Goal: Transaction & Acquisition: Download file/media

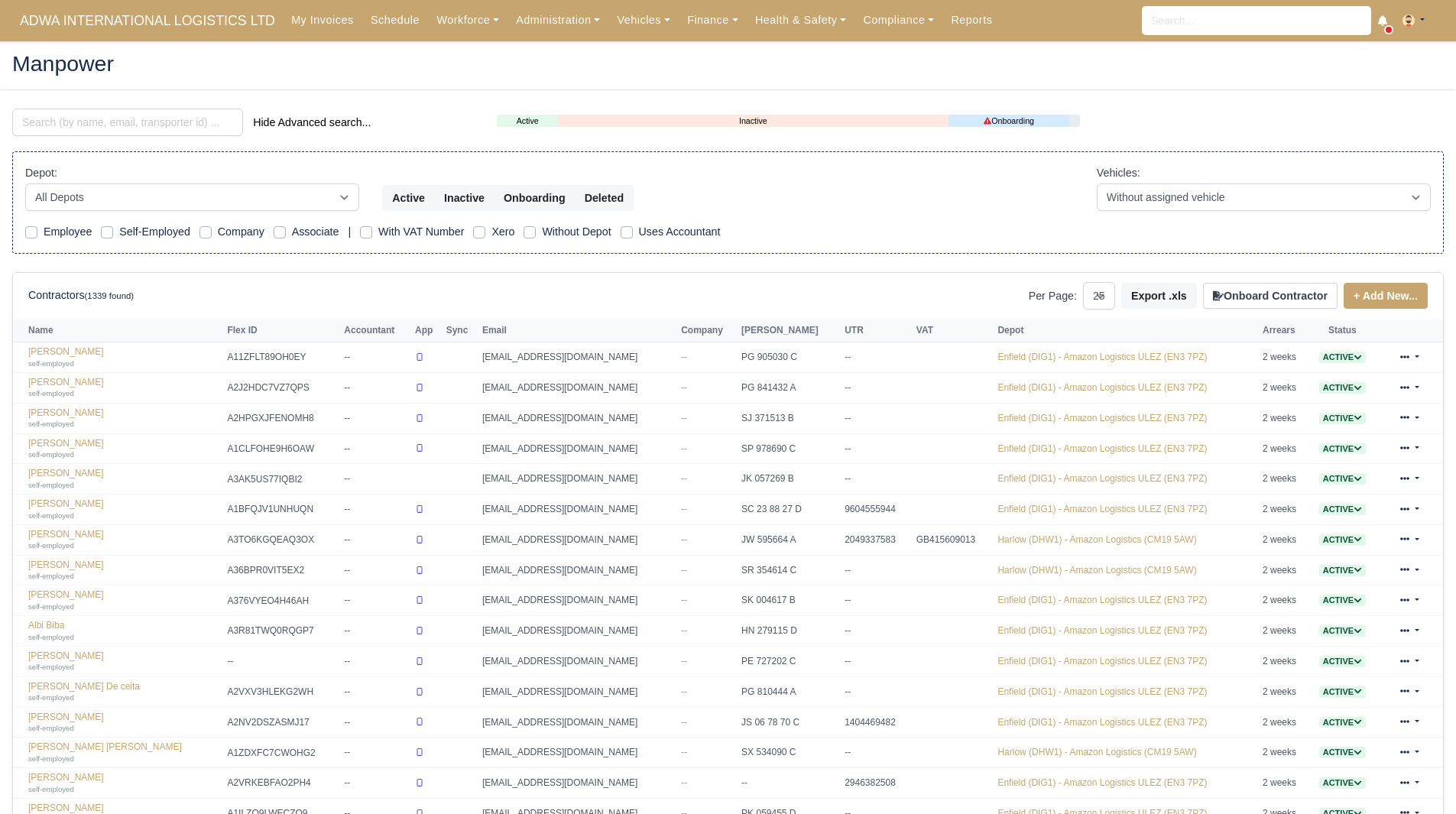
select select "25"
click at [701, 21] on link "Finance" at bounding box center [712, 20] width 68 height 30
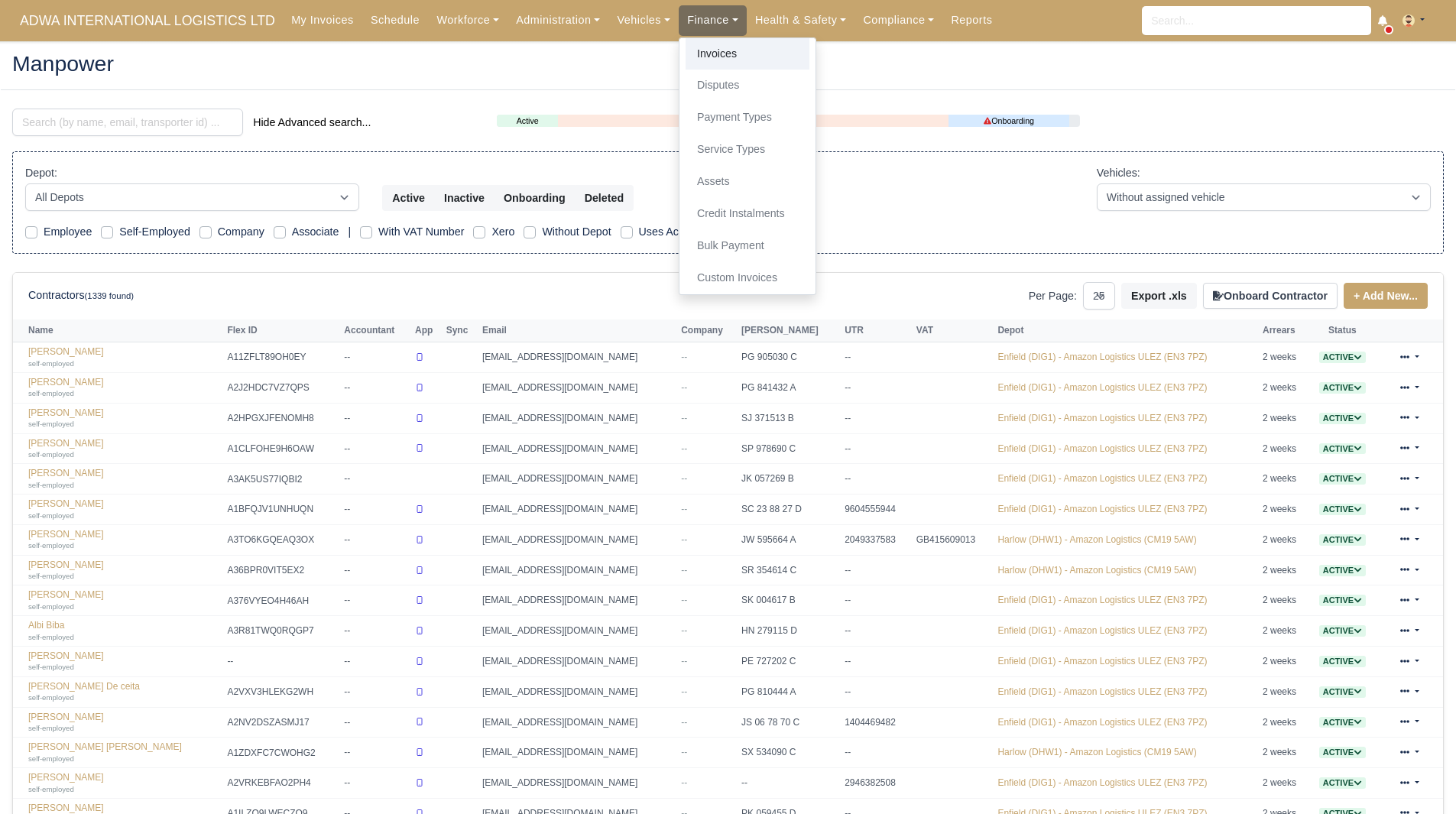
click at [705, 43] on link "Invoices" at bounding box center [747, 54] width 124 height 32
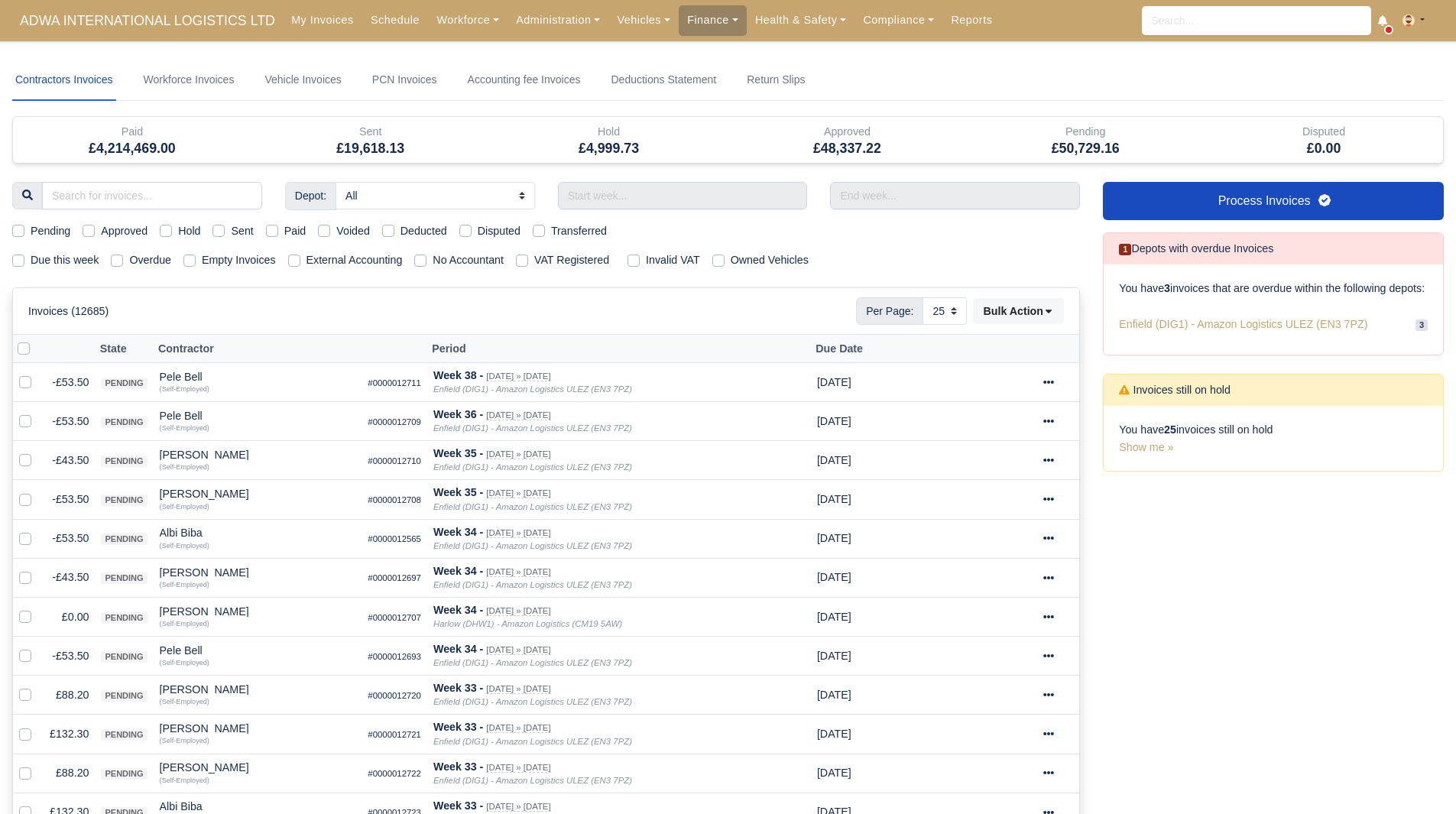
select select "25"
click at [683, 23] on link "Finance" at bounding box center [712, 20] width 68 height 30
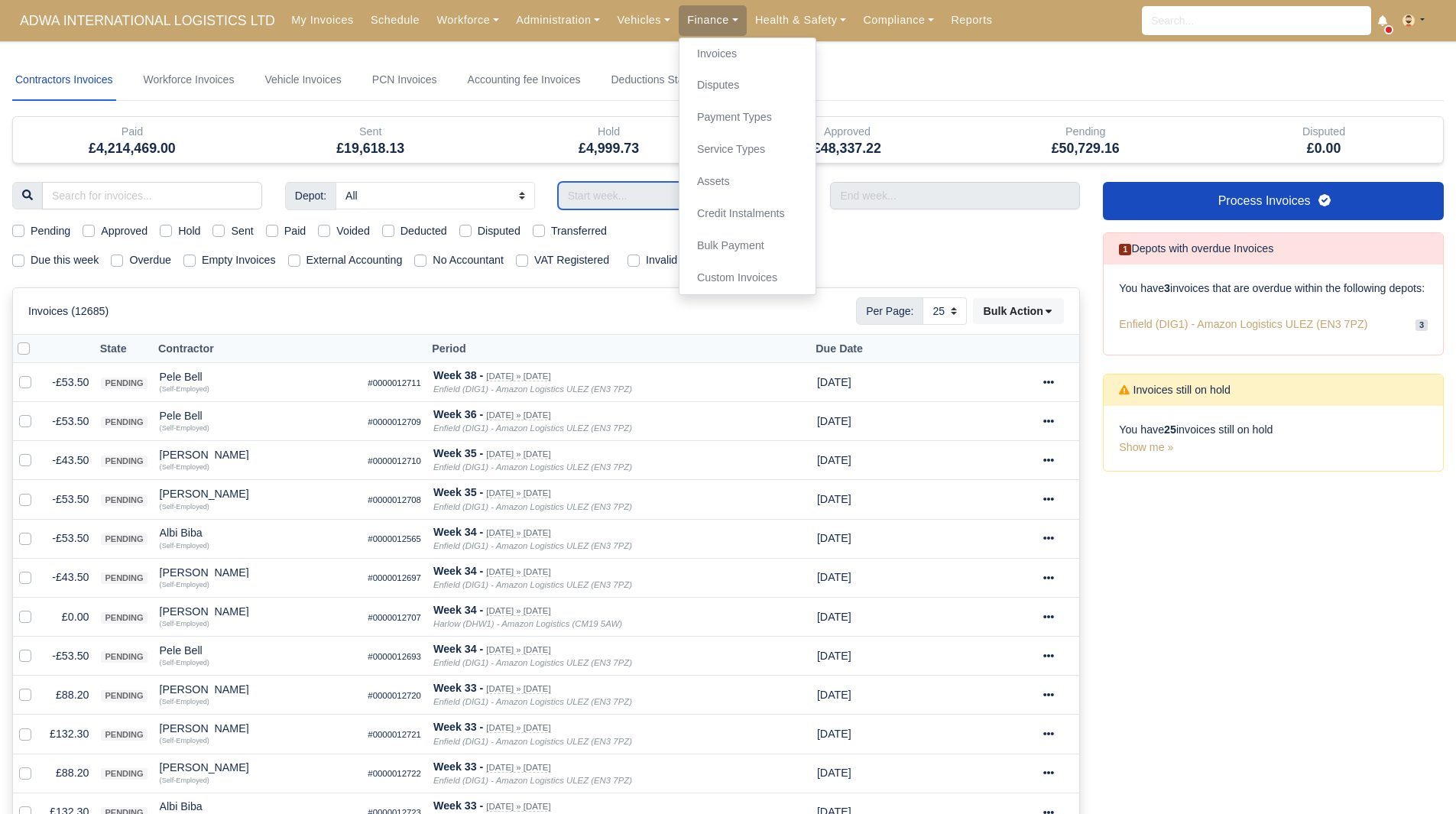
click at [639, 204] on input "text" at bounding box center [683, 195] width 250 height 27
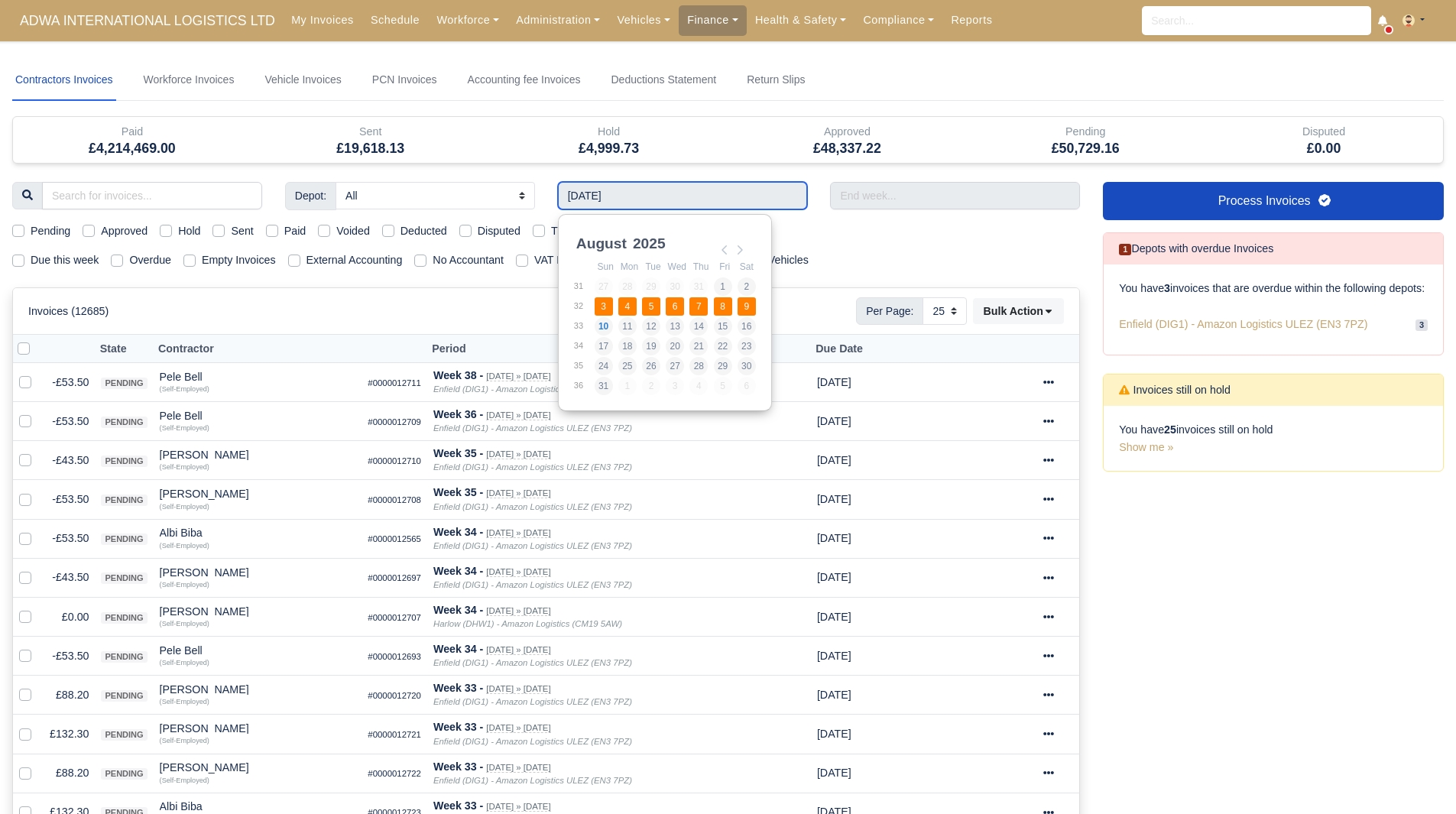
type input "03/08/2025 - 09/08/2025"
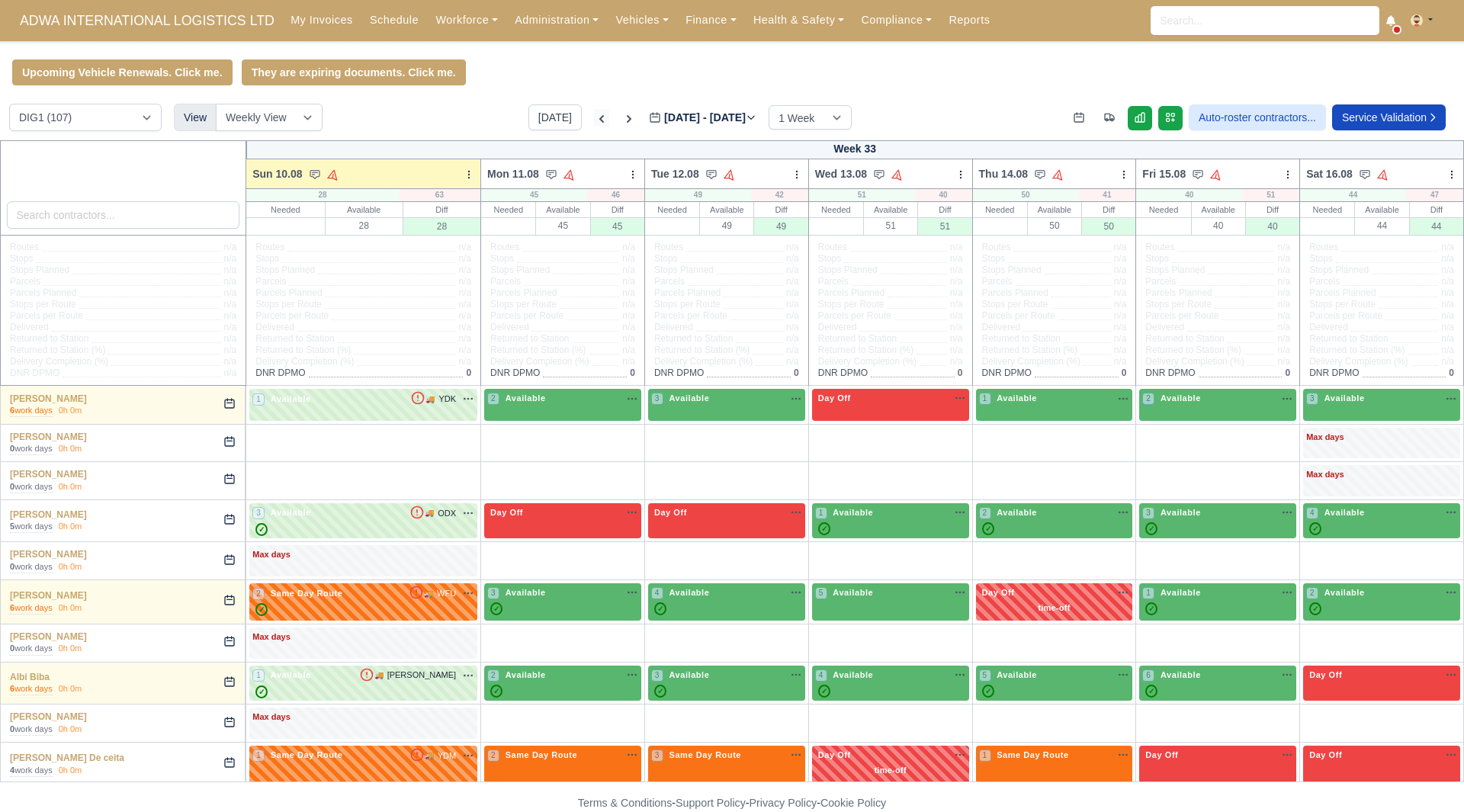
click at [594, 122] on icon at bounding box center [601, 118] width 15 height 15
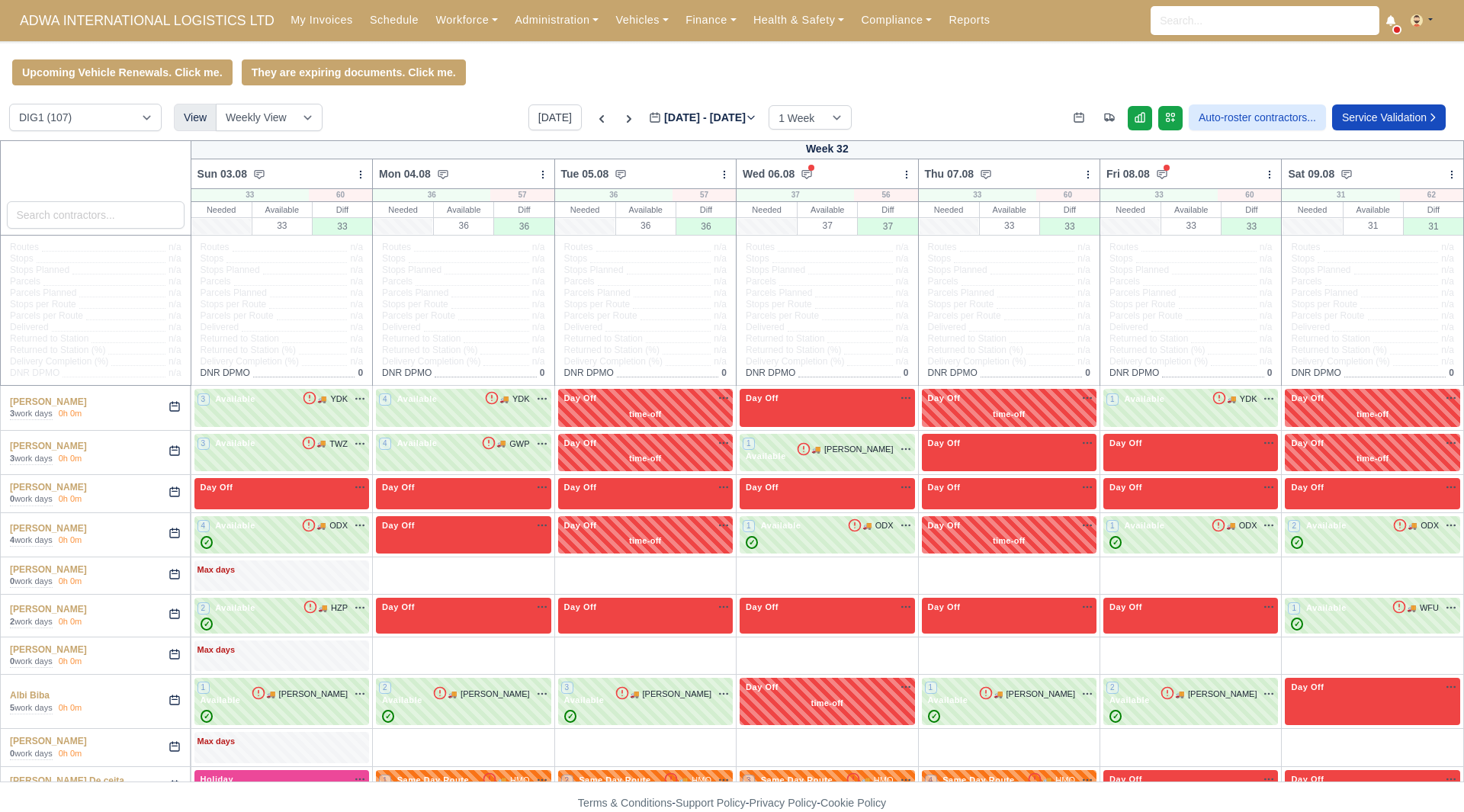
type input "[DATE]"
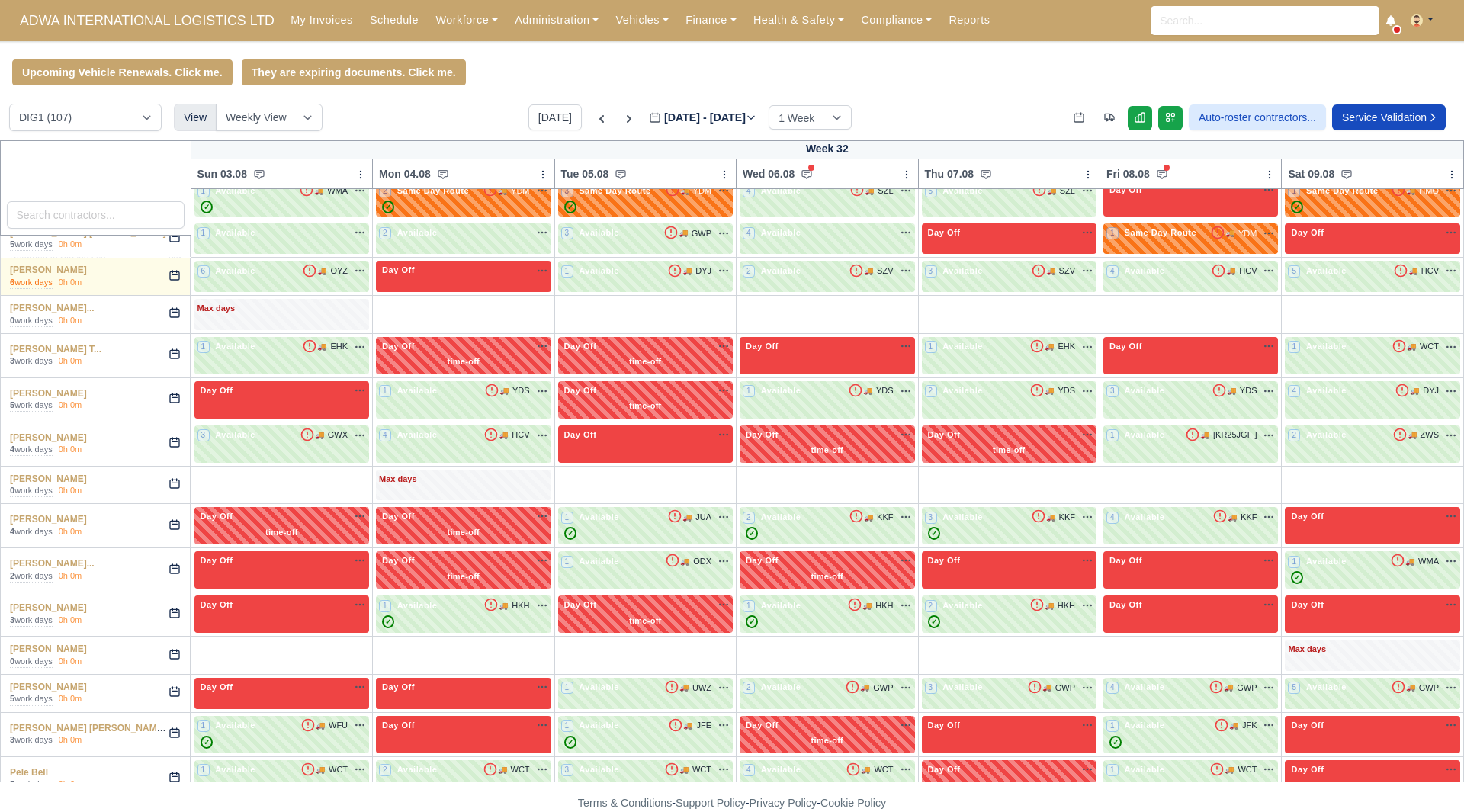
scroll to position [2500, 0]
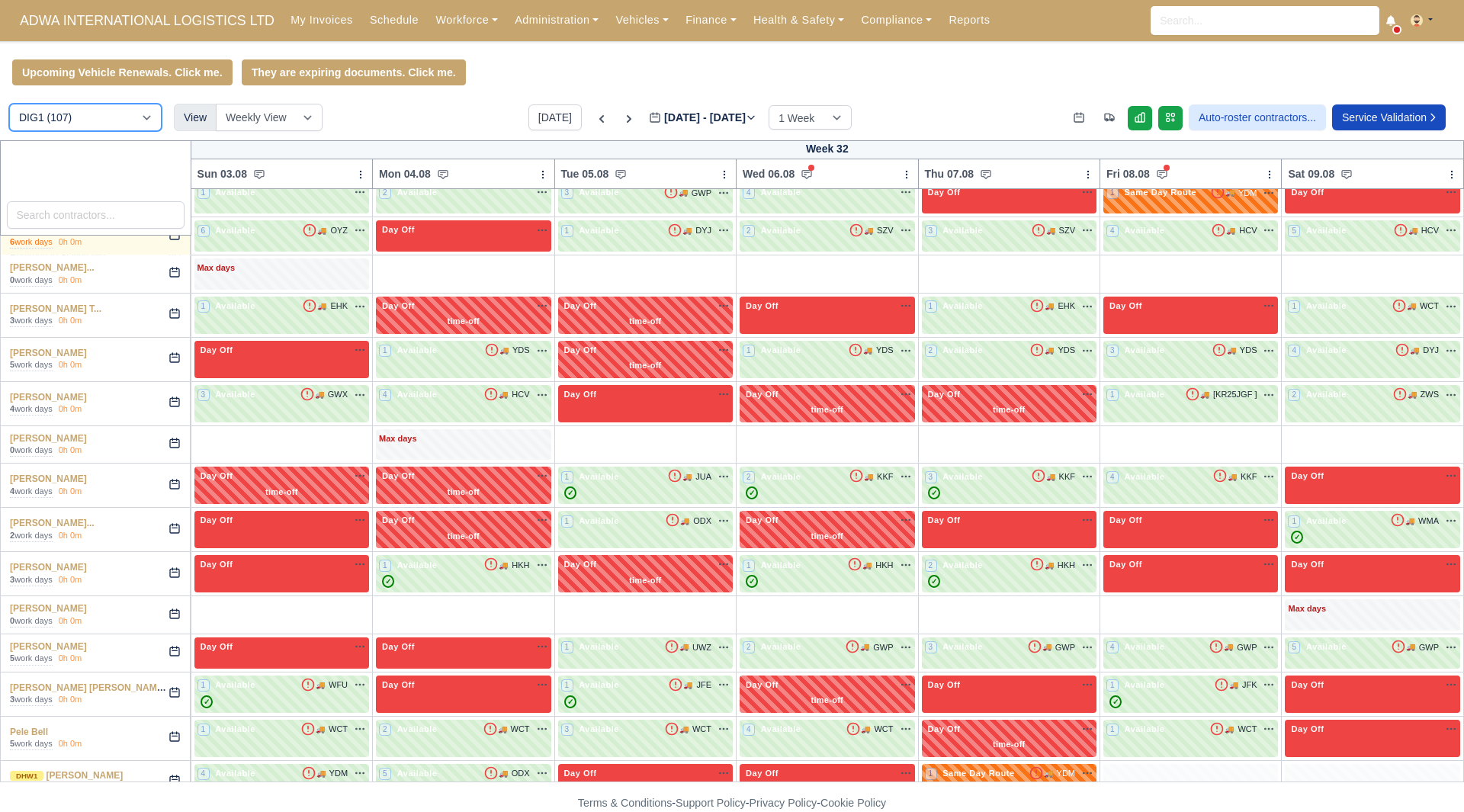
click at [128, 121] on select "DIG1 (107) DHW1 (58)" at bounding box center [85, 117] width 153 height 27
select select "2"
click at [9, 106] on select "DIG1 (107) DHW1 (58)" at bounding box center [85, 117] width 153 height 27
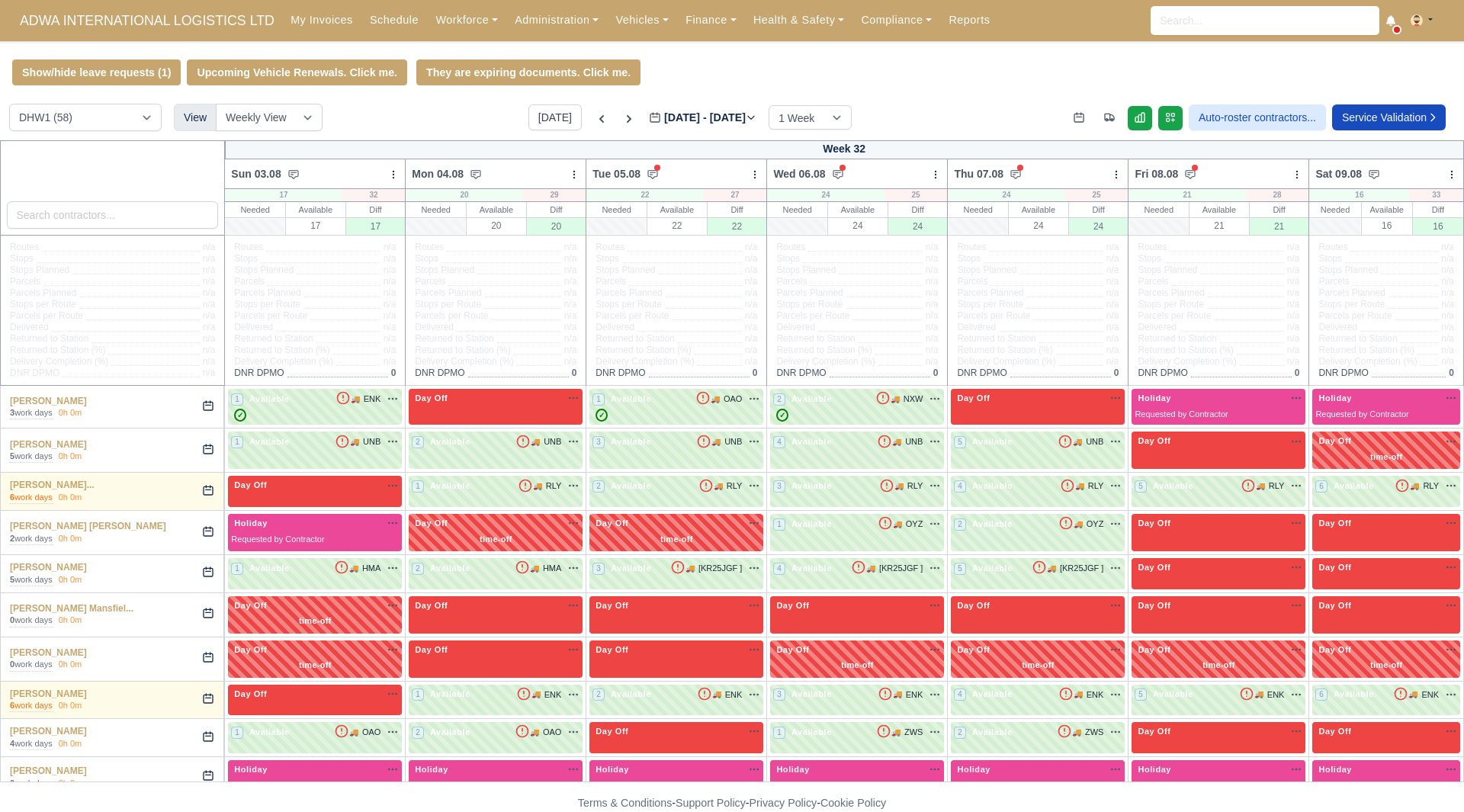
click at [965, 84] on div "Show/hide leave requests (1) Upcoming Vehicle Renewals. Click me. They are expi…" at bounding box center [732, 72] width 1464 height 26
click at [683, 19] on link "Finance" at bounding box center [710, 20] width 68 height 30
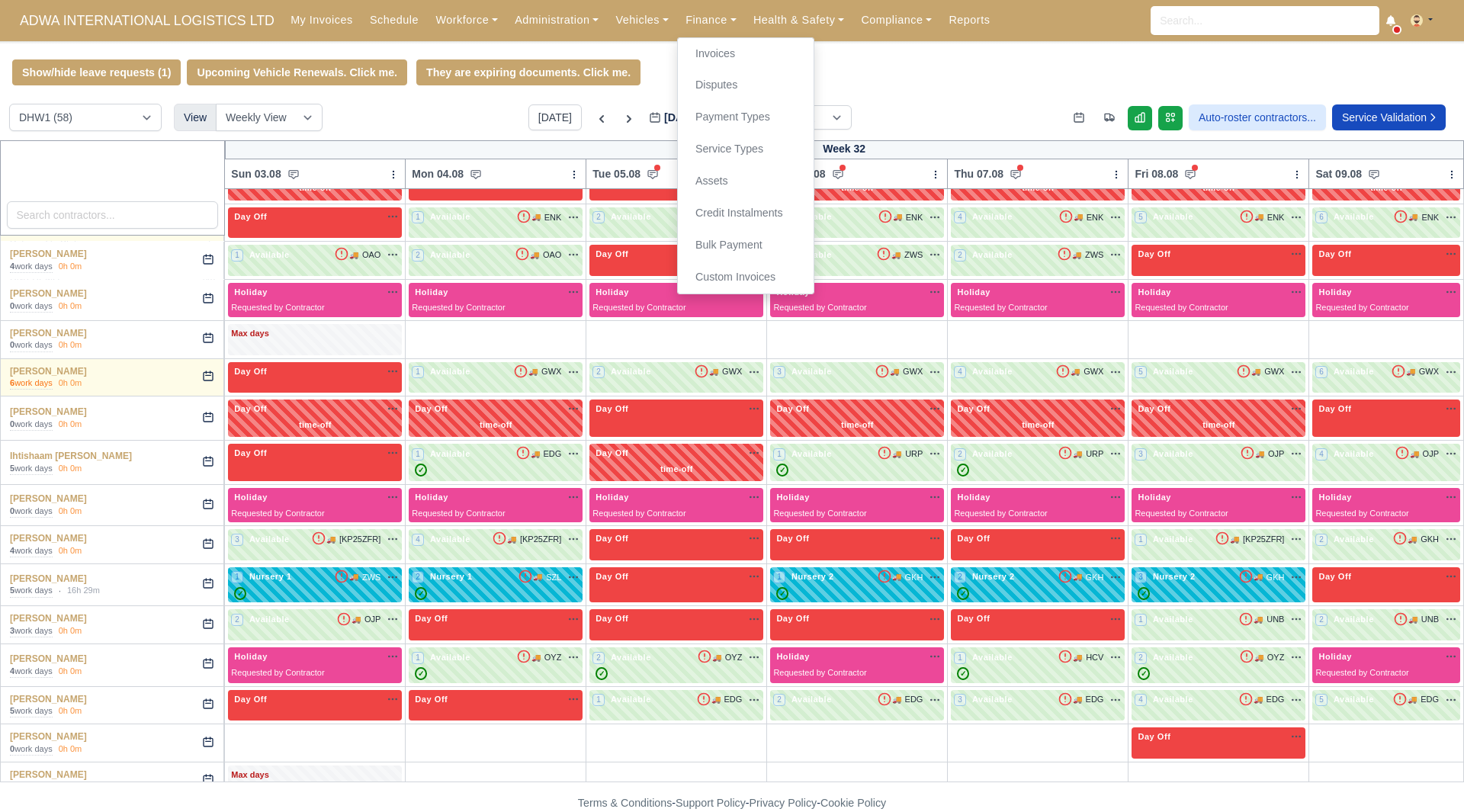
scroll to position [1566, 0]
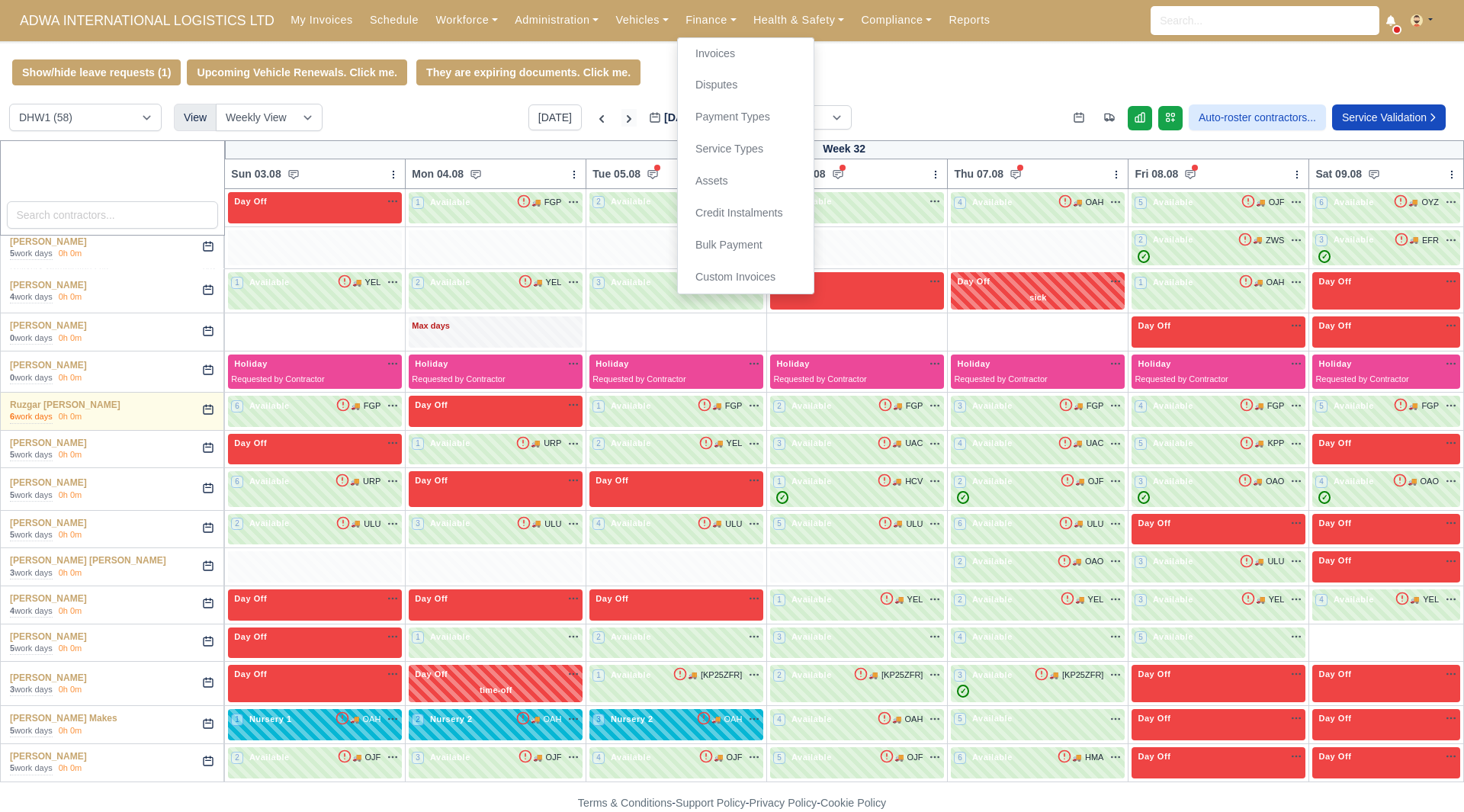
click at [621, 123] on icon at bounding box center [628, 118] width 15 height 15
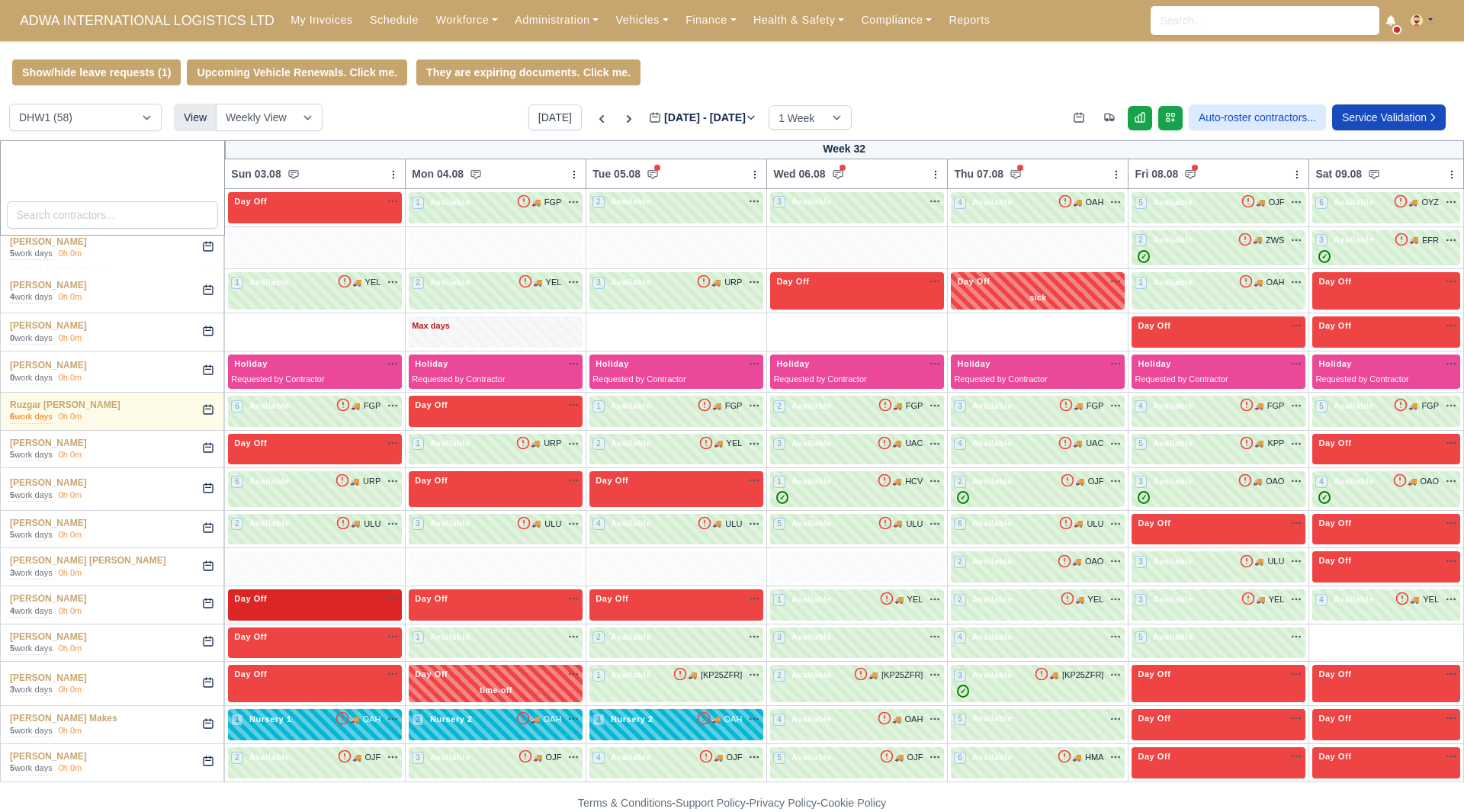
type input "[DATE]"
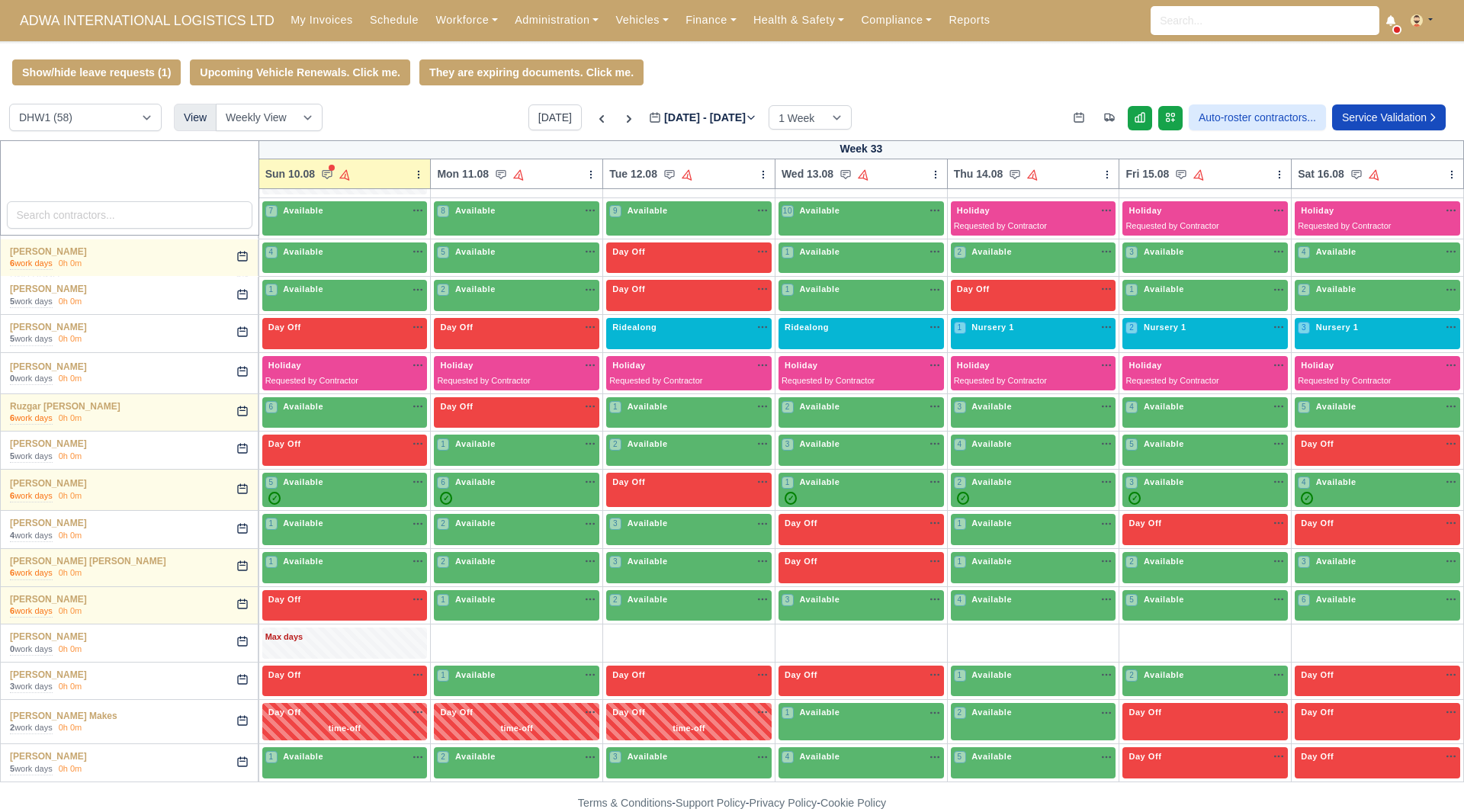
scroll to position [1513, 0]
click at [407, 648] on div "Max days" at bounding box center [345, 642] width 165 height 31
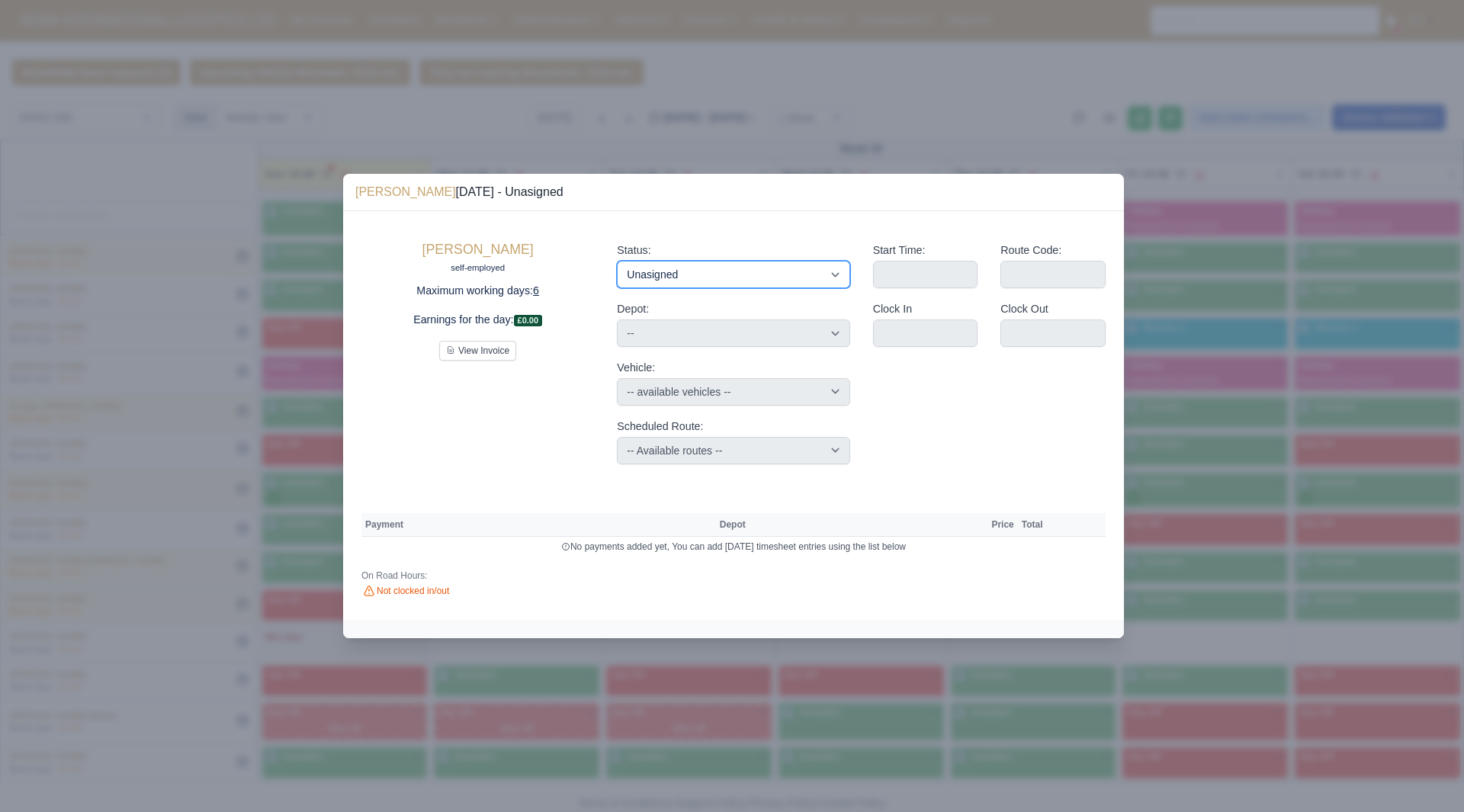
click at [707, 273] on select "Available Day Off Stand By Holiday Other Depot In Office OSM Ridealong Nursery …" at bounding box center [732, 274] width 232 height 27
select select "Day Off"
click at [617, 261] on select "Available Day Off Stand By Holiday Other Depot In Office OSM Ridealong Nursery …" at bounding box center [732, 274] width 232 height 27
click at [709, 316] on div "Depot: -- Enfield (DIG1) - Amazon Logistics ULEZ (EN3 7PZ)" at bounding box center [732, 323] width 232 height 47
select select "na"
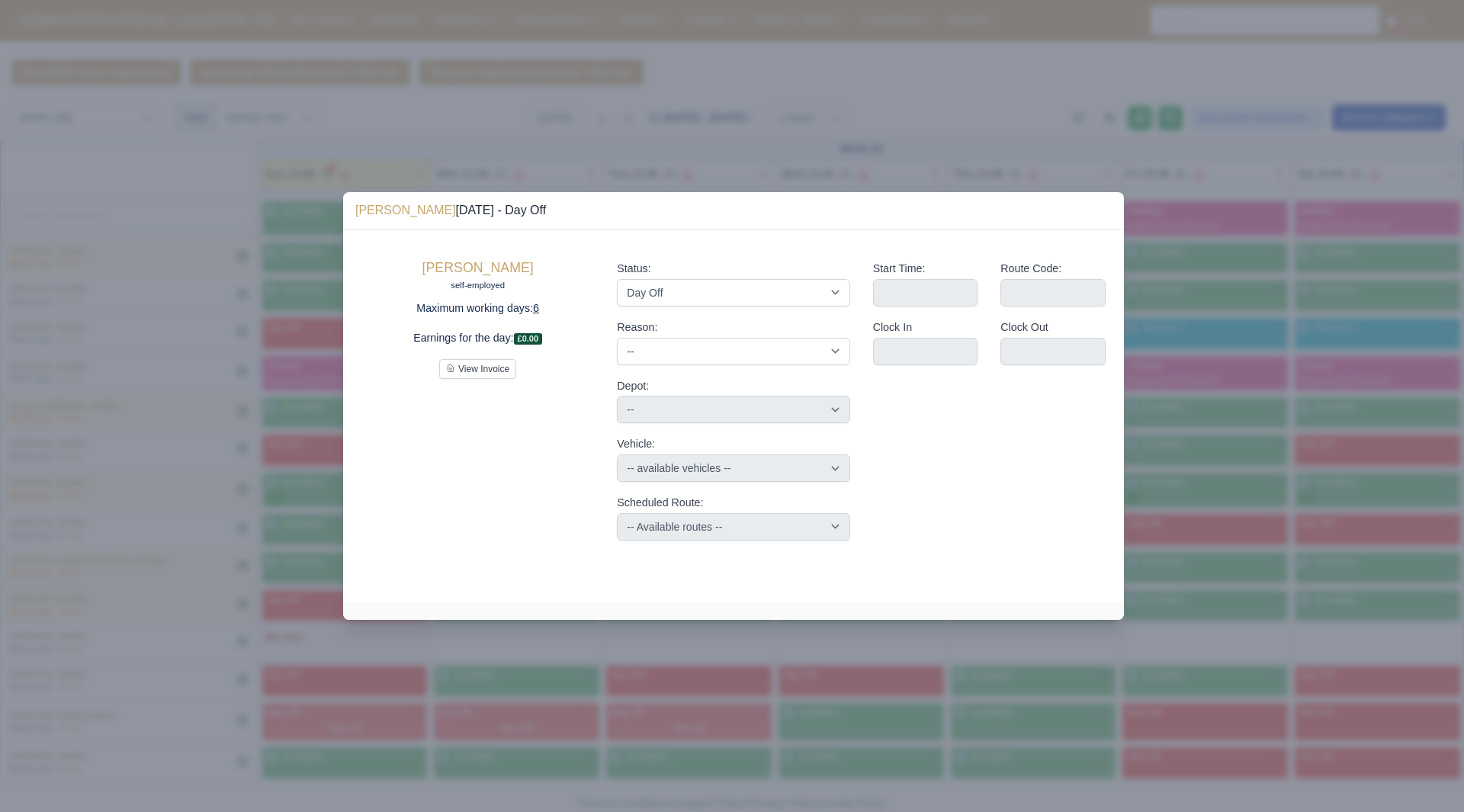
click at [1231, 514] on div at bounding box center [732, 406] width 1464 height 812
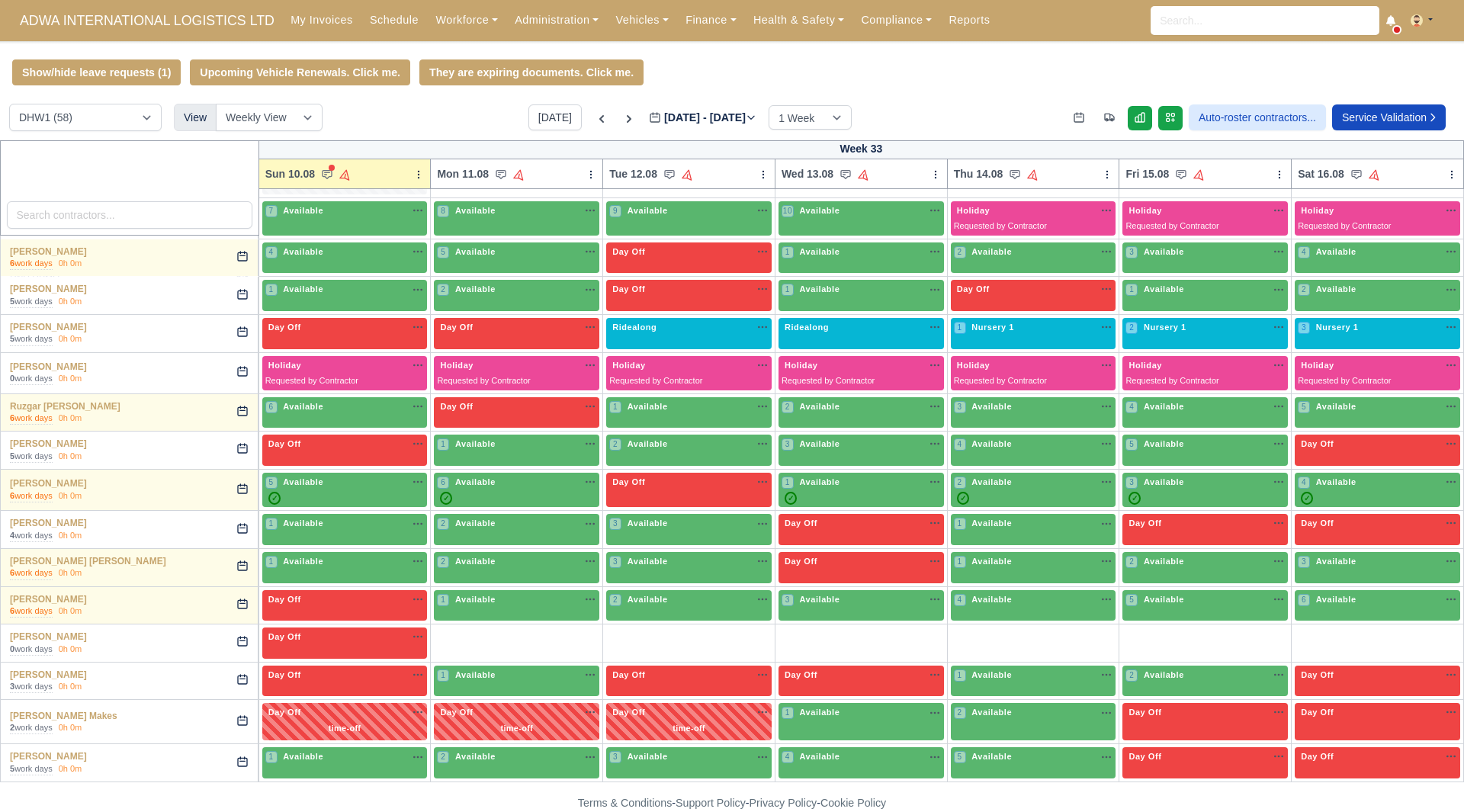
click at [538, 694] on body "ADWA INTERNATIONAL LOGISTICS LTD My Invoices Schedule Workforce Manpower Expiri…" at bounding box center [732, 406] width 1464 height 812
click at [474, 634] on div "+" at bounding box center [516, 643] width 159 height 25
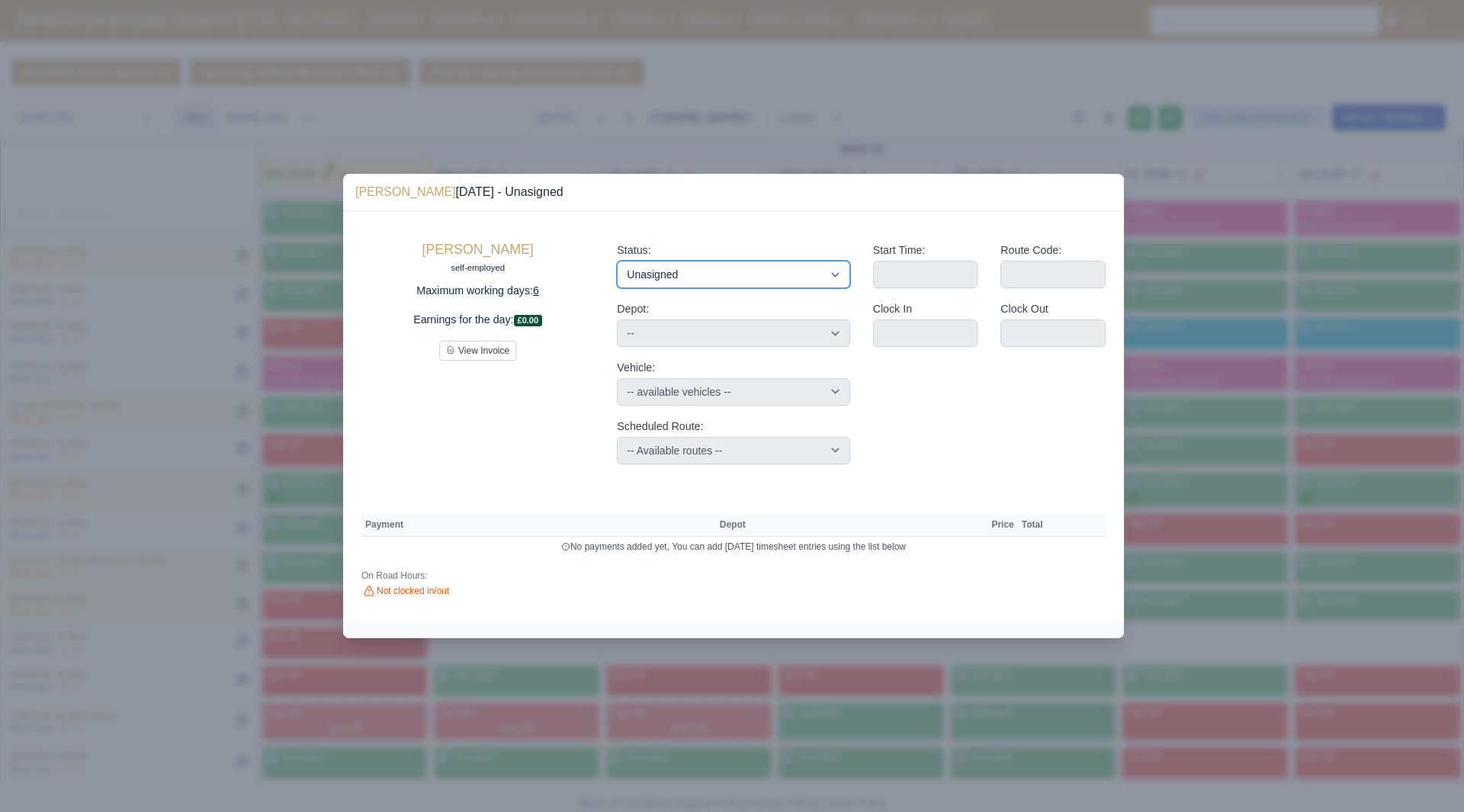
click at [775, 266] on select "Available Day Off Stand By Holiday Other Depot In Office OSM Ridealong Nursery …" at bounding box center [732, 274] width 232 height 27
select select "Available"
click at [617, 261] on select "Available Day Off Stand By Holiday Other Depot In Office OSM Ridealong Nursery …" at bounding box center [732, 274] width 232 height 27
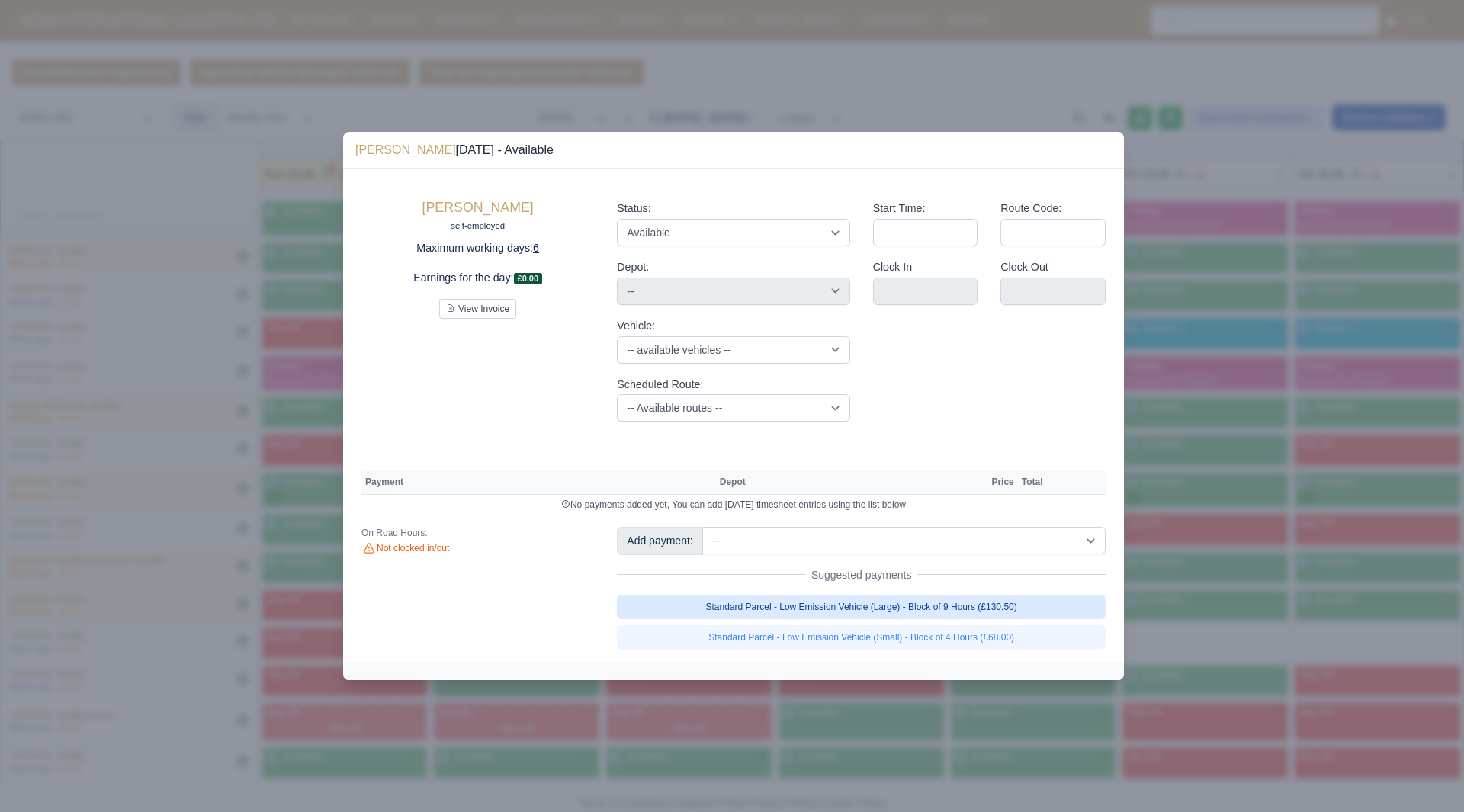
click at [1021, 598] on link "Standard Parcel - Low Emission Vehicle (Large) - Block of 9 Hours (£130.50)" at bounding box center [861, 607] width 489 height 25
click at [1032, 613] on link "Standard Parcel - Low Emission Vehicle (Large) - Block of 9 Hours (£130.50)" at bounding box center [861, 607] width 489 height 25
select select "2"
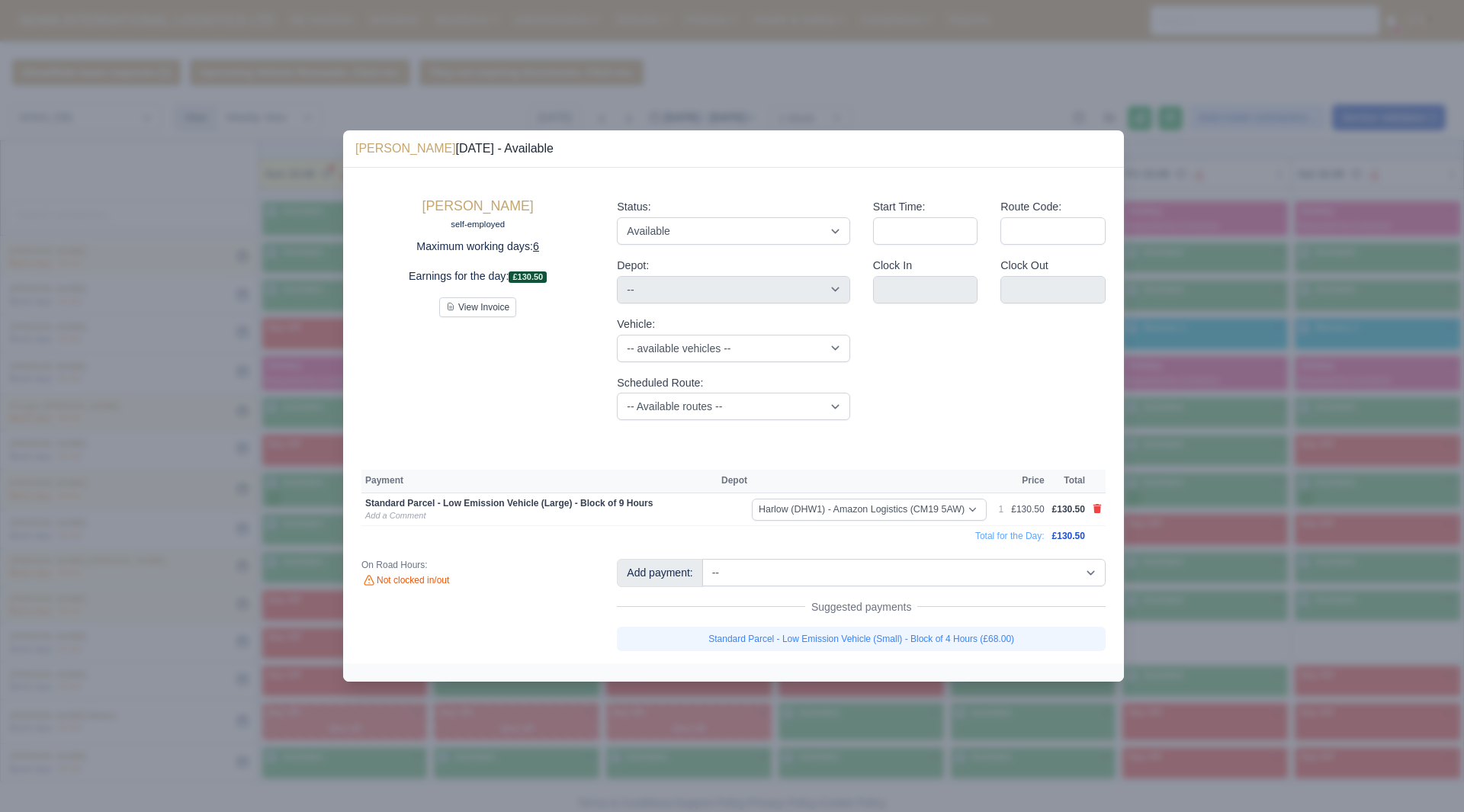
click at [1164, 647] on div at bounding box center [732, 406] width 1464 height 812
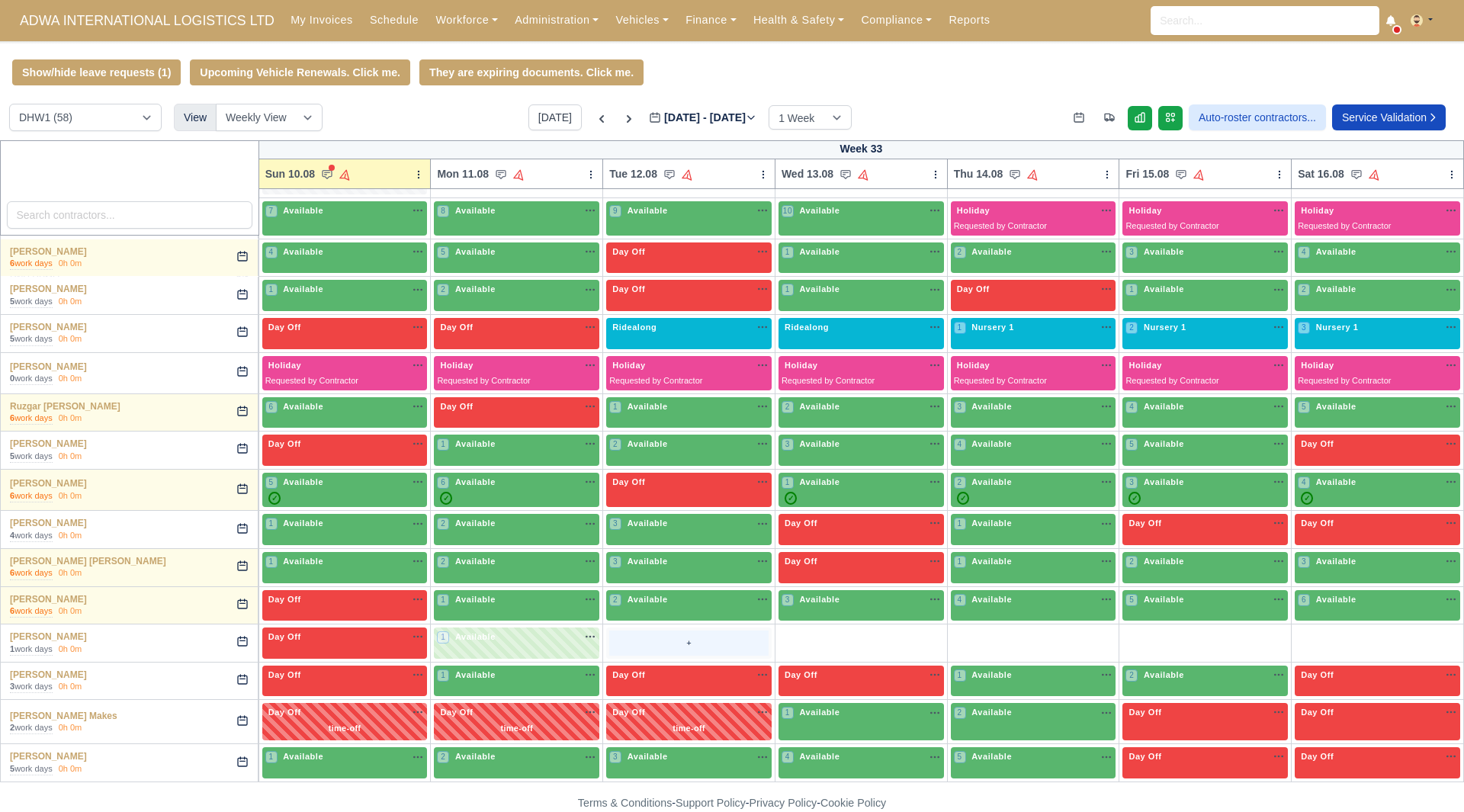
click at [626, 636] on div "+" at bounding box center [688, 643] width 159 height 25
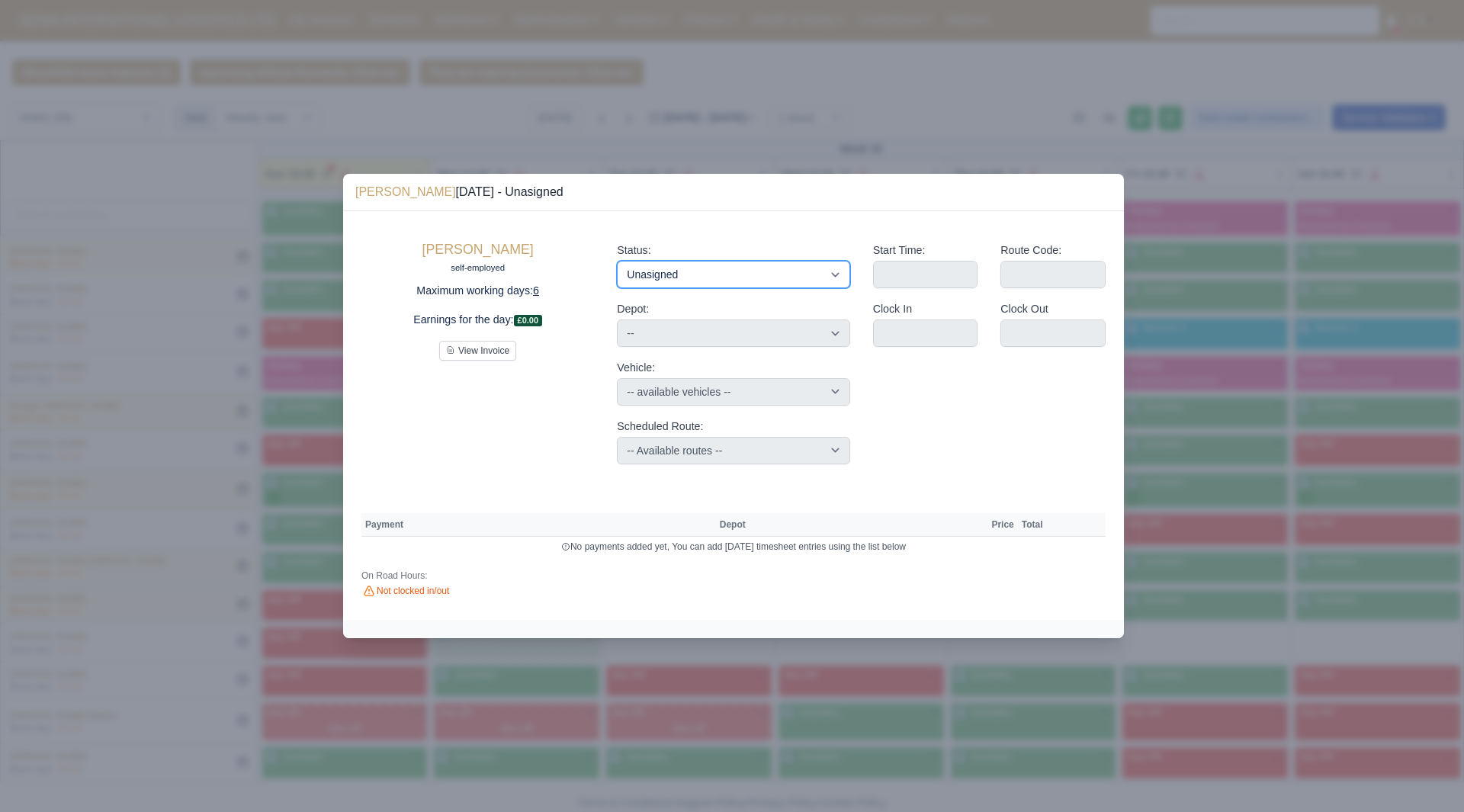
click at [765, 275] on select "Available Day Off Stand By Holiday Other Depot In Office OSM Ridealong Nursery …" at bounding box center [732, 274] width 232 height 27
select select "Available"
click at [617, 261] on select "Available Day Off Stand By Holiday Other Depot In Office OSM Ridealong Nursery …" at bounding box center [732, 274] width 232 height 27
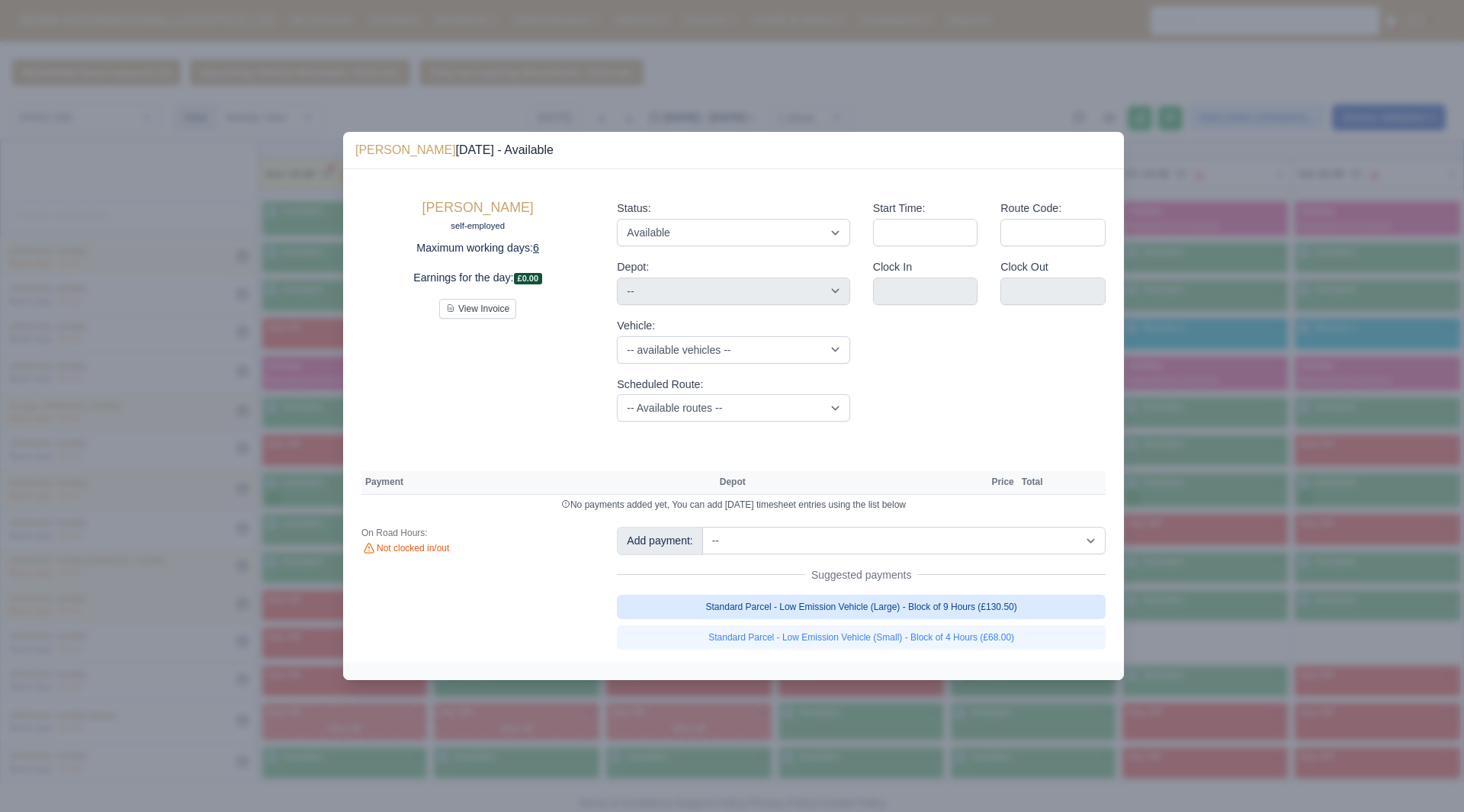
click at [960, 605] on link "Standard Parcel - Low Emission Vehicle (Large) - Block of 9 Hours (£130.50)" at bounding box center [861, 607] width 489 height 25
select select "2"
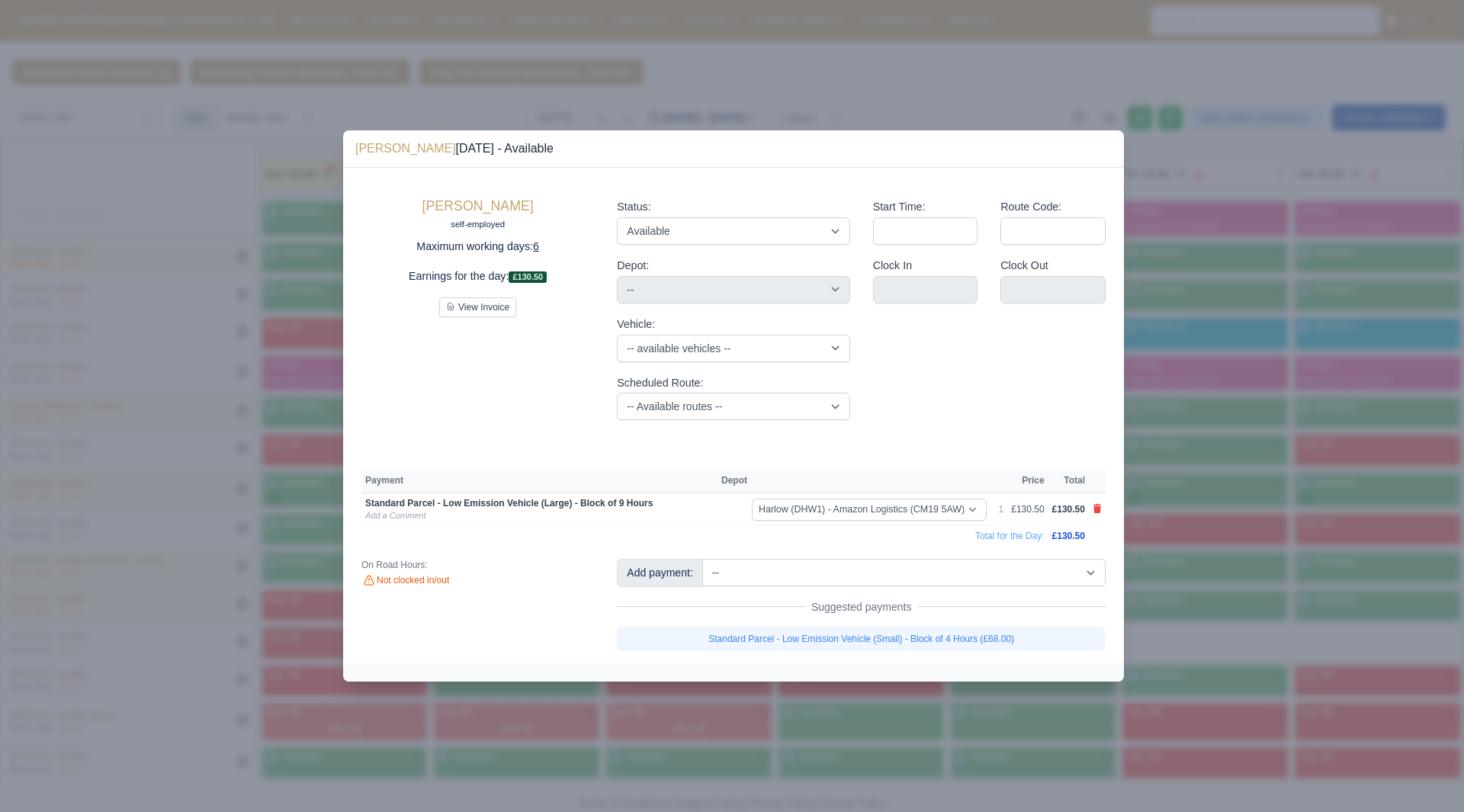
click at [1009, 610] on div "Suggested payments" at bounding box center [861, 606] width 489 height 15
click at [1178, 609] on div at bounding box center [732, 406] width 1464 height 812
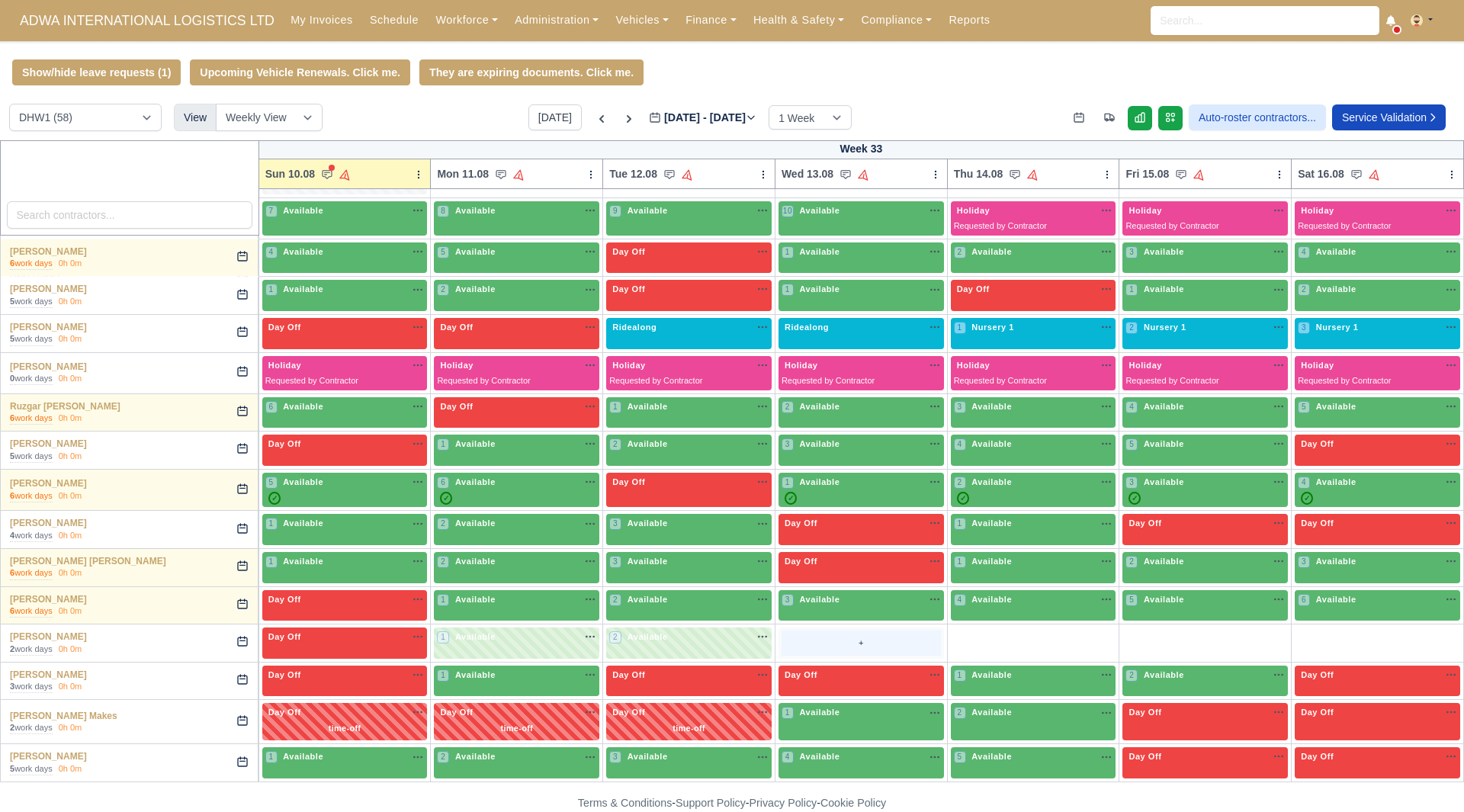
click at [809, 641] on div "+" at bounding box center [861, 643] width 159 height 25
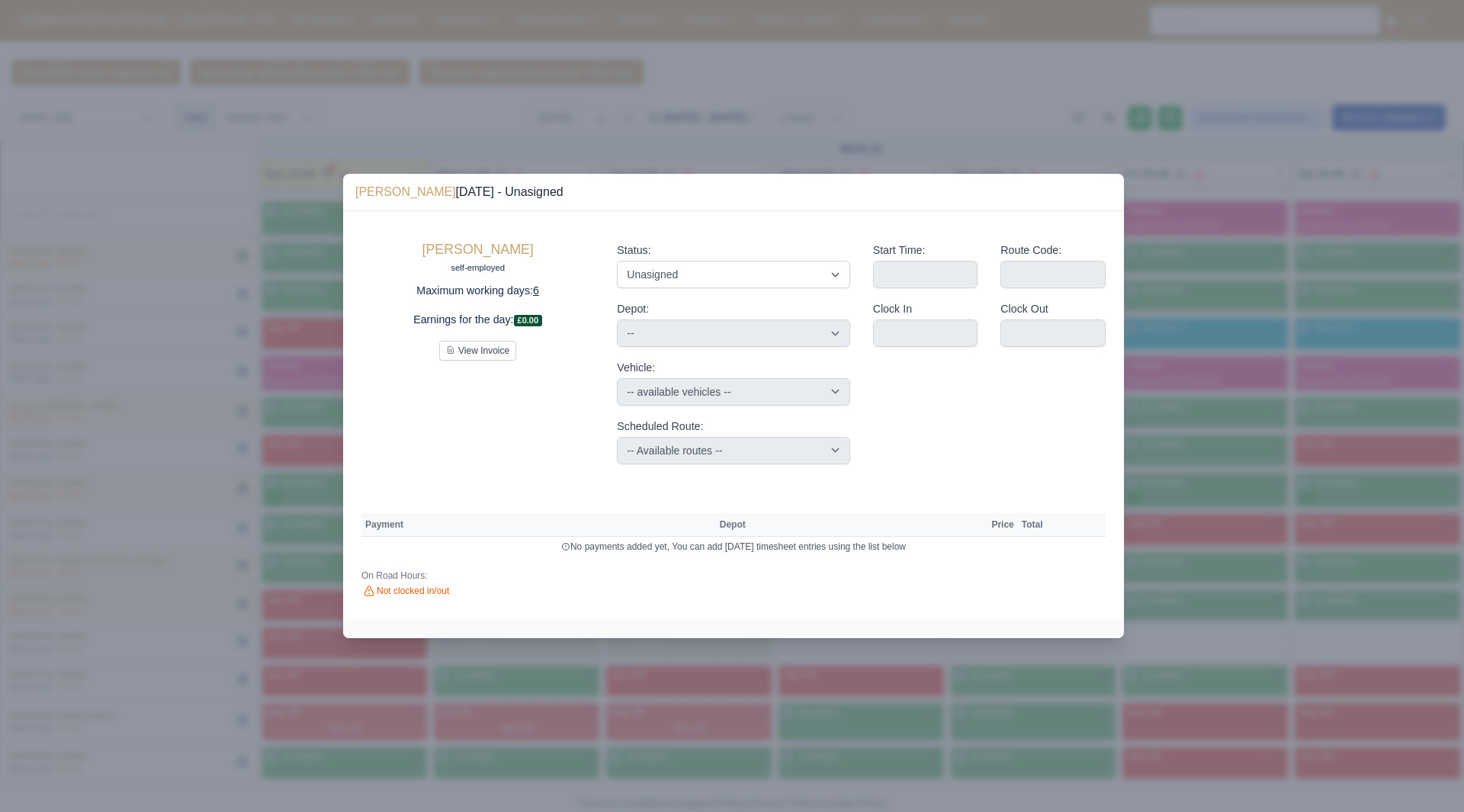
click at [821, 295] on div "Status: Available Day Off Stand By Holiday Other Depot In Office OSM Ridealong …" at bounding box center [732, 353] width 255 height 247
click at [786, 276] on select "Available Day Off Stand By Holiday Other Depot In Office OSM Ridealong Nursery …" at bounding box center [732, 274] width 232 height 27
select select "Available"
click at [617, 261] on select "Available Day Off Stand By Holiday Other Depot In Office OSM Ridealong Nursery …" at bounding box center [732, 274] width 232 height 27
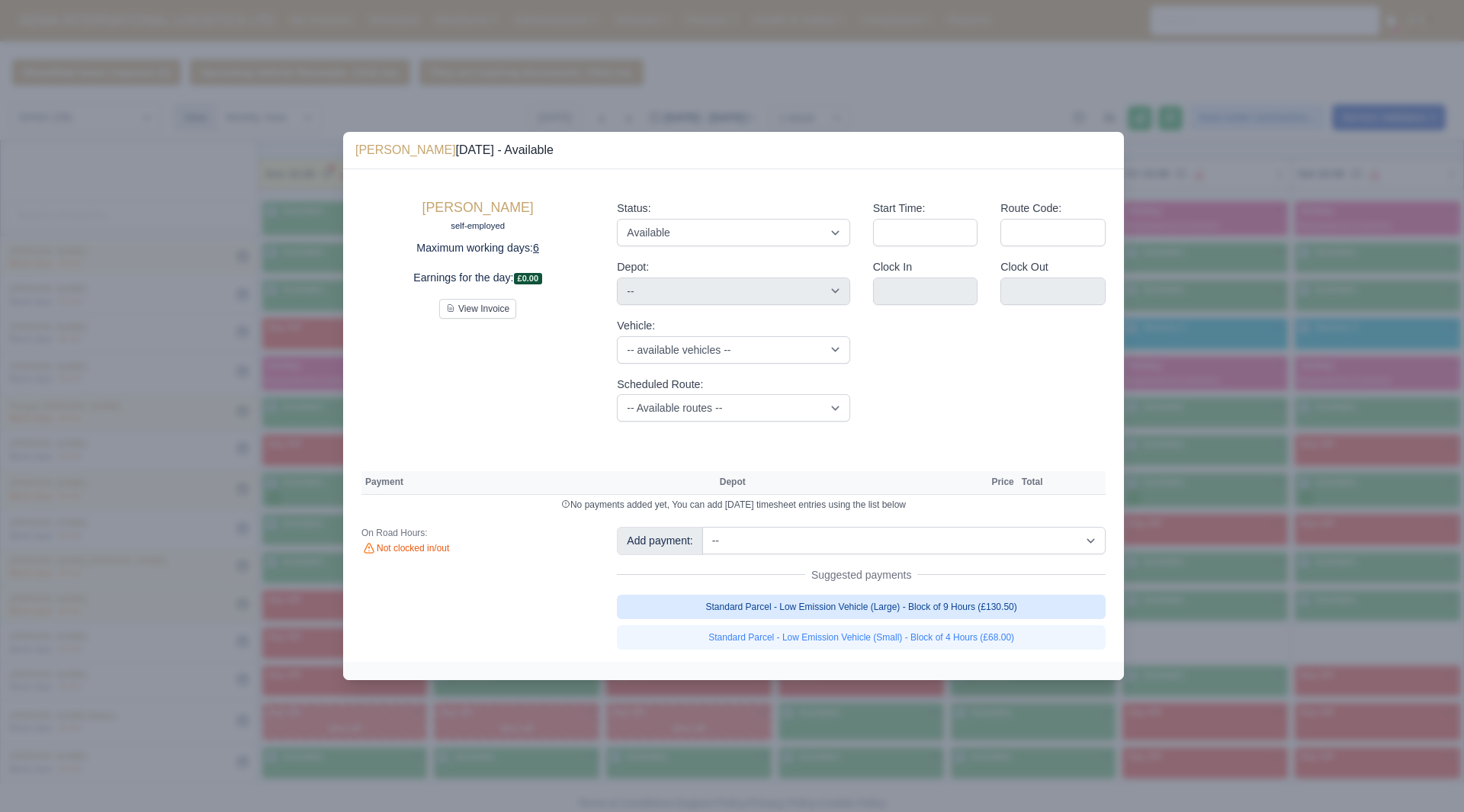
click at [952, 608] on link "Standard Parcel - Low Emission Vehicle (Large) - Block of 9 Hours (£130.50)" at bounding box center [861, 607] width 489 height 25
select select "2"
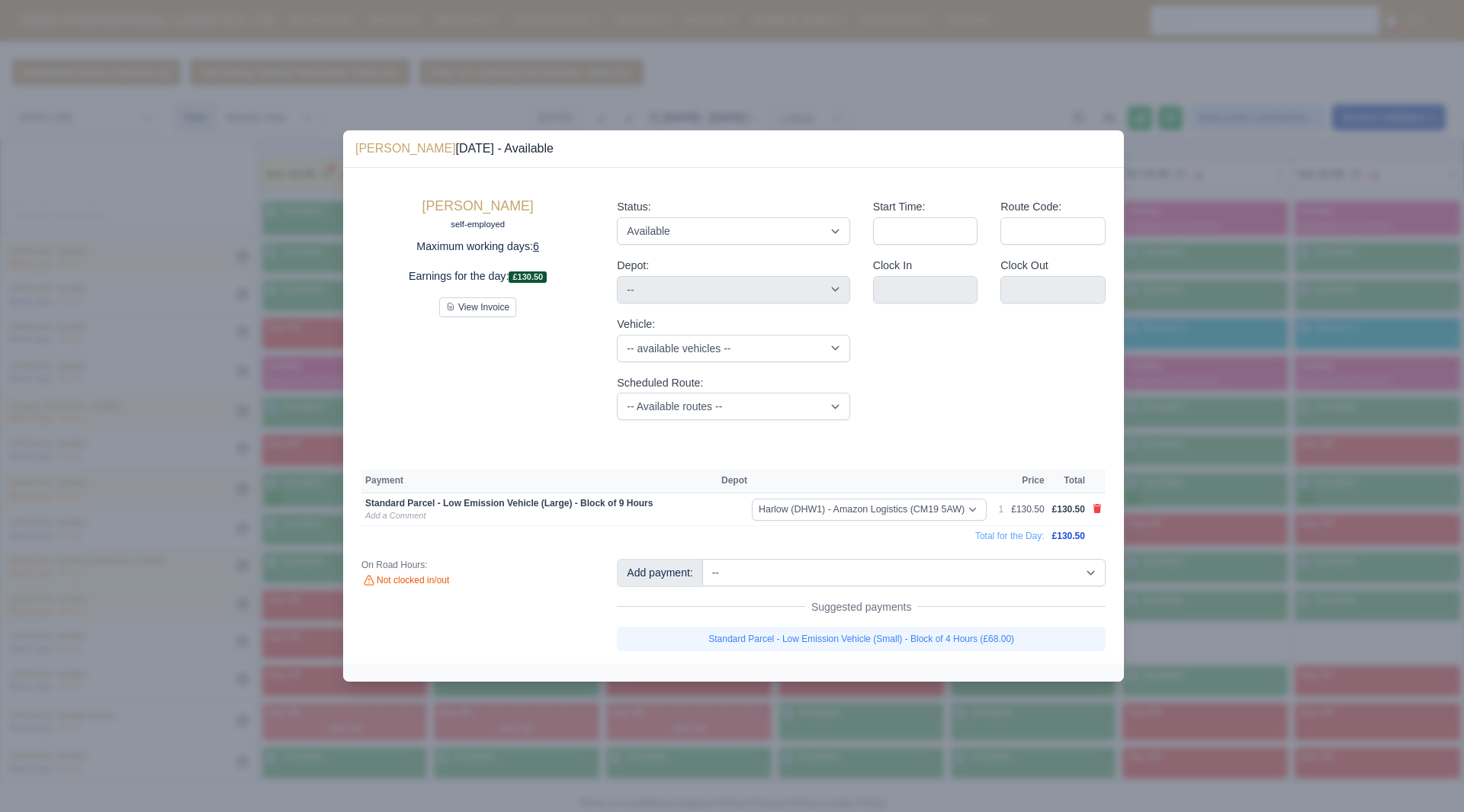
click at [1282, 648] on div at bounding box center [732, 406] width 1464 height 812
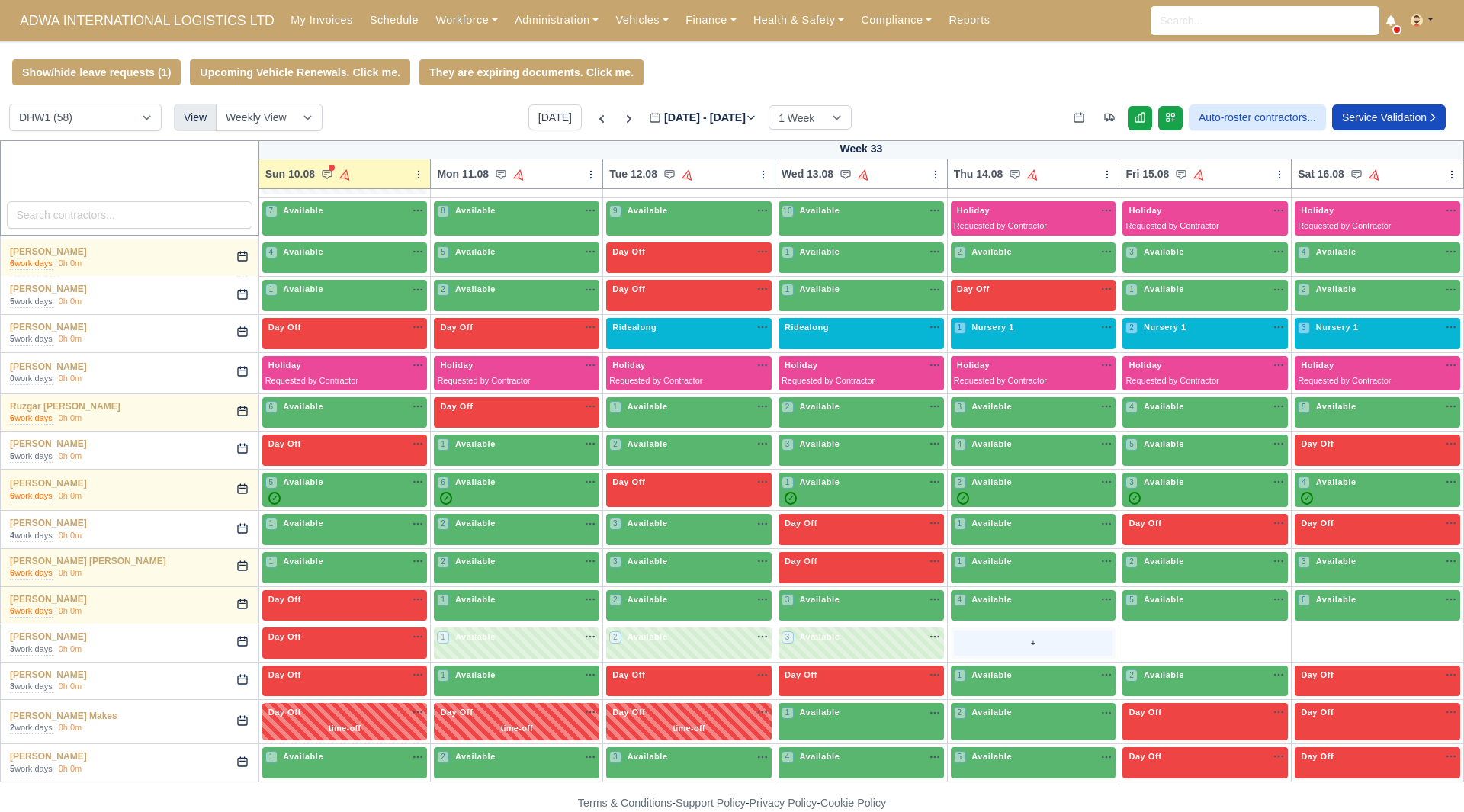
click at [999, 641] on div "+" at bounding box center [1033, 643] width 159 height 25
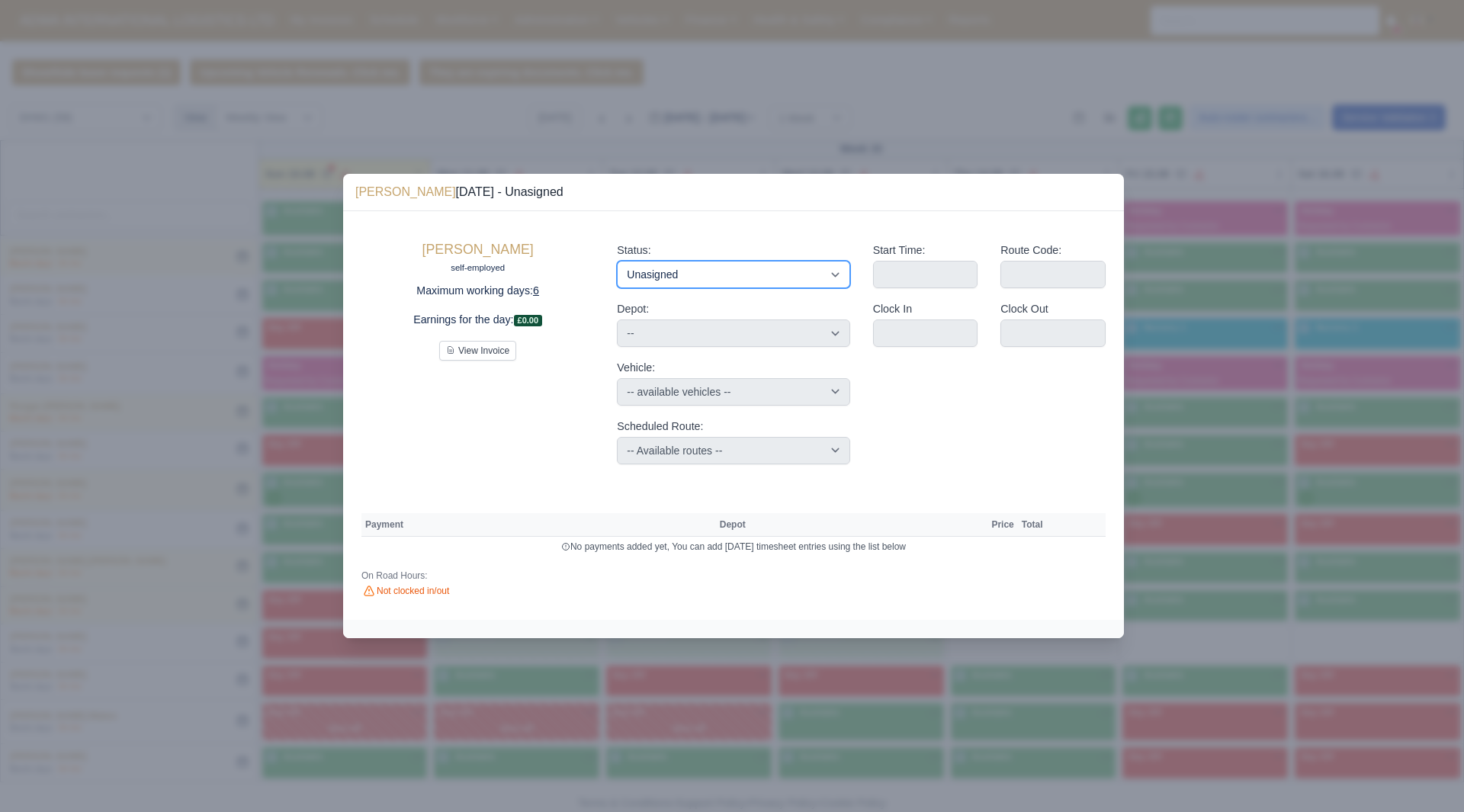
click at [763, 270] on select "Available Day Off Stand By Holiday Other Depot In Office OSM Ridealong Nursery …" at bounding box center [732, 274] width 232 height 27
select select "Available"
click at [617, 261] on select "Available Day Off Stand By Holiday Other Depot In Office OSM Ridealong Nursery …" at bounding box center [732, 274] width 232 height 27
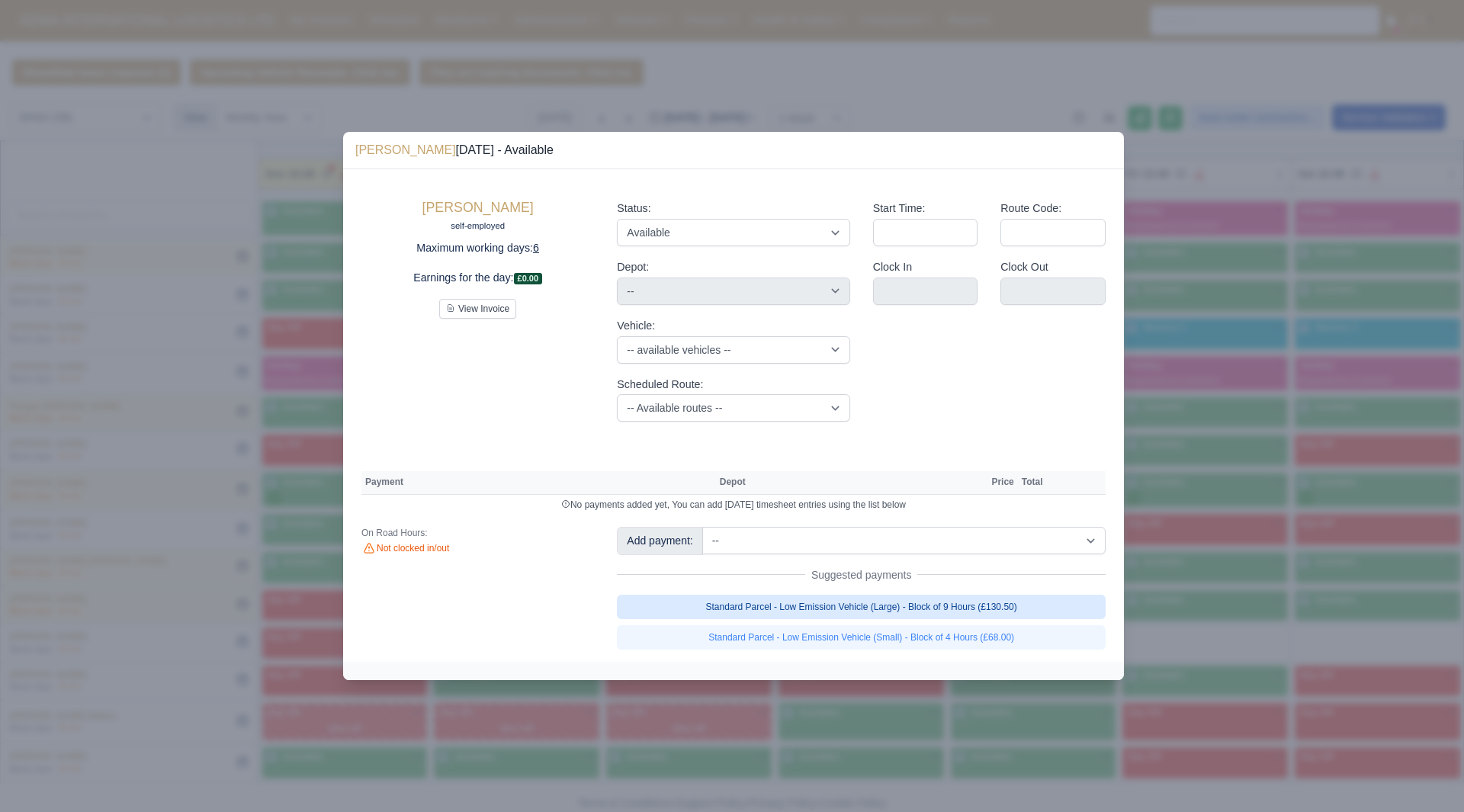
click at [984, 605] on link "Standard Parcel - Low Emission Vehicle (Large) - Block of 9 Hours (£130.50)" at bounding box center [861, 607] width 489 height 25
select select "2"
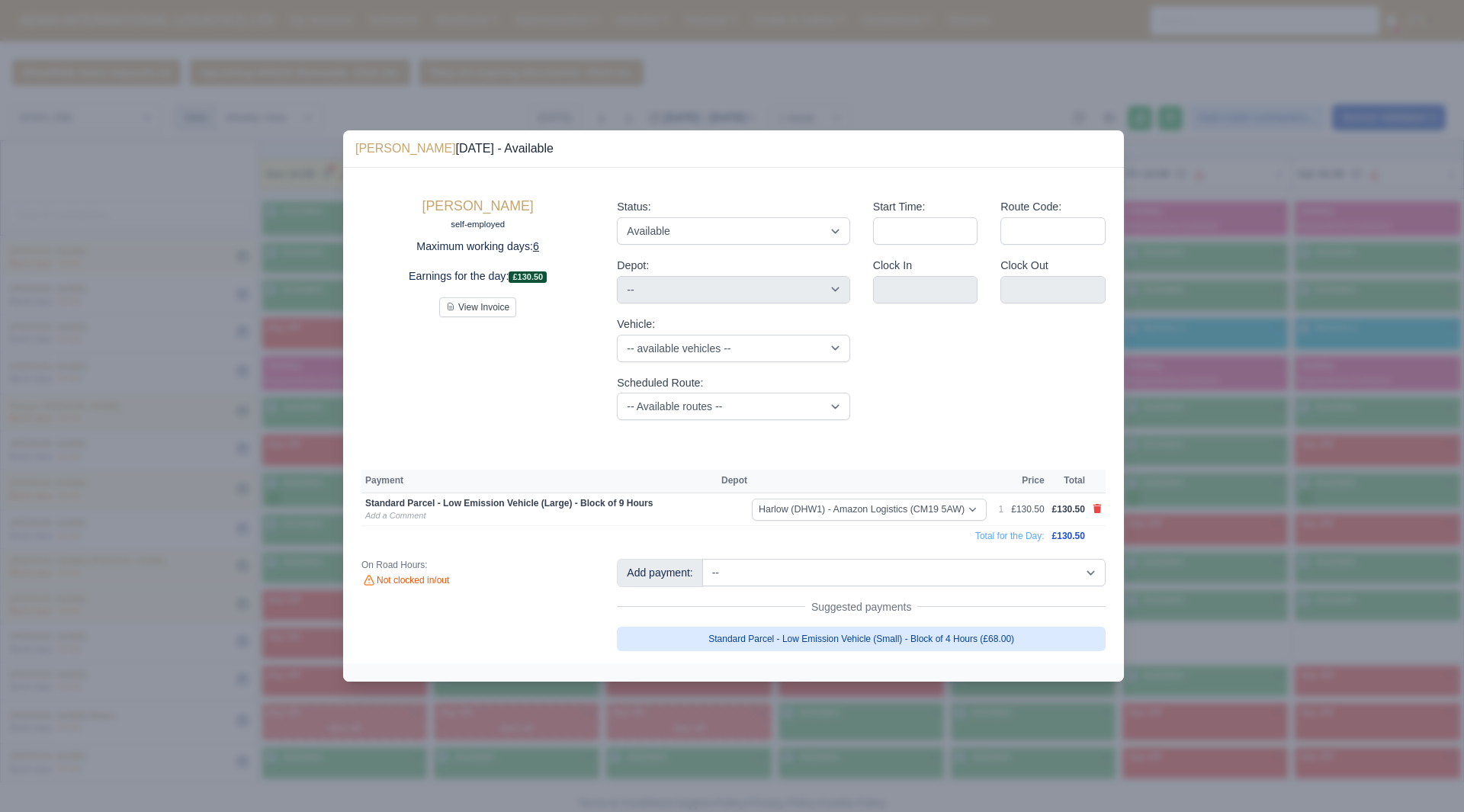
click at [1032, 643] on link "Standard Parcel - Low Emission Vehicle (Small) - Block of 4 Hours (£68.00)" at bounding box center [861, 639] width 489 height 25
select select "2"
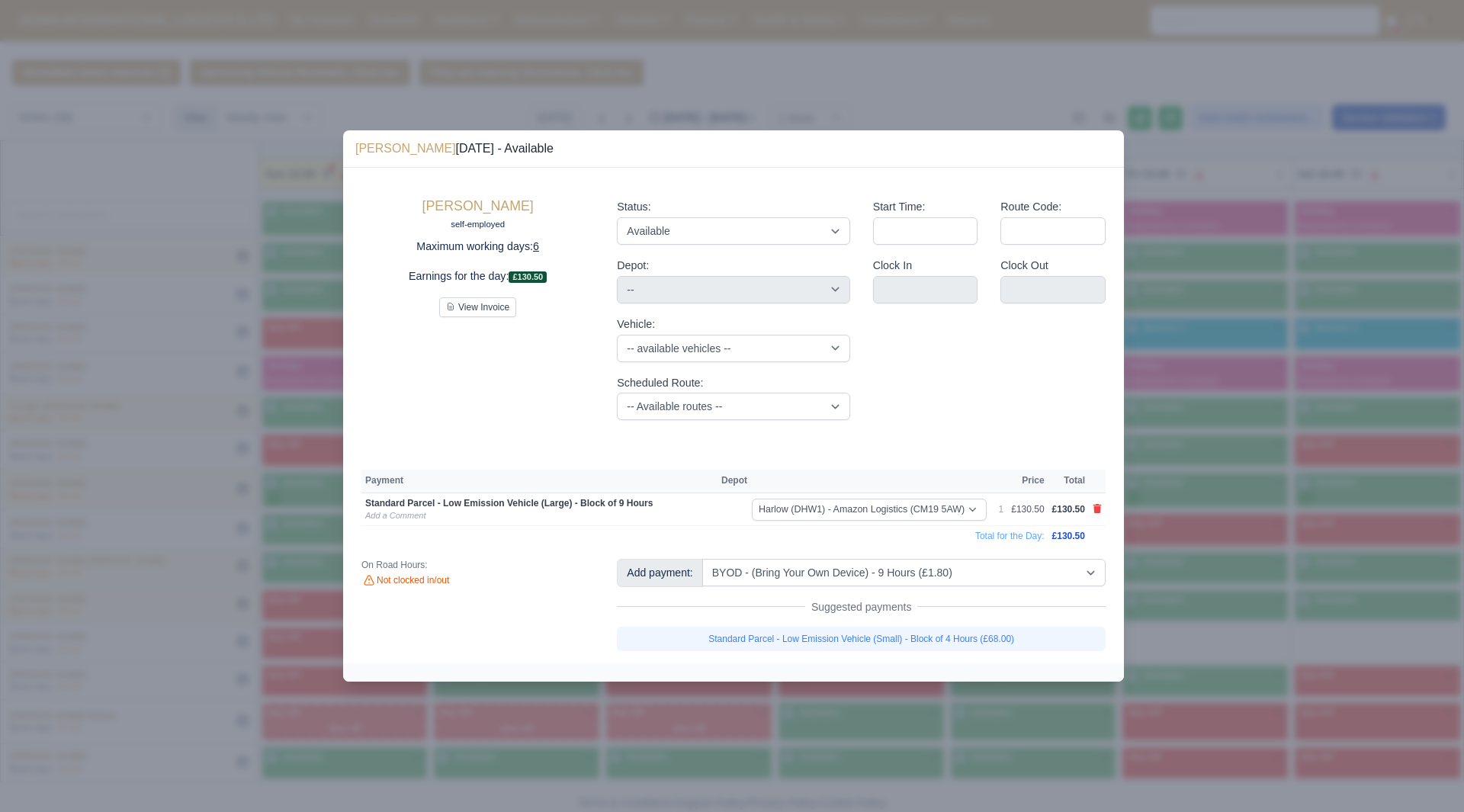
select select "2"
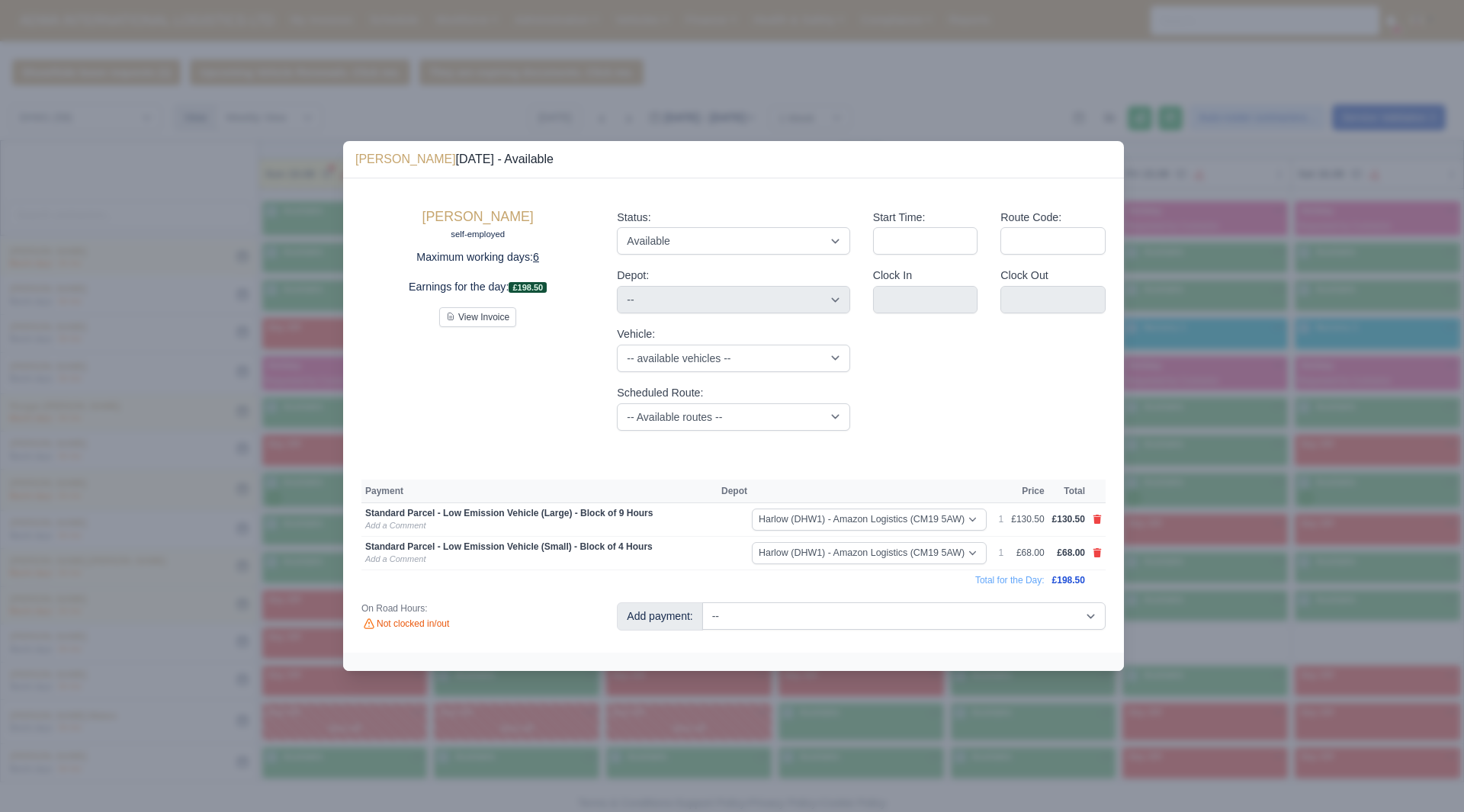
click at [1211, 629] on div at bounding box center [732, 406] width 1464 height 812
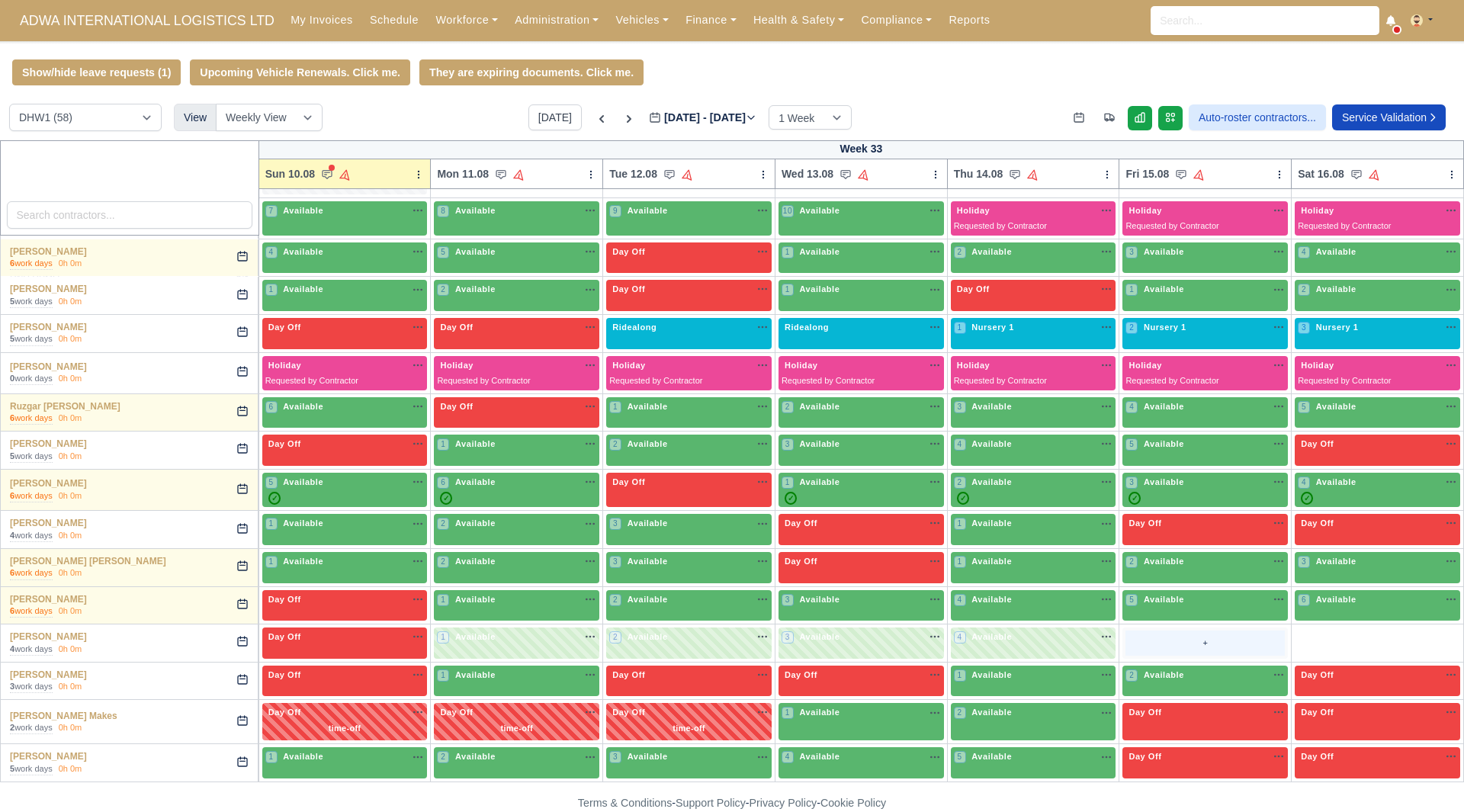
click at [1154, 634] on div "+" at bounding box center [1205, 643] width 159 height 25
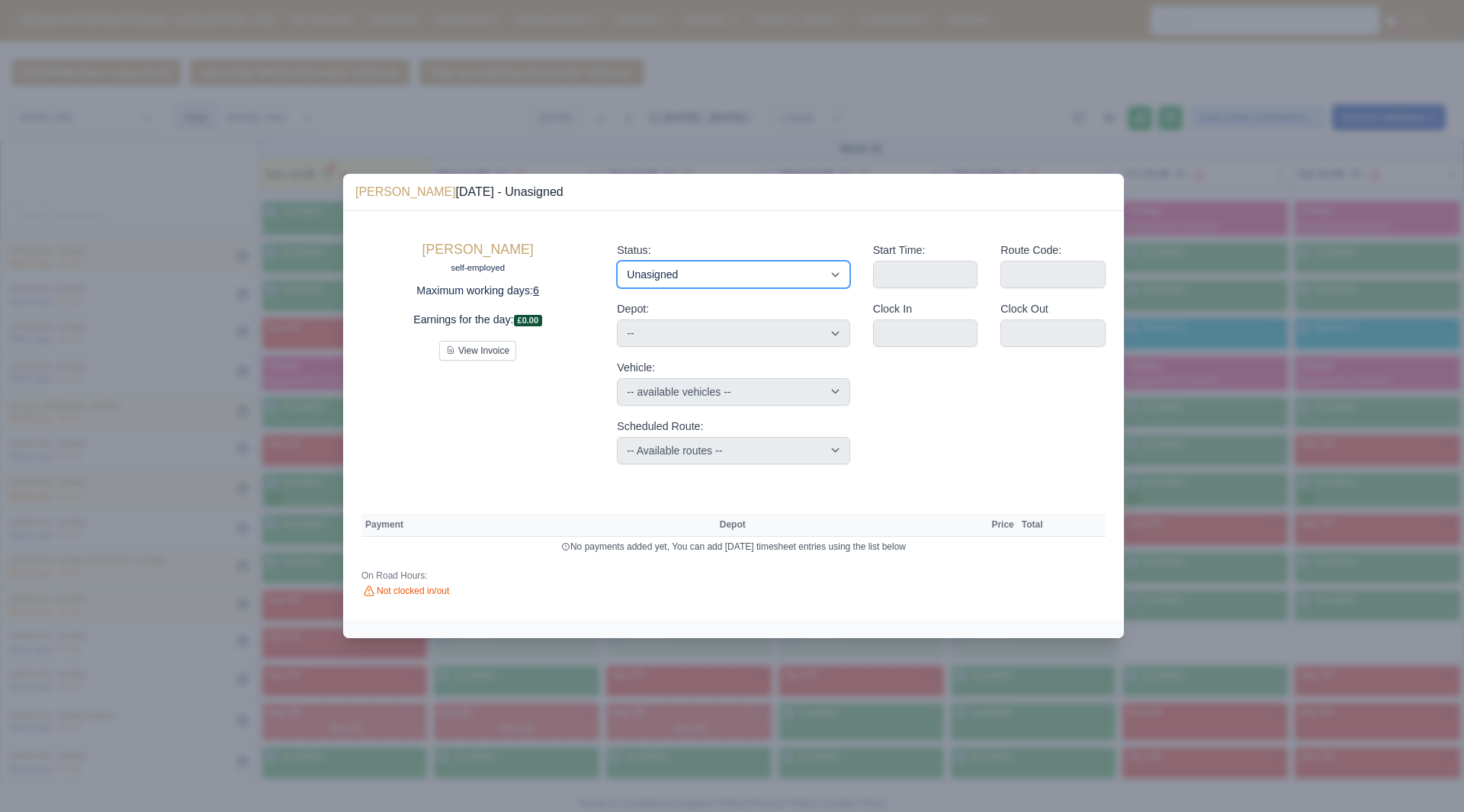
click at [813, 270] on select "Available Day Off Stand By Holiday Other Depot In Office OSM Ridealong Nursery …" at bounding box center [732, 274] width 232 height 27
select select "Day Off"
click at [617, 261] on select "Available Day Off Stand By Holiday Other Depot In Office OSM Ridealong Nursery …" at bounding box center [732, 274] width 232 height 27
select select "na"
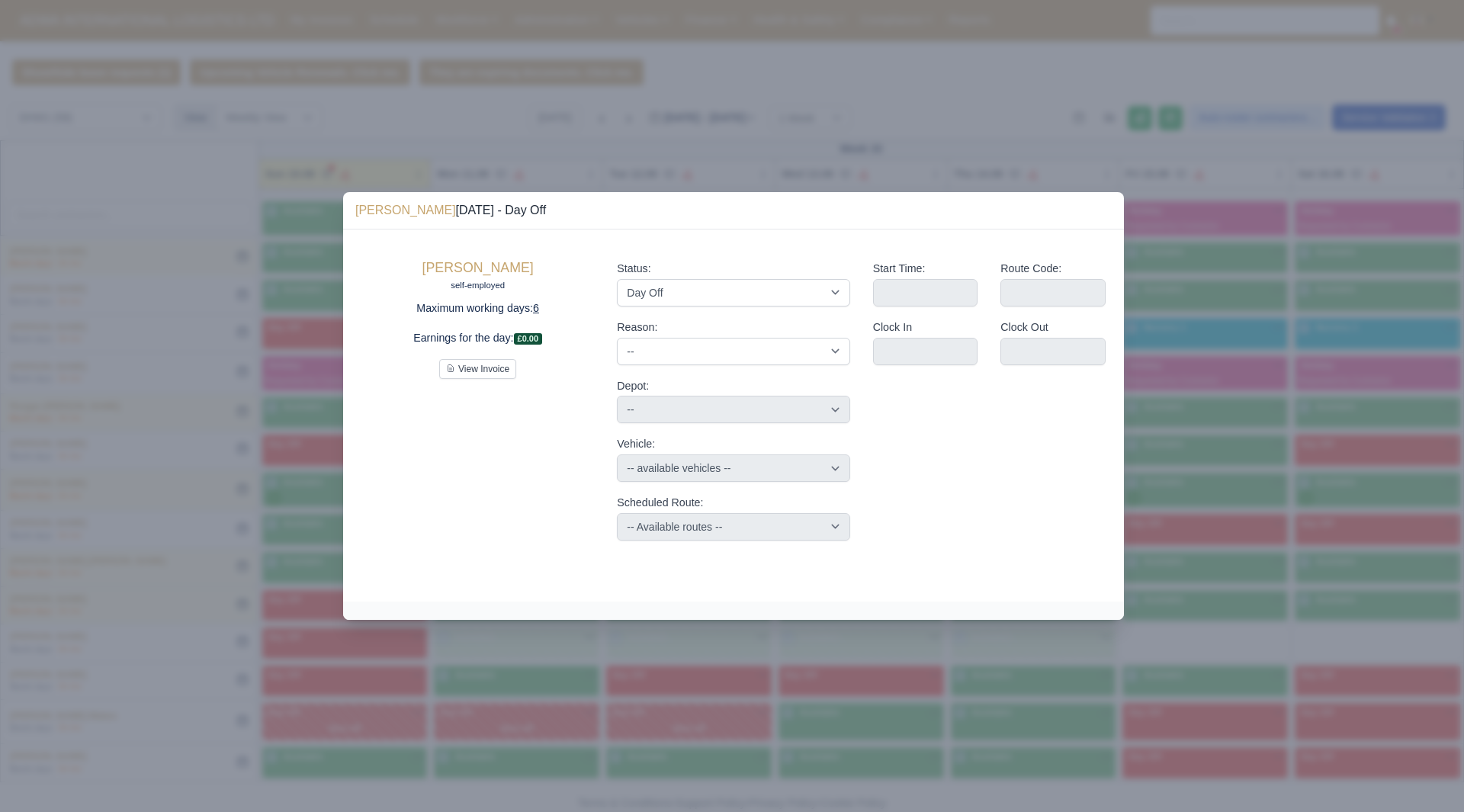
click at [1304, 435] on div at bounding box center [732, 406] width 1464 height 812
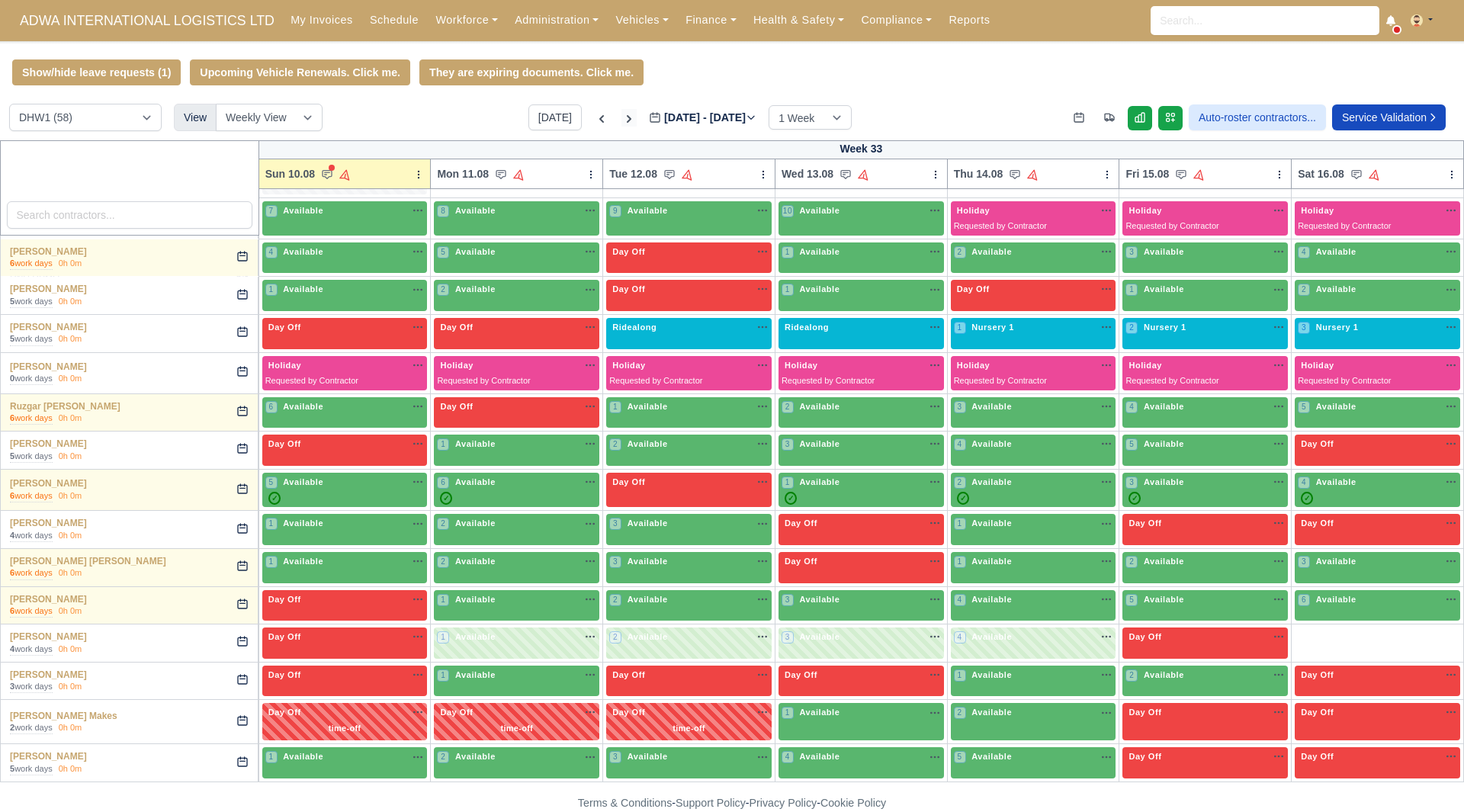
click at [621, 125] on icon at bounding box center [628, 118] width 15 height 15
type input "[DATE]"
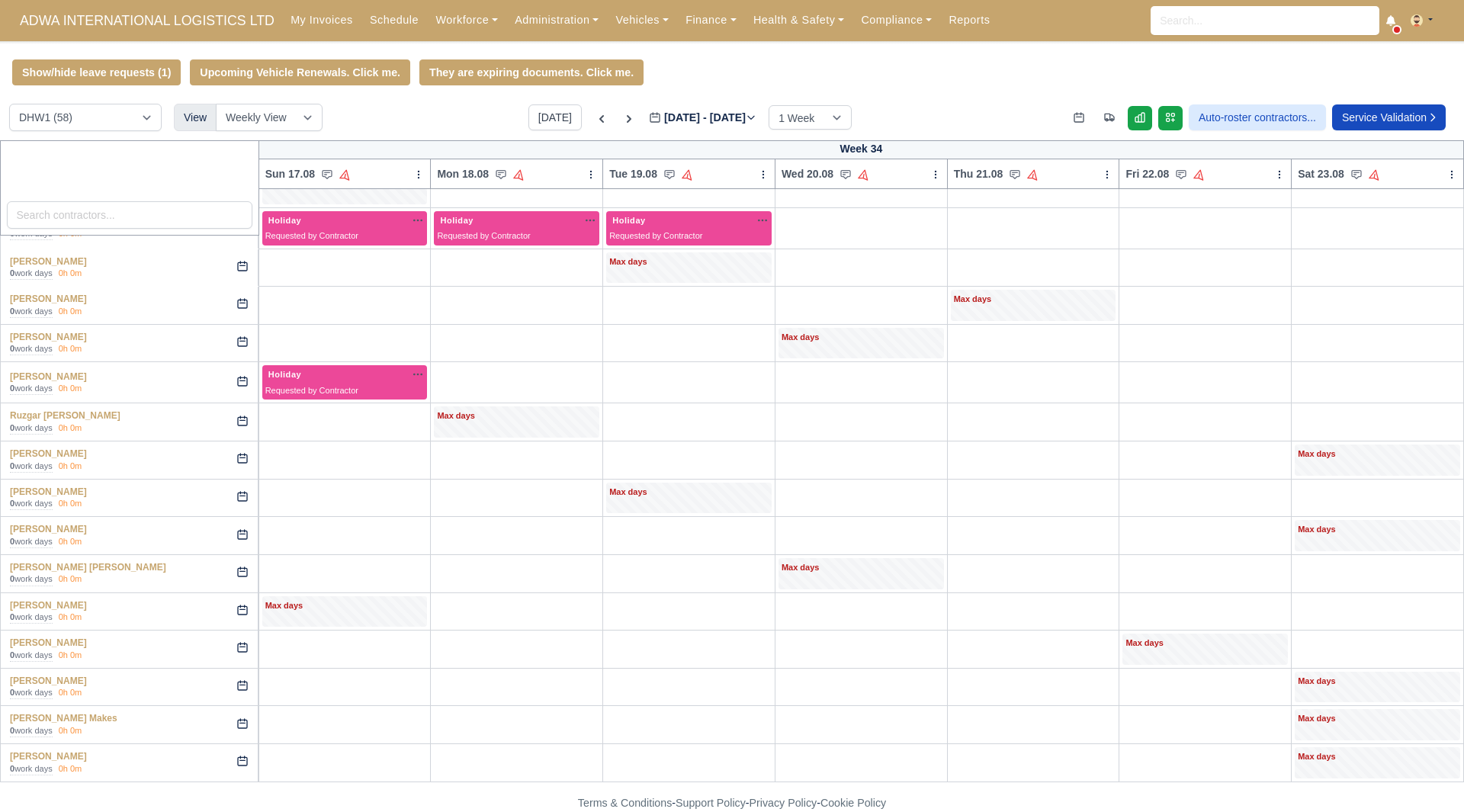
scroll to position [1471, 0]
click at [302, 641] on div "+" at bounding box center [345, 649] width 159 height 25
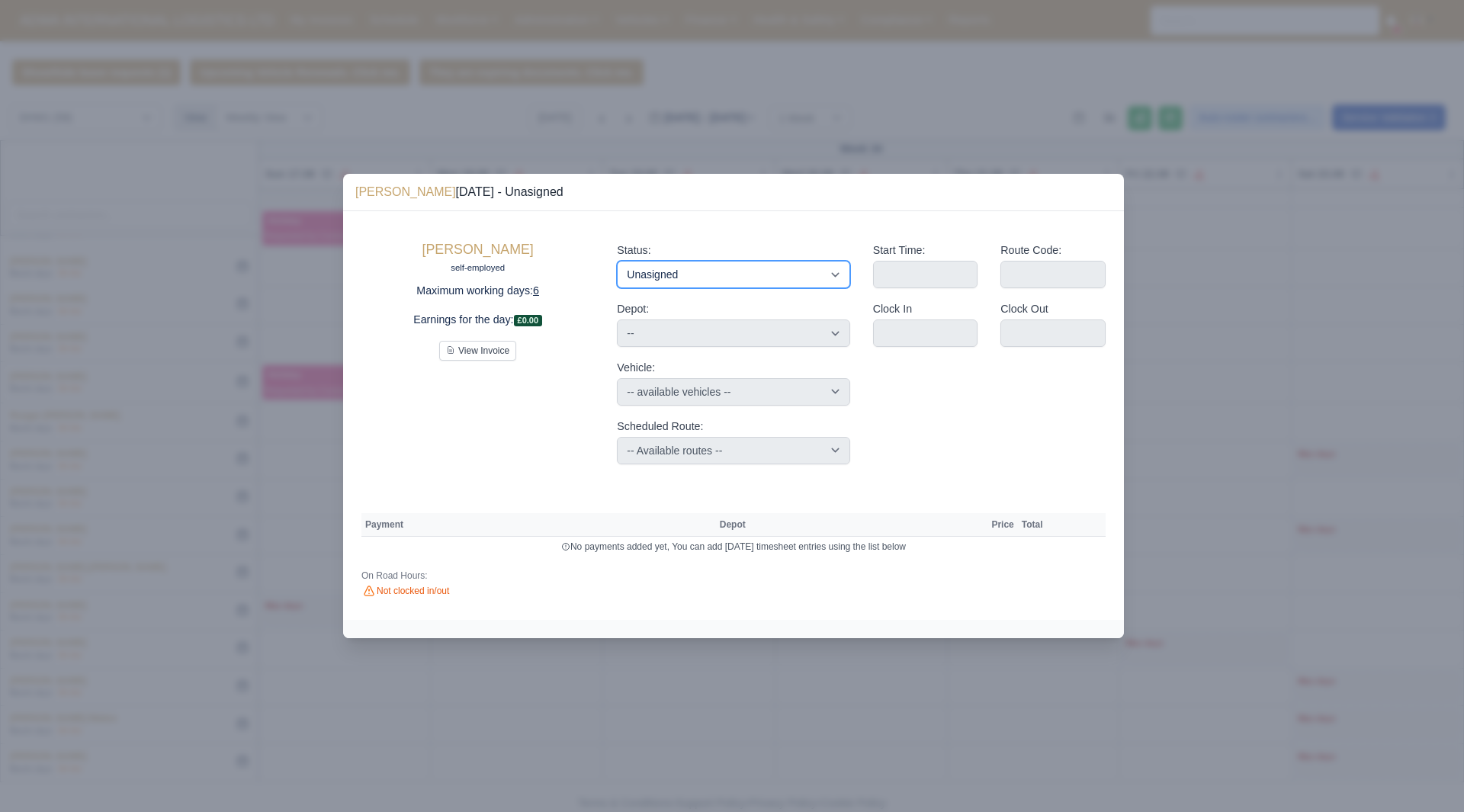
click at [701, 279] on select "Available Day Off Stand By Holiday Other Depot In Office OSM Ridealong Nursery …" at bounding box center [732, 274] width 232 height 27
select select "Day Off"
click at [617, 261] on select "Available Day Off Stand By Holiday Other Depot In Office OSM Ridealong Nursery …" at bounding box center [732, 274] width 232 height 27
select select "na"
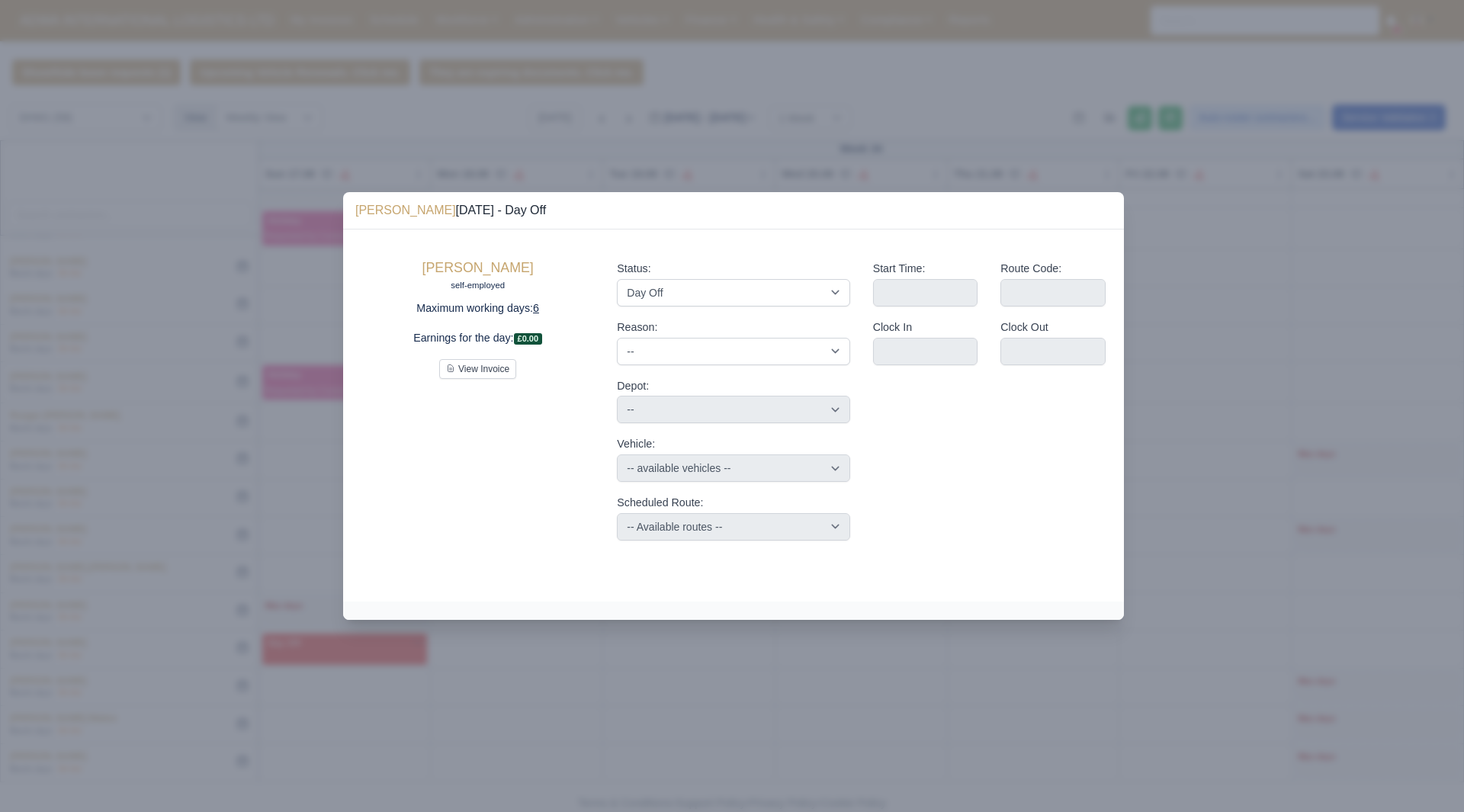
click at [1235, 535] on div at bounding box center [732, 406] width 1464 height 812
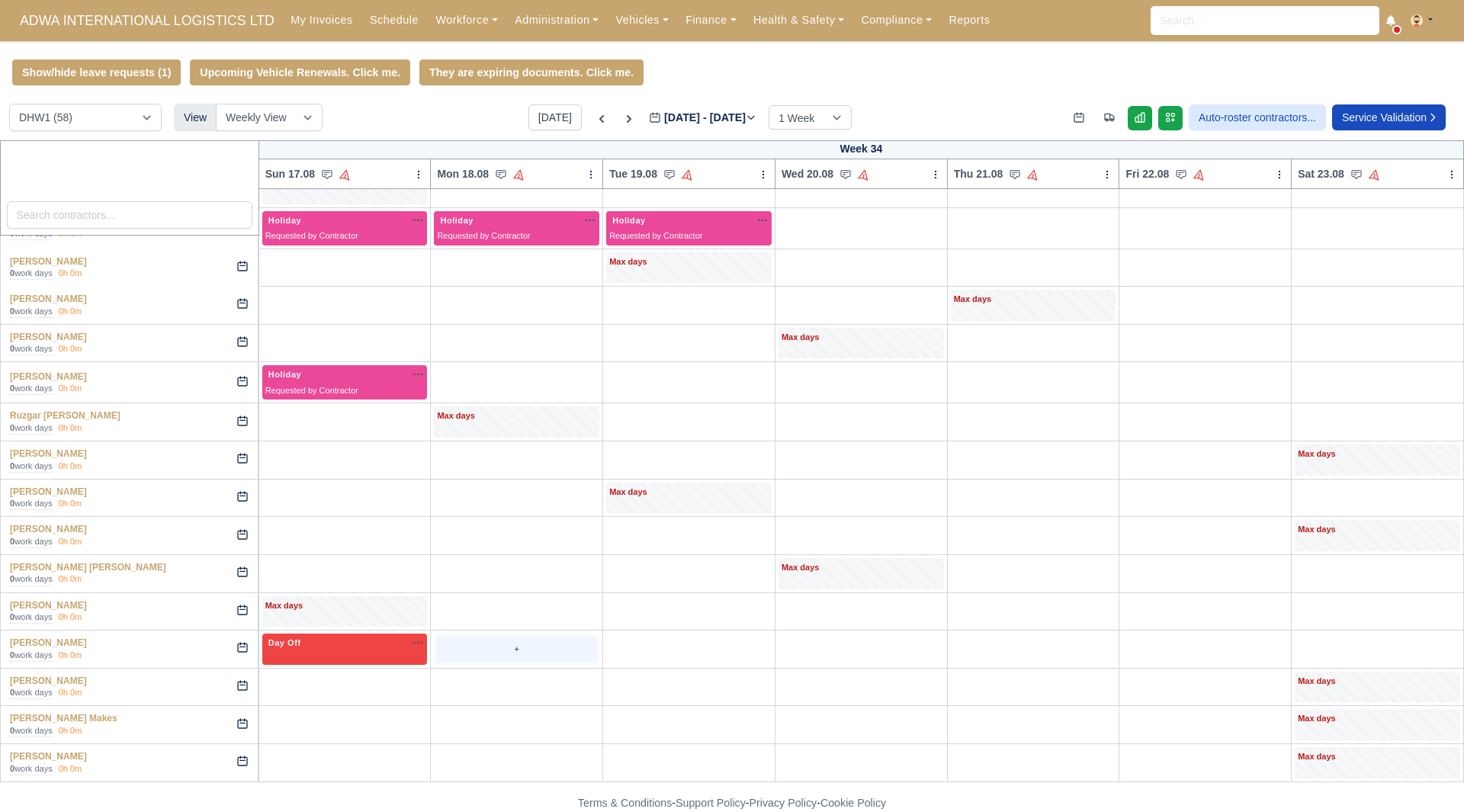
click at [453, 647] on div "+" at bounding box center [516, 649] width 159 height 25
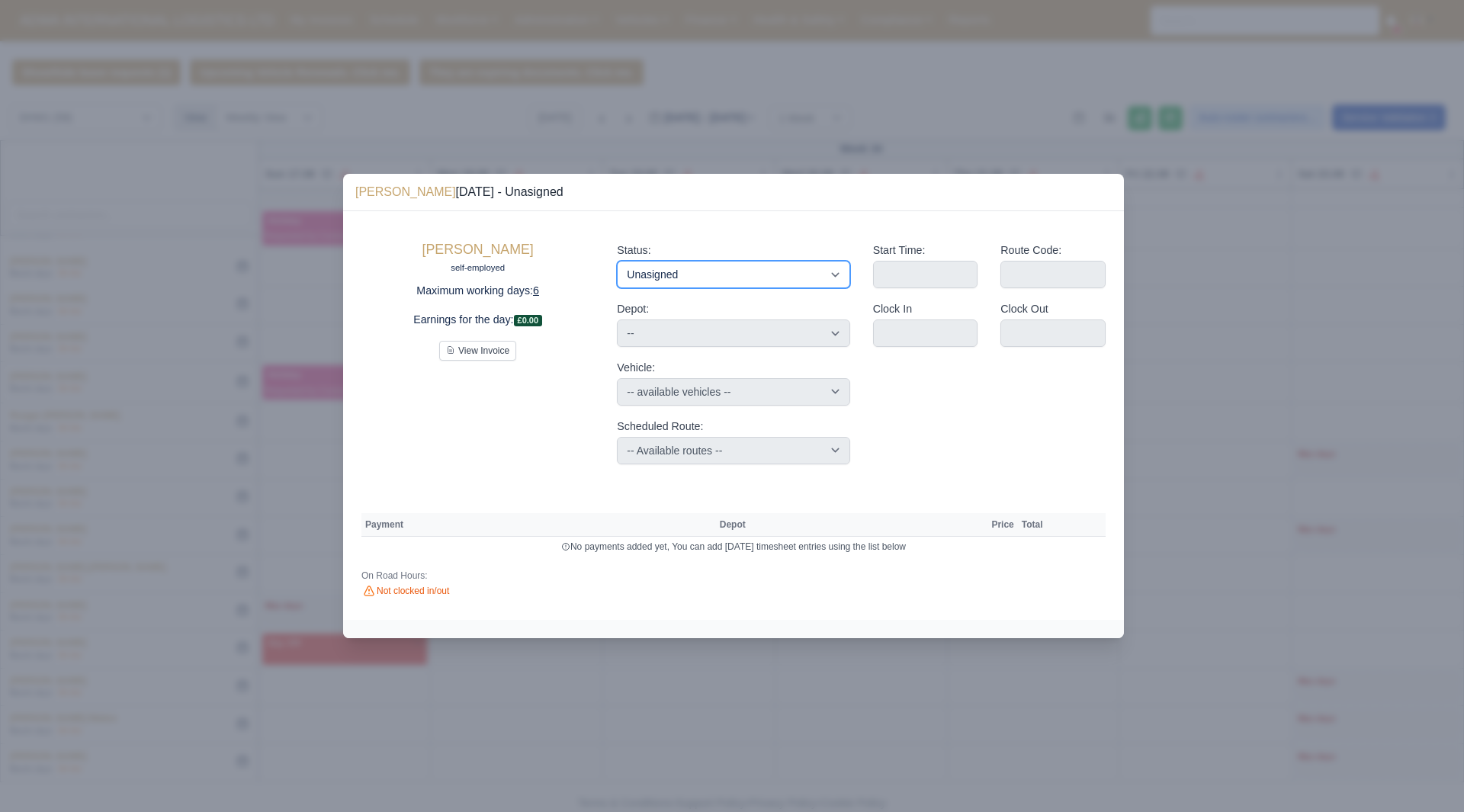
click at [713, 269] on select "Available Day Off Stand By Holiday Other Depot In Office OSM Ridealong Nursery …" at bounding box center [732, 274] width 232 height 27
select select "Available"
click at [617, 261] on select "Available Day Off Stand By Holiday Other Depot In Office OSM Ridealong Nursery …" at bounding box center [732, 274] width 232 height 27
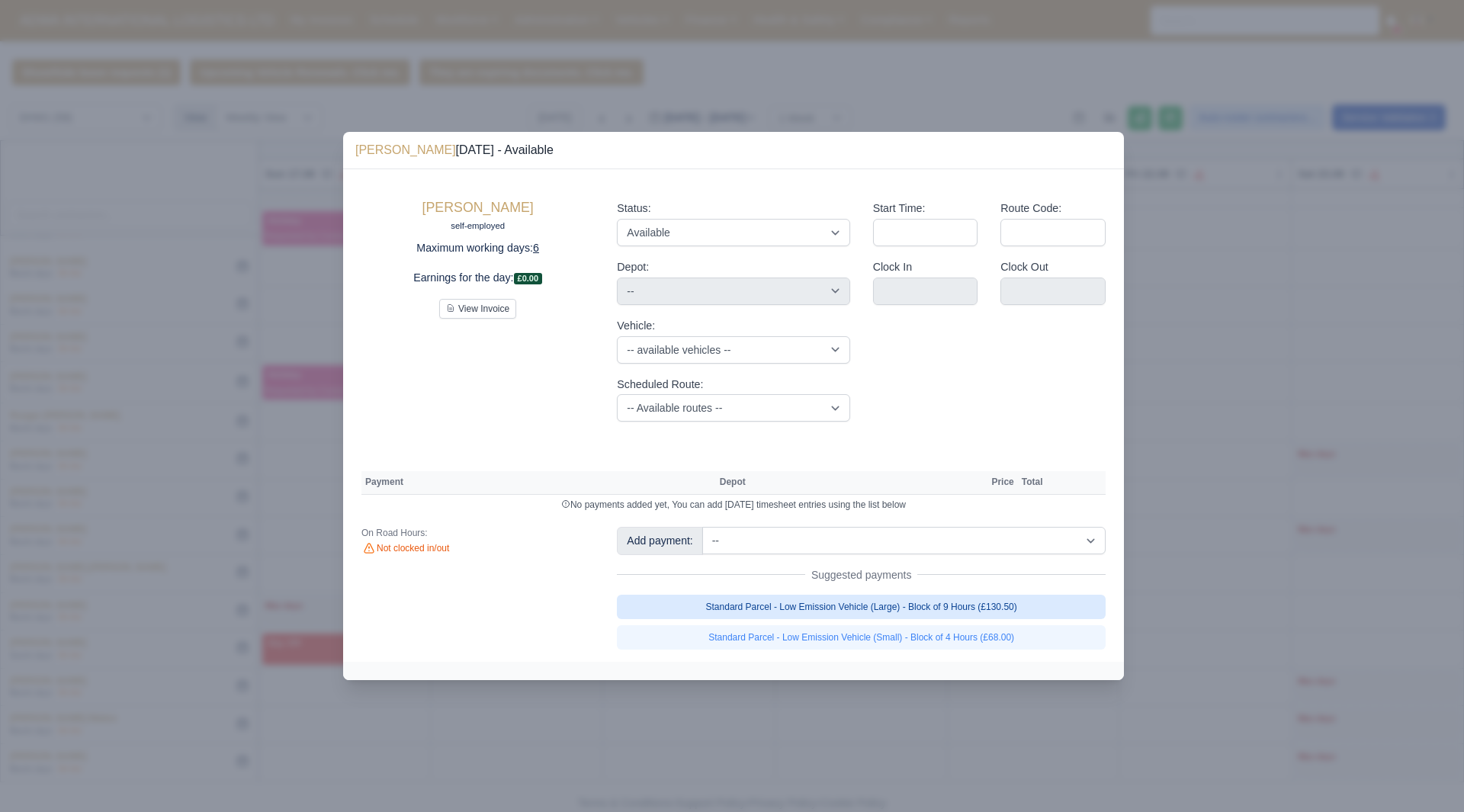
click at [1003, 609] on link "Standard Parcel - Low Emission Vehicle (Large) - Block of 9 Hours (£130.50)" at bounding box center [861, 607] width 489 height 25
select select "2"
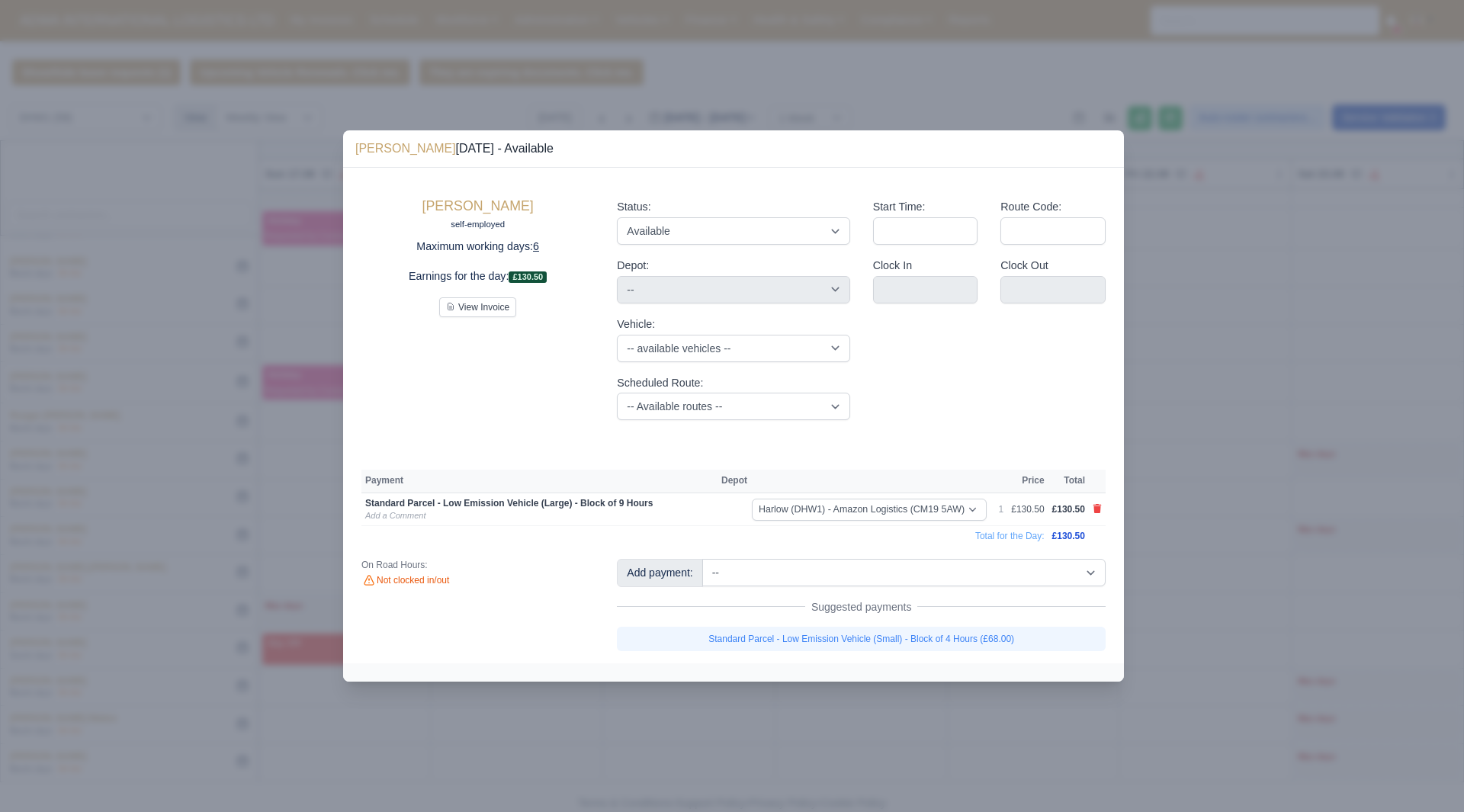
click at [1227, 642] on div at bounding box center [732, 406] width 1464 height 812
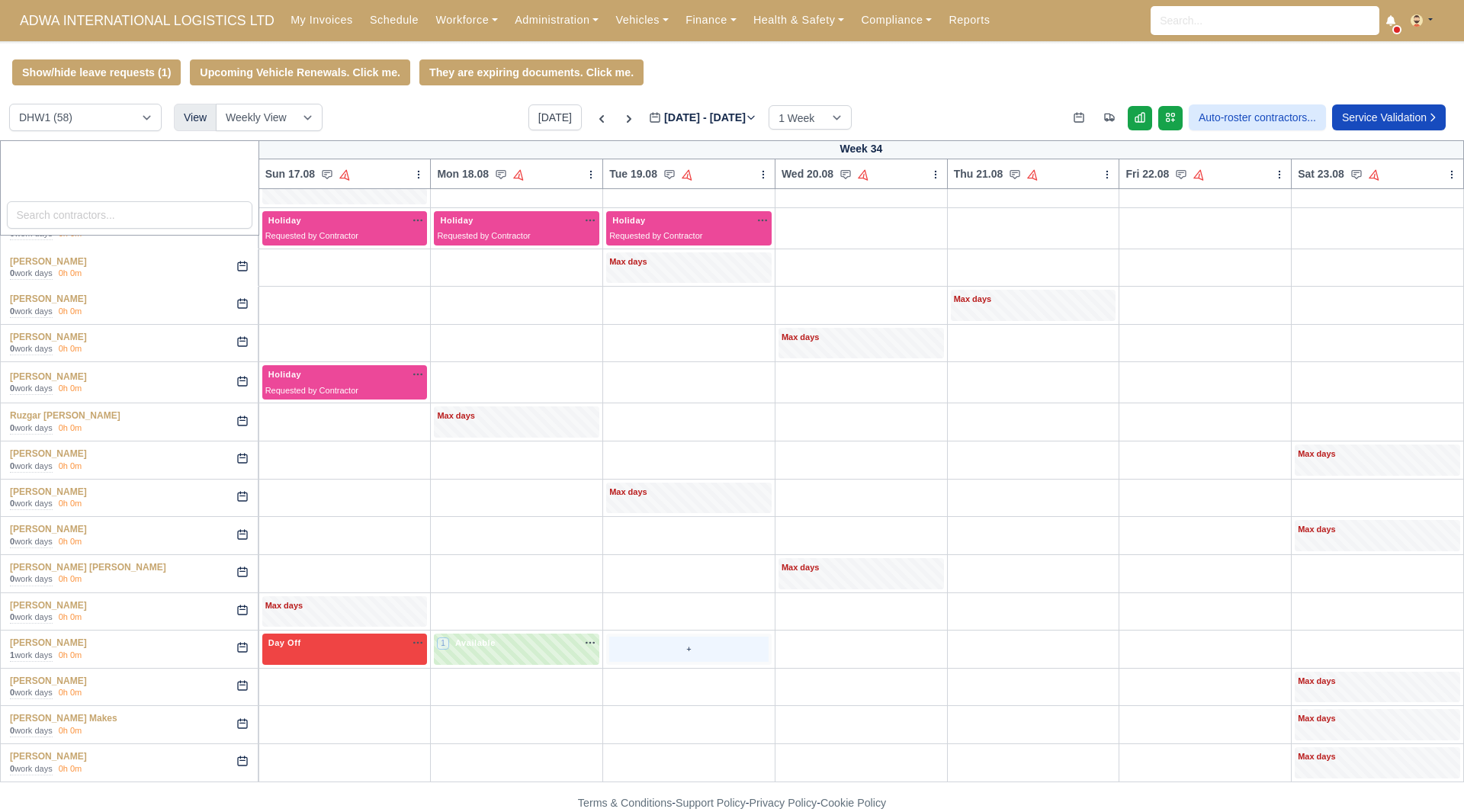
click at [637, 637] on div "+" at bounding box center [688, 649] width 159 height 25
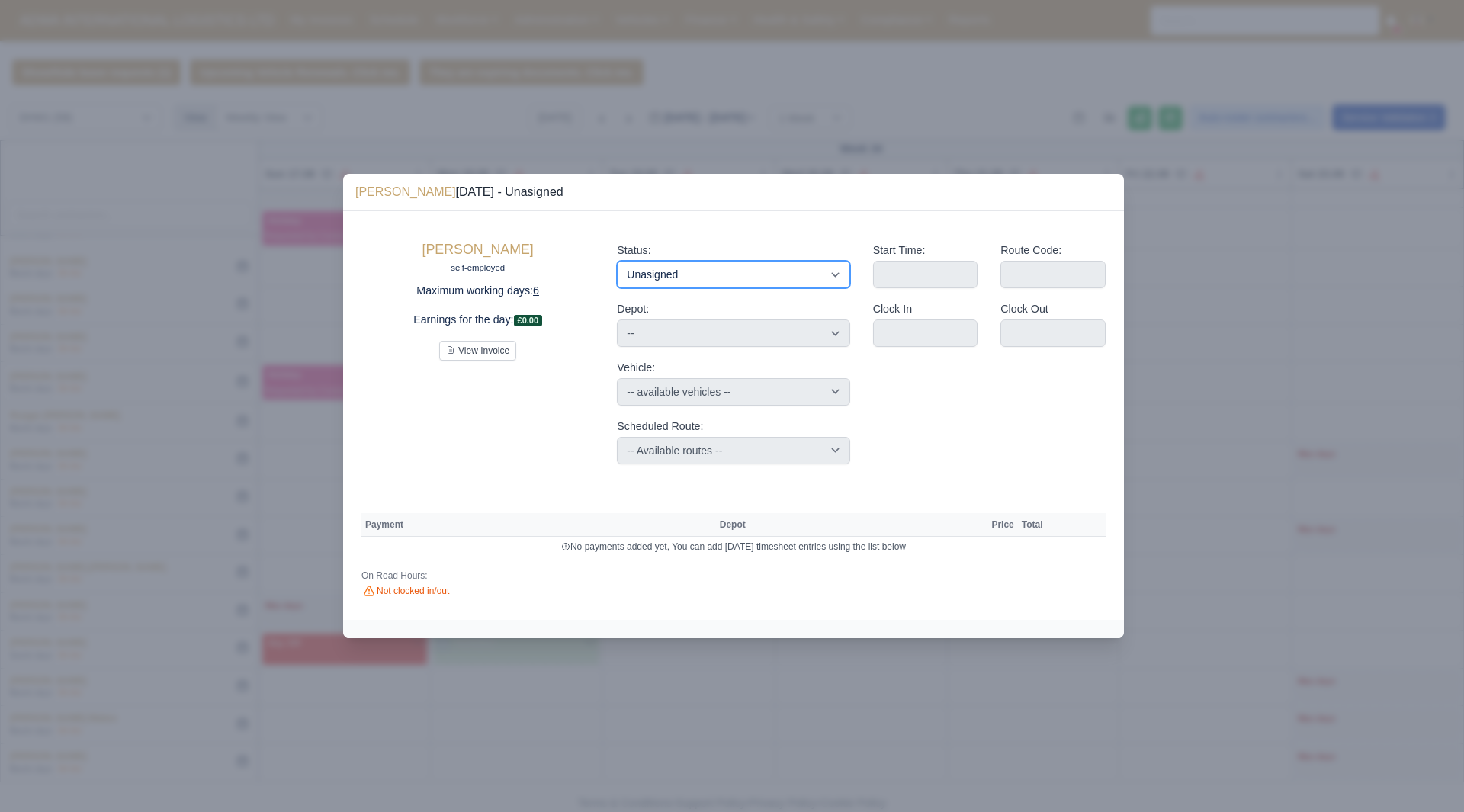
click at [770, 262] on select "Available Day Off Stand By Holiday Other Depot In Office OSM Ridealong Nursery …" at bounding box center [732, 274] width 232 height 27
select select "Available"
click at [617, 261] on select "Available Day Off Stand By Holiday Other Depot In Office OSM Ridealong Nursery …" at bounding box center [732, 274] width 232 height 27
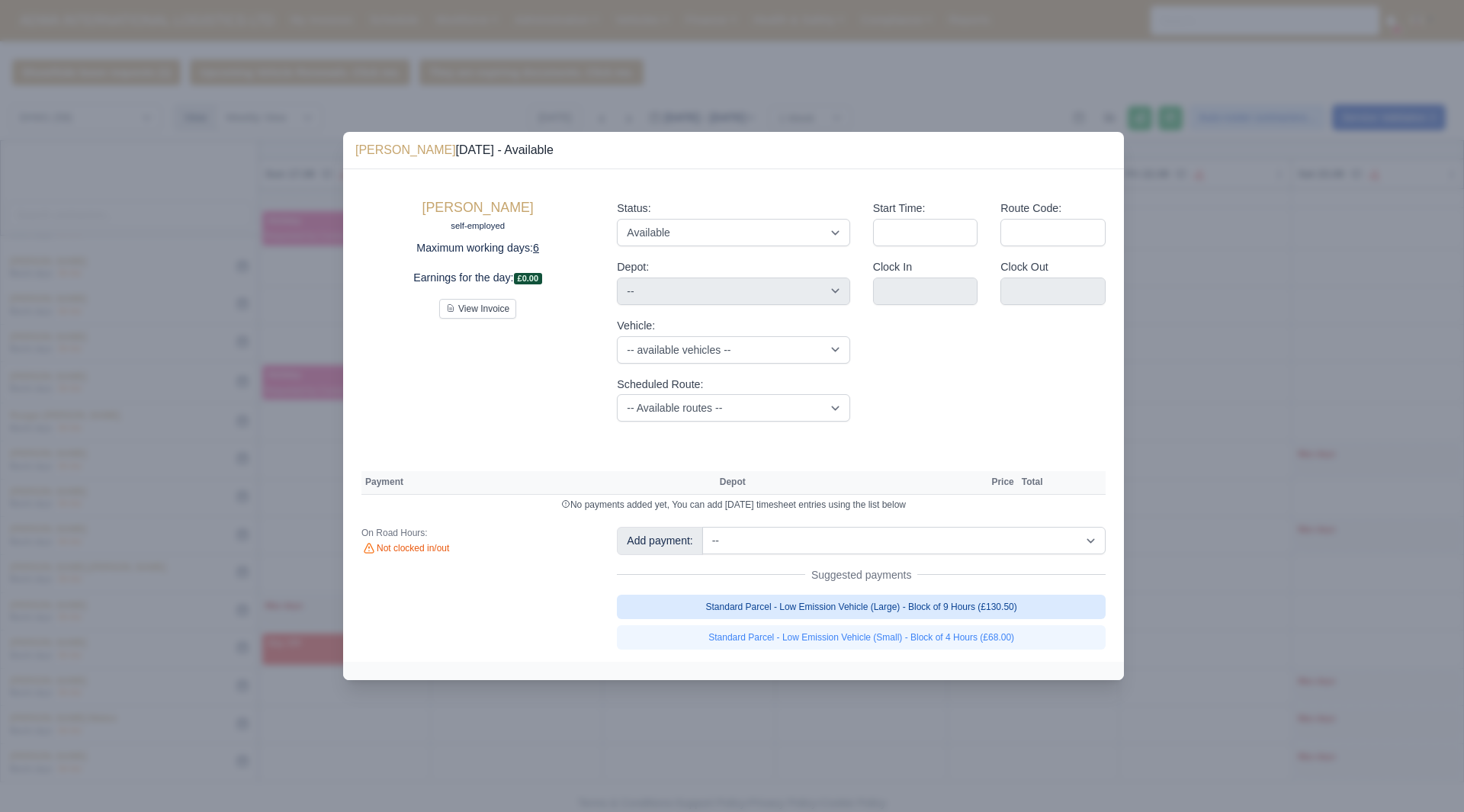
click at [976, 603] on link "Standard Parcel - Low Emission Vehicle (Large) - Block of 9 Hours (£130.50)" at bounding box center [861, 607] width 489 height 25
select select "2"
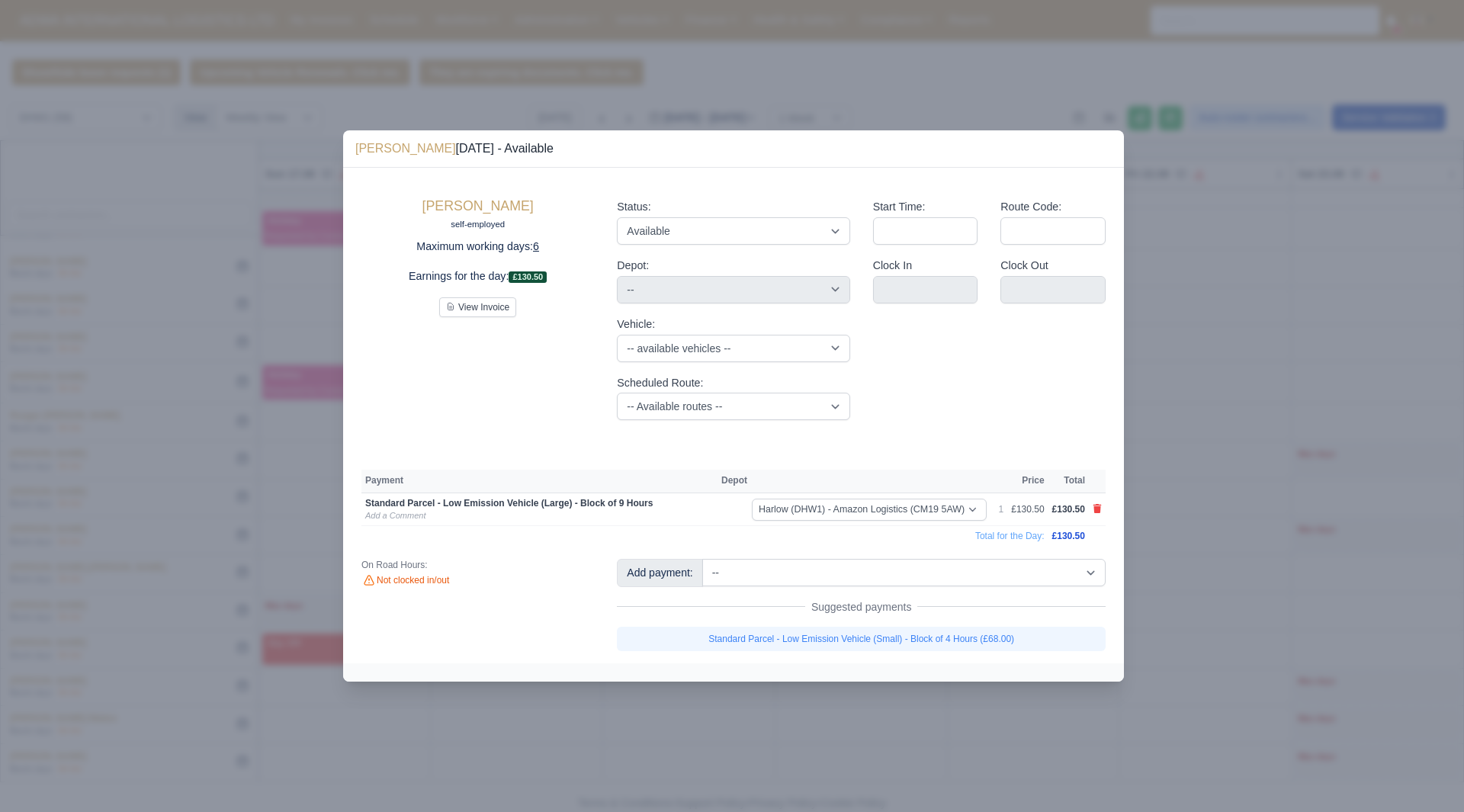
click at [1222, 663] on div at bounding box center [732, 406] width 1464 height 812
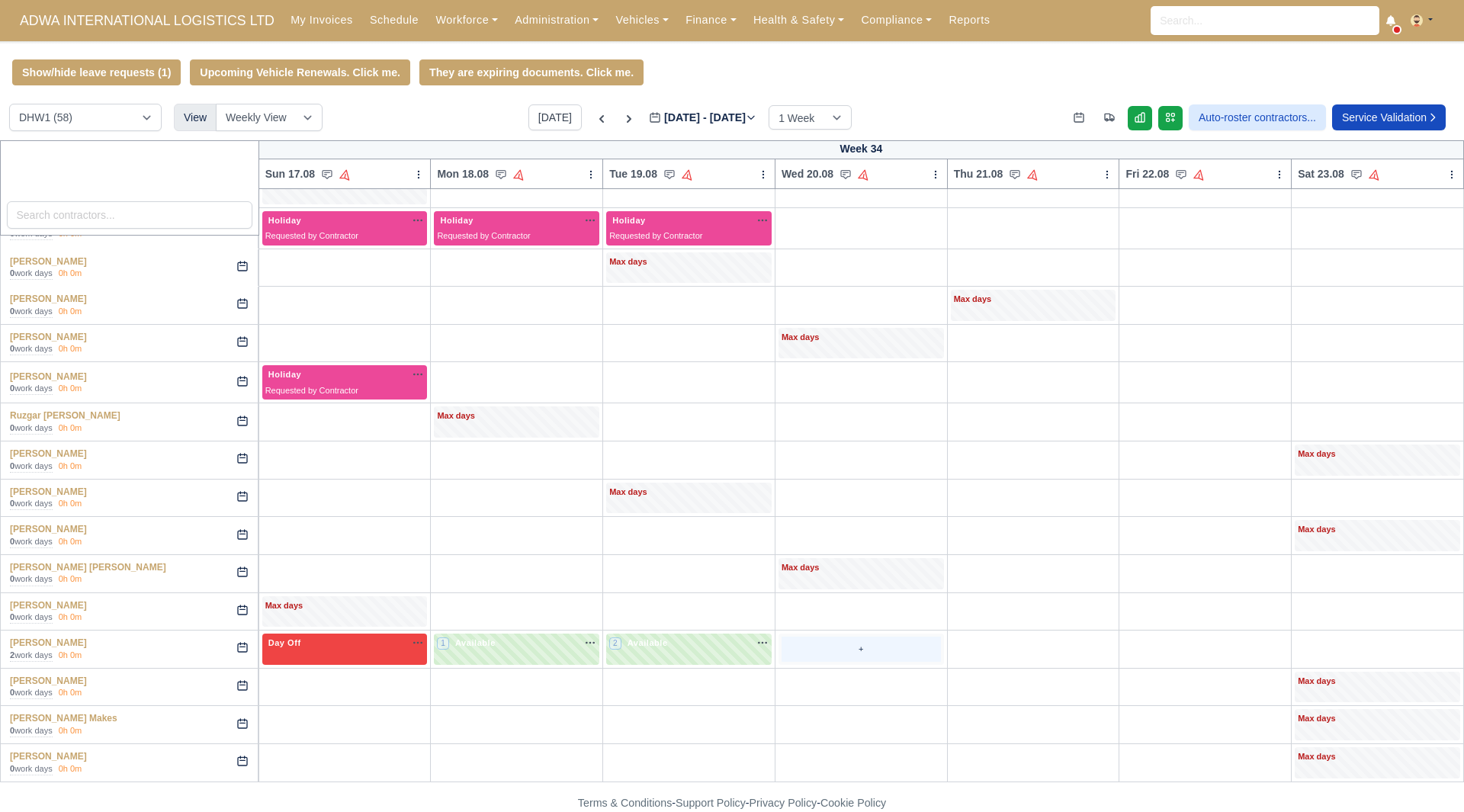
click at [800, 650] on div "+" at bounding box center [861, 649] width 159 height 25
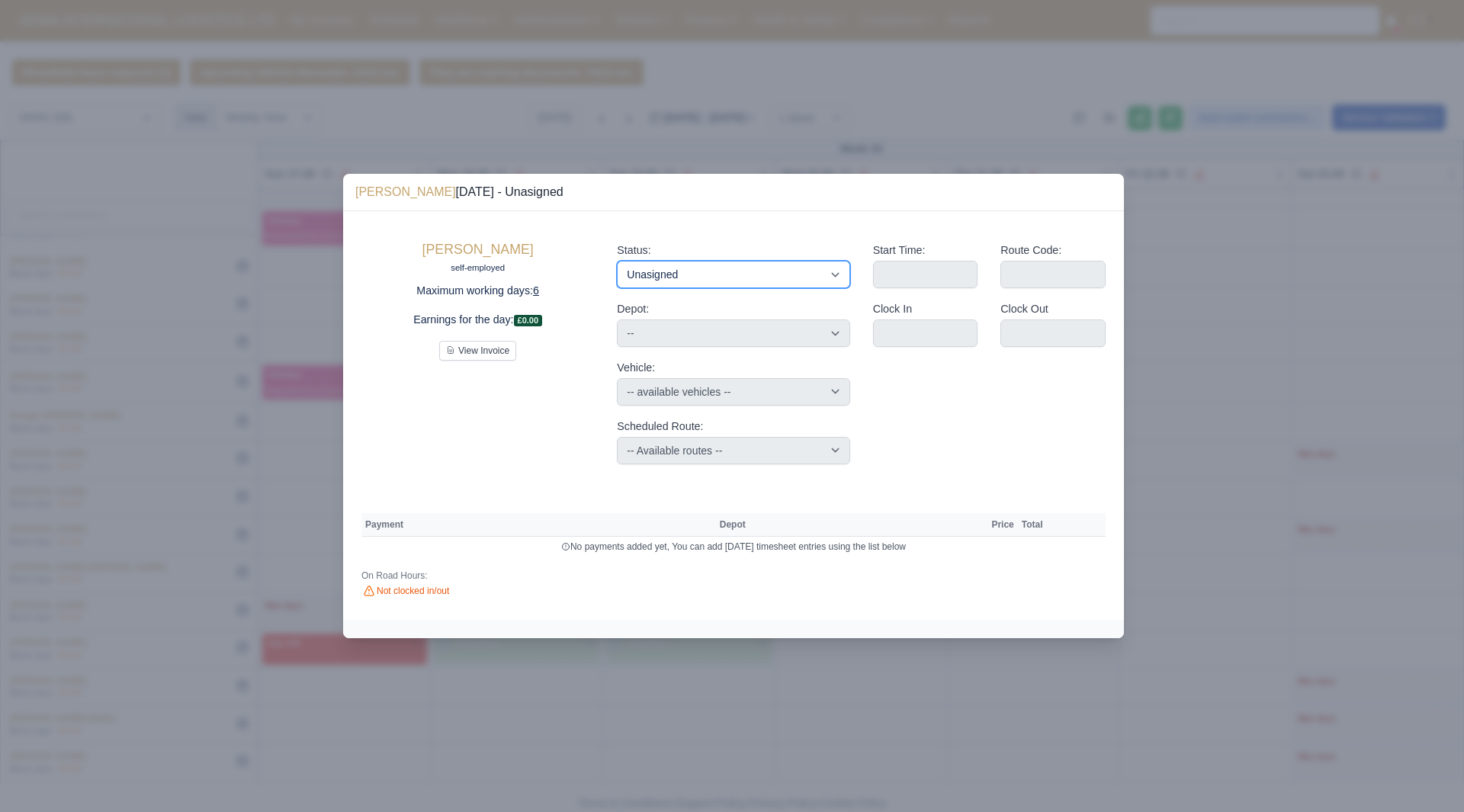
click at [750, 285] on select "Available Day Off Stand By Holiday Other Depot In Office OSM Ridealong Nursery …" at bounding box center [732, 274] width 232 height 27
select select "Day Off"
click at [617, 261] on select "Available Day Off Stand By Holiday Other Depot In Office OSM Ridealong Nursery …" at bounding box center [732, 274] width 232 height 27
select select "na"
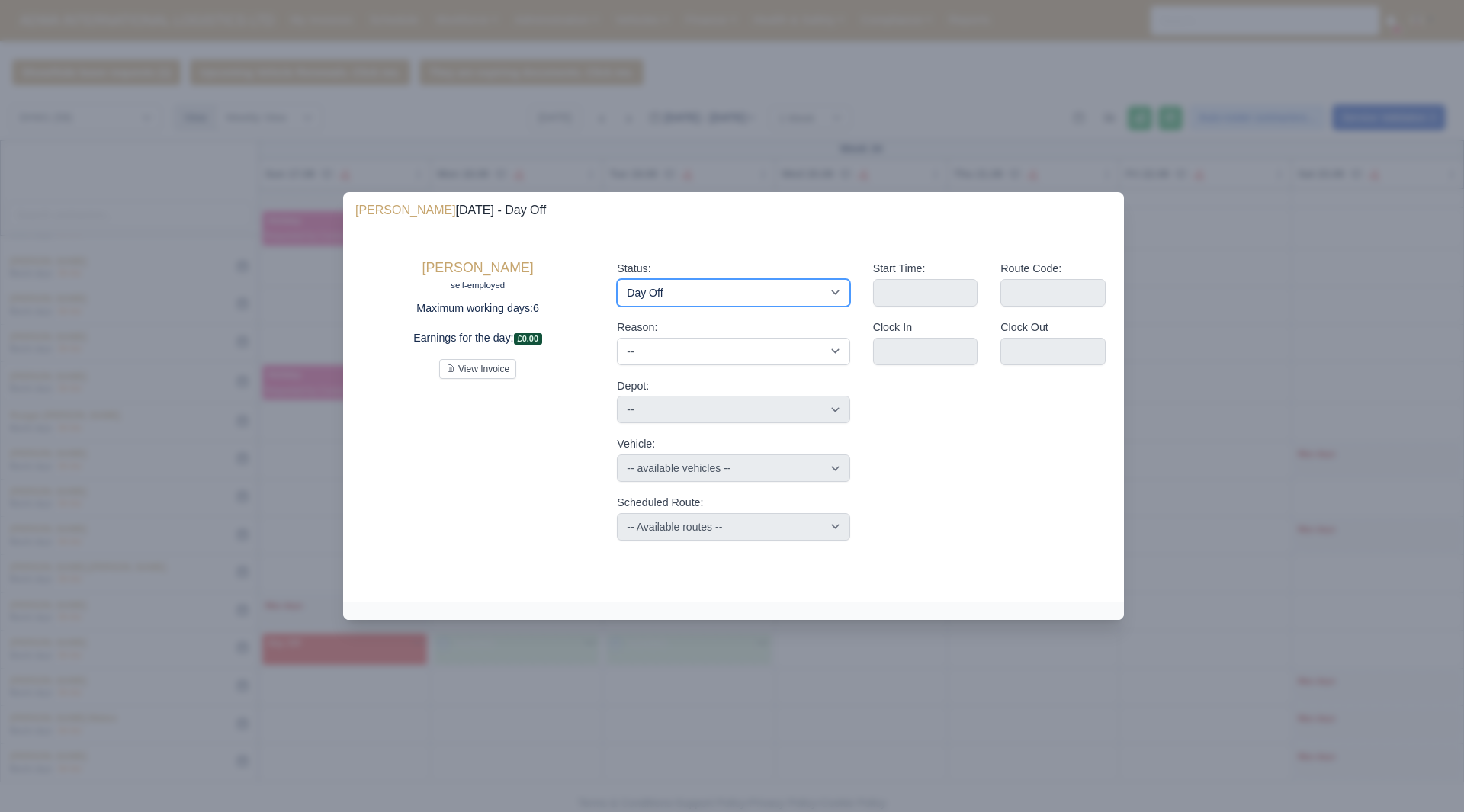
click at [750, 283] on select "Available Day Off Stand By Holiday Other Depot In Office OSM Ridealong Nursery …" at bounding box center [732, 292] width 232 height 27
select select "Available"
click at [617, 279] on select "Available Day Off Stand By Holiday Other Depot In Office OSM Ridealong Nursery …" at bounding box center [732, 292] width 232 height 27
select select
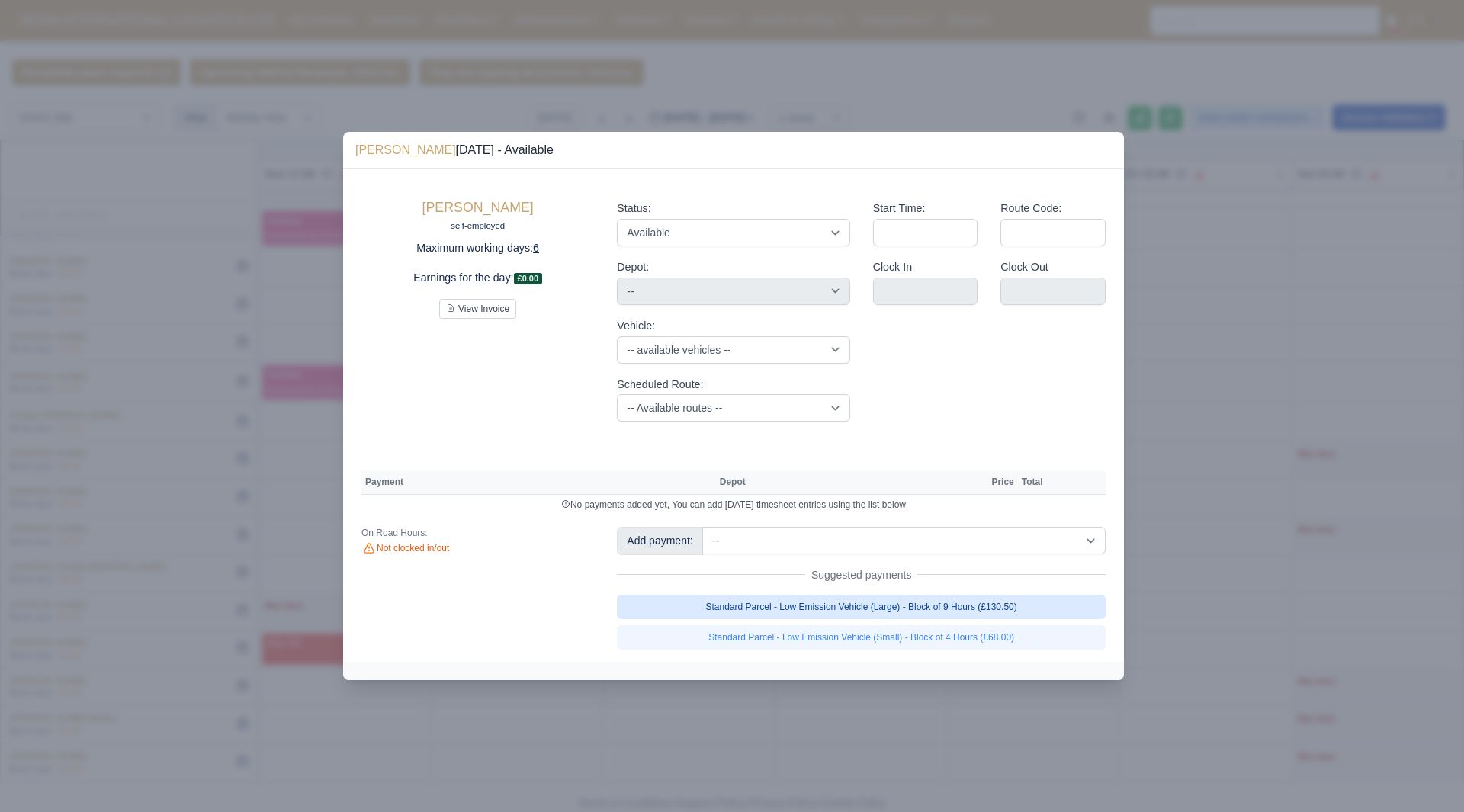
click at [982, 611] on link "Standard Parcel - Low Emission Vehicle (Large) - Block of 9 Hours (£130.50)" at bounding box center [861, 607] width 489 height 25
select select "2"
select select
select select "2"
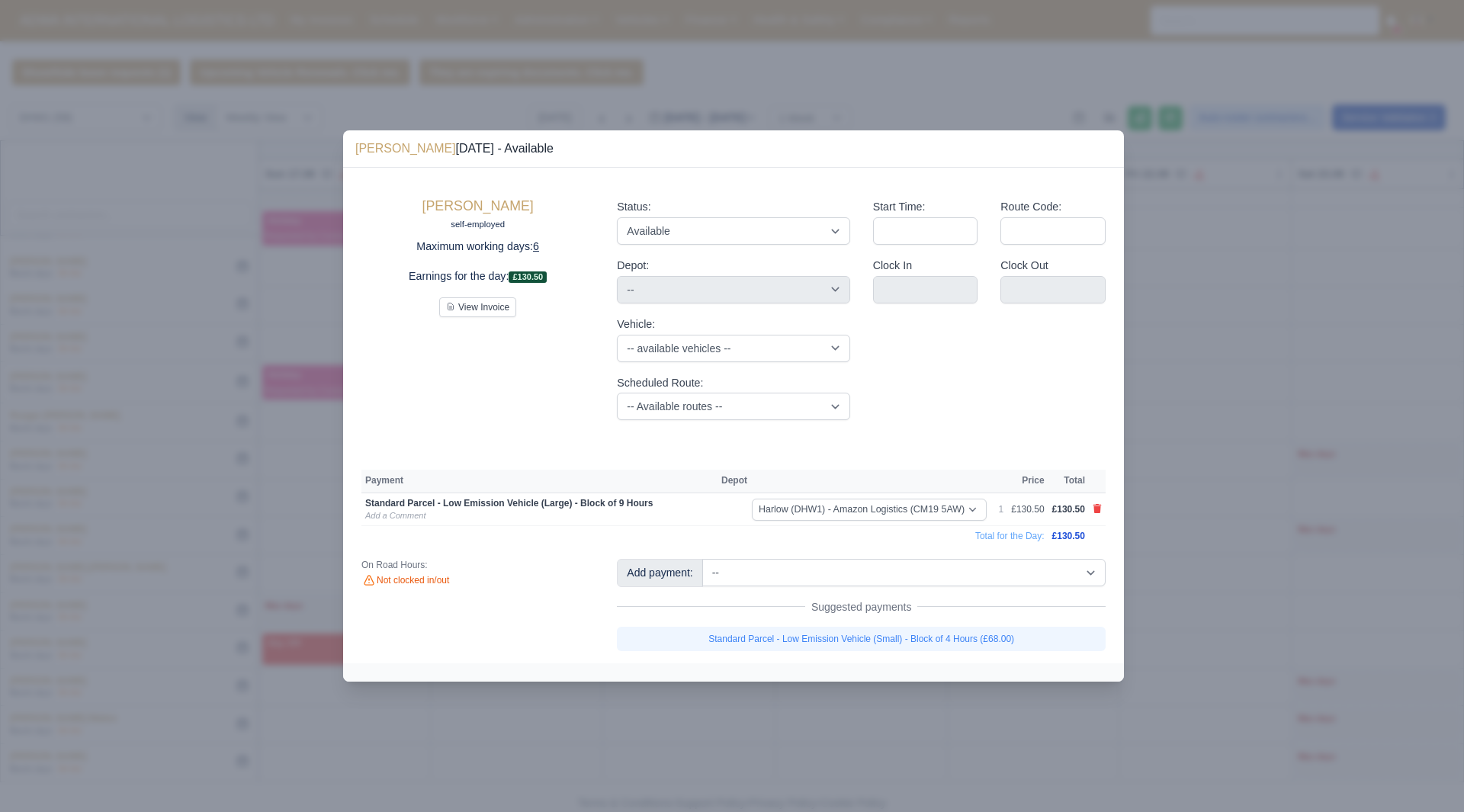
click at [1198, 672] on div at bounding box center [732, 406] width 1464 height 812
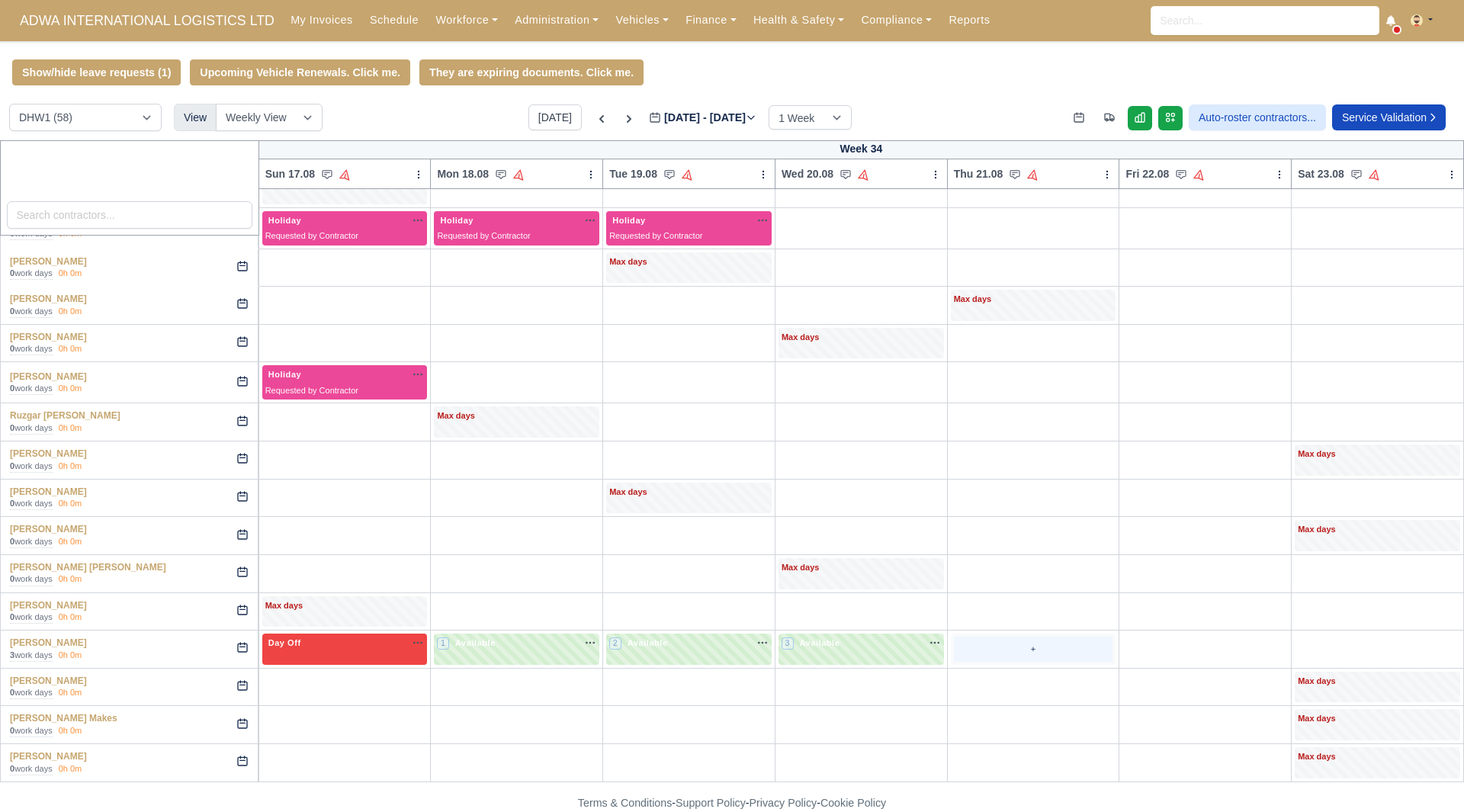
click at [956, 640] on div "+" at bounding box center [1033, 649] width 159 height 25
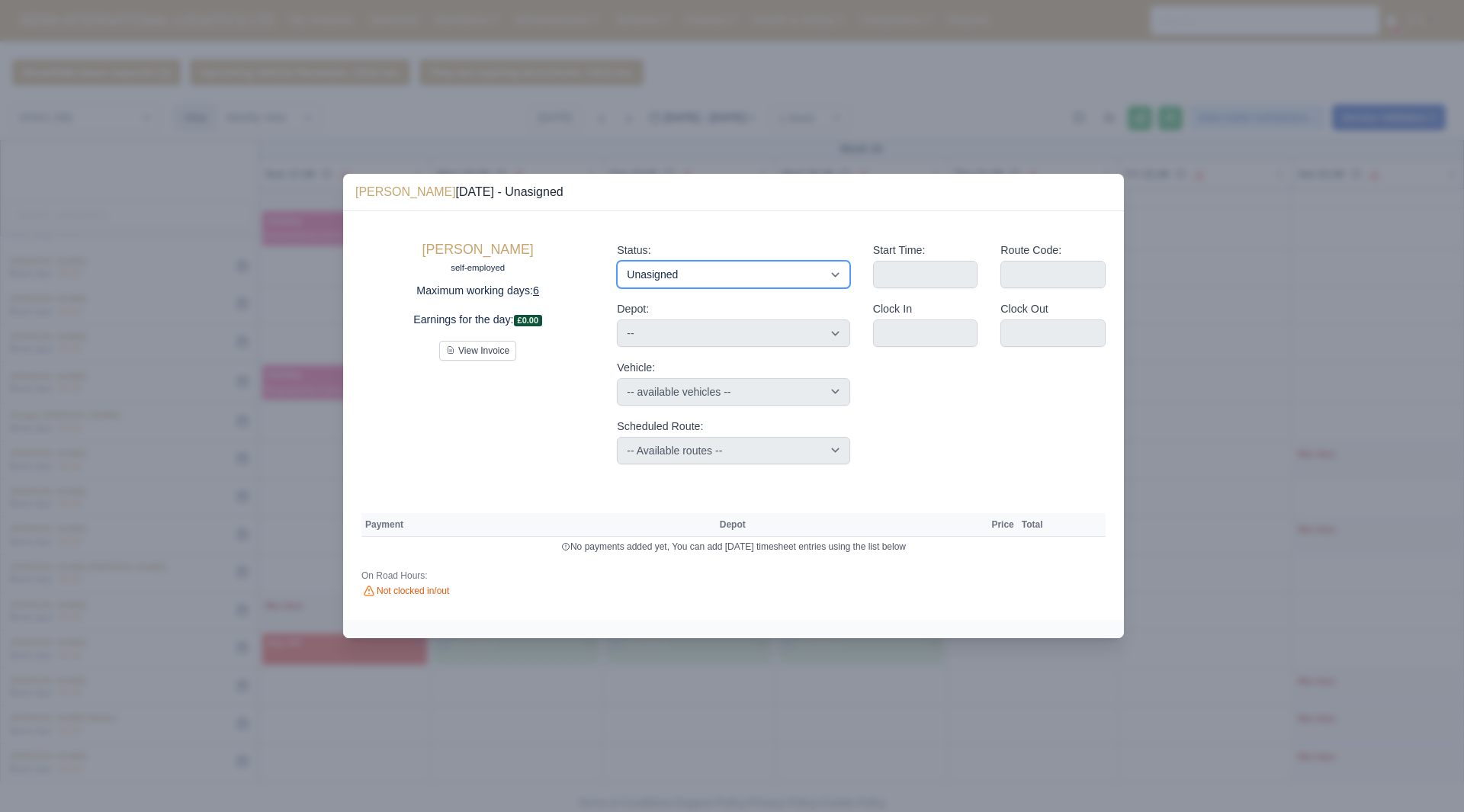
click at [777, 274] on select "Available Day Off Stand By Holiday Other Depot In Office OSM Ridealong Nursery …" at bounding box center [732, 274] width 232 height 27
select select "Available"
click at [617, 261] on select "Available Day Off Stand By Holiday Other Depot In Office OSM Ridealong Nursery …" at bounding box center [732, 274] width 232 height 27
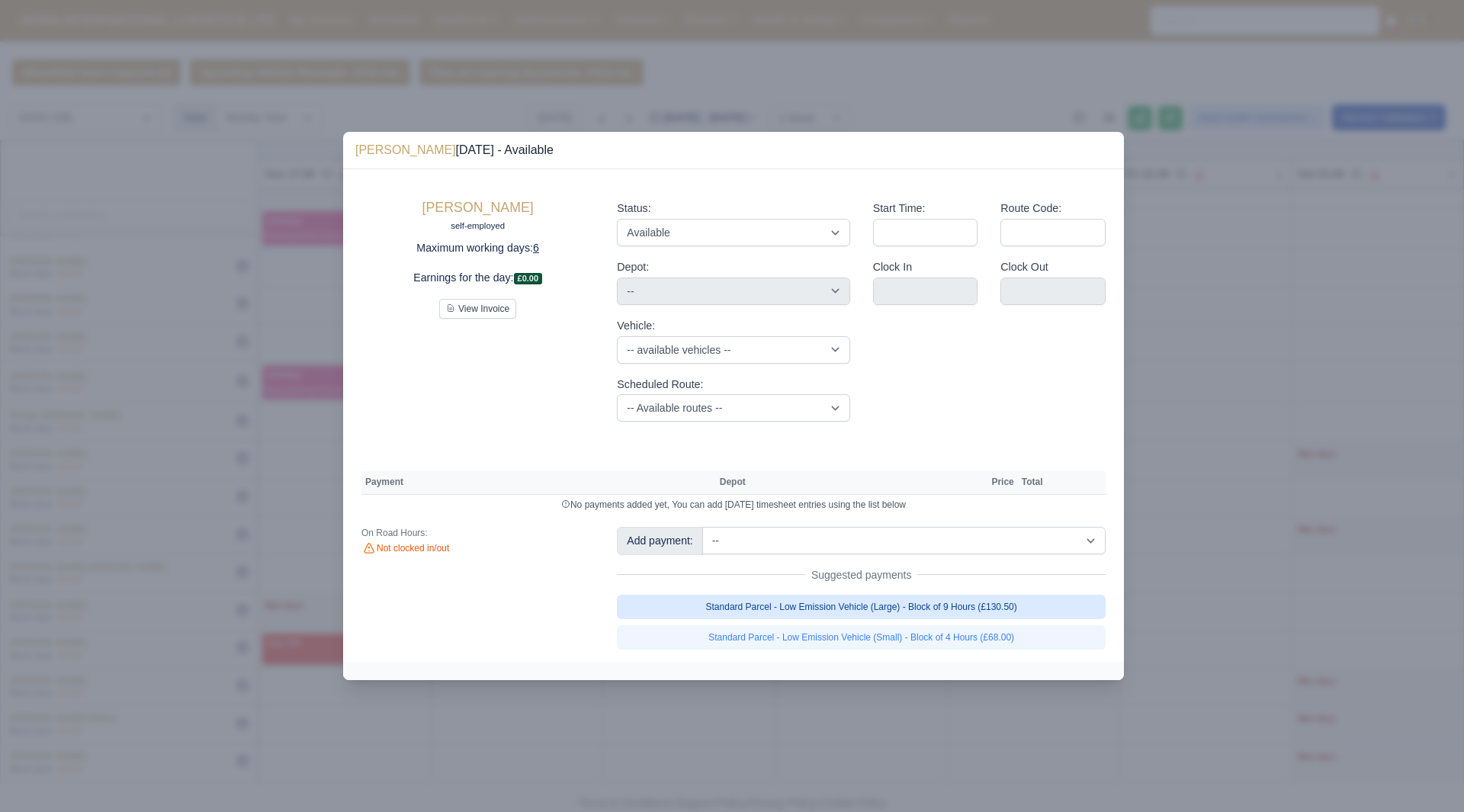
click at [920, 603] on link "Standard Parcel - Low Emission Vehicle (Large) - Block of 9 Hours (£130.50)" at bounding box center [861, 607] width 489 height 25
select select "2"
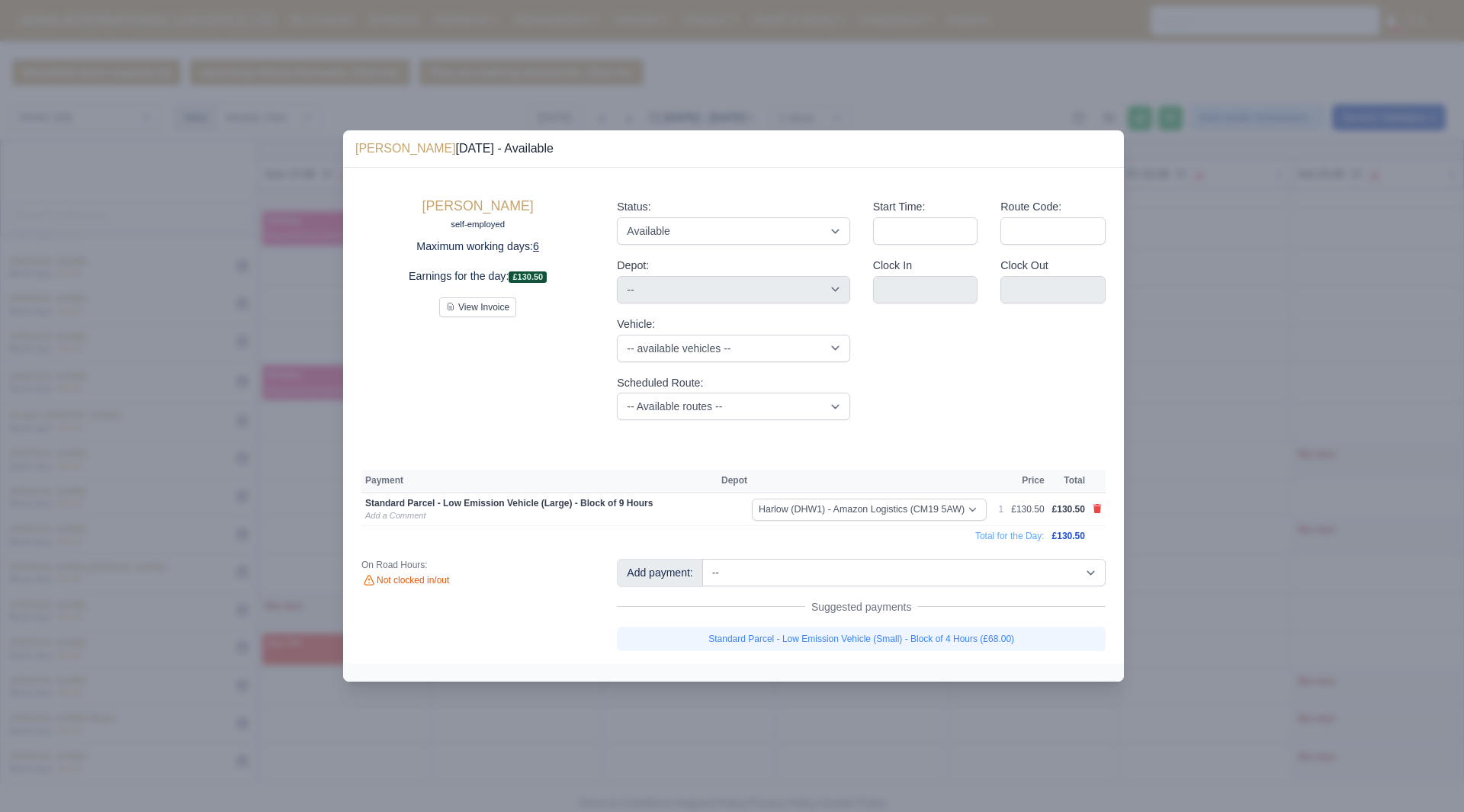
click at [1237, 662] on div at bounding box center [732, 406] width 1464 height 812
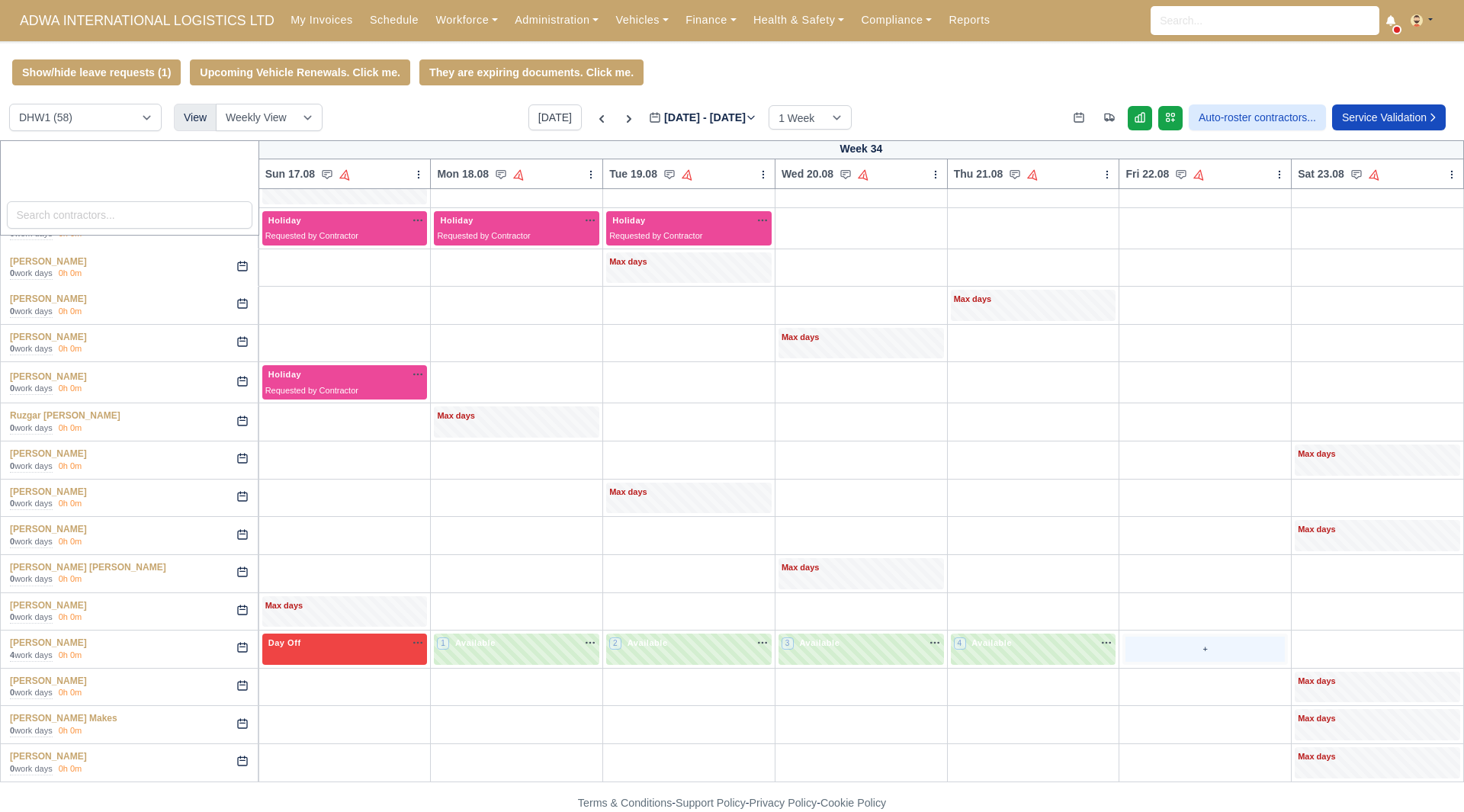
click at [1157, 642] on div "+" at bounding box center [1205, 649] width 159 height 25
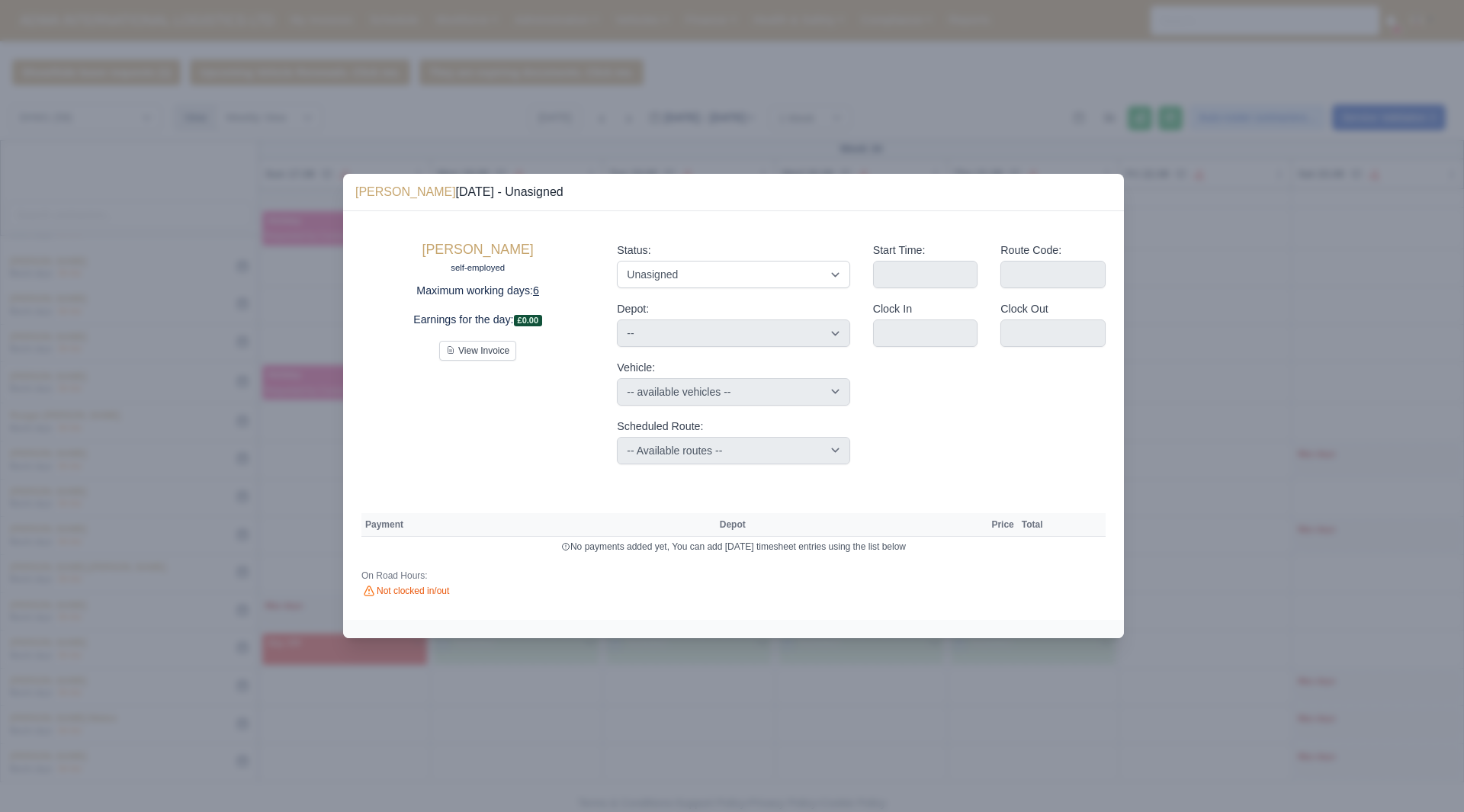
click at [764, 242] on div "Status: Available Day Off Stand By Holiday Other Depot In Office OSM Ridealong …" at bounding box center [732, 265] width 232 height 47
click at [760, 258] on div "Status: Available Day Off Stand By Holiday Other Depot In Office OSM Ridealong …" at bounding box center [732, 265] width 232 height 47
click at [759, 272] on select "Available Day Off Stand By Holiday Other Depot In Office OSM Ridealong Nursery …" at bounding box center [732, 274] width 232 height 27
select select "Day Off"
click at [617, 261] on select "Available Day Off Stand By Holiday Other Depot In Office OSM Ridealong Nursery …" at bounding box center [732, 274] width 232 height 27
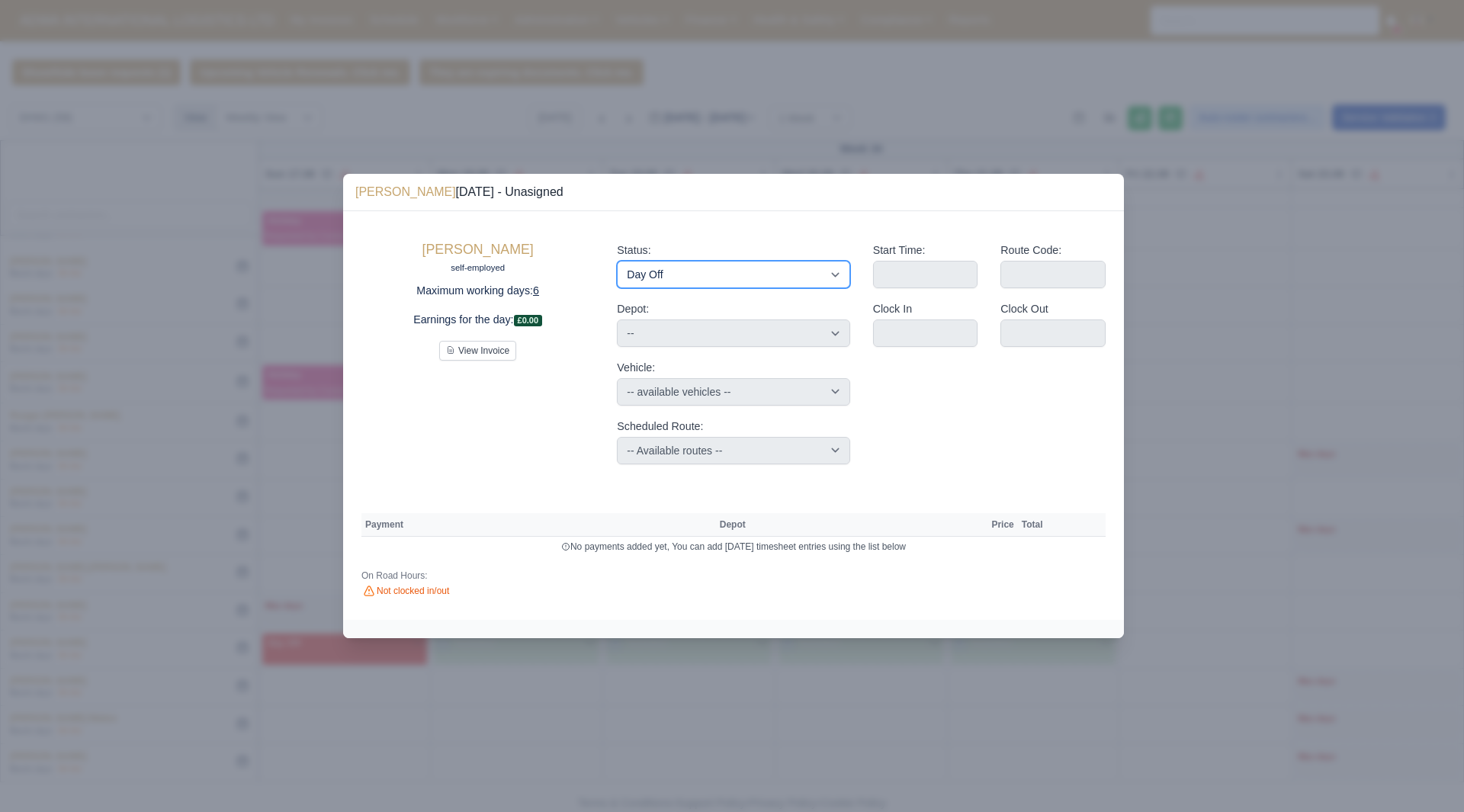
select select "na"
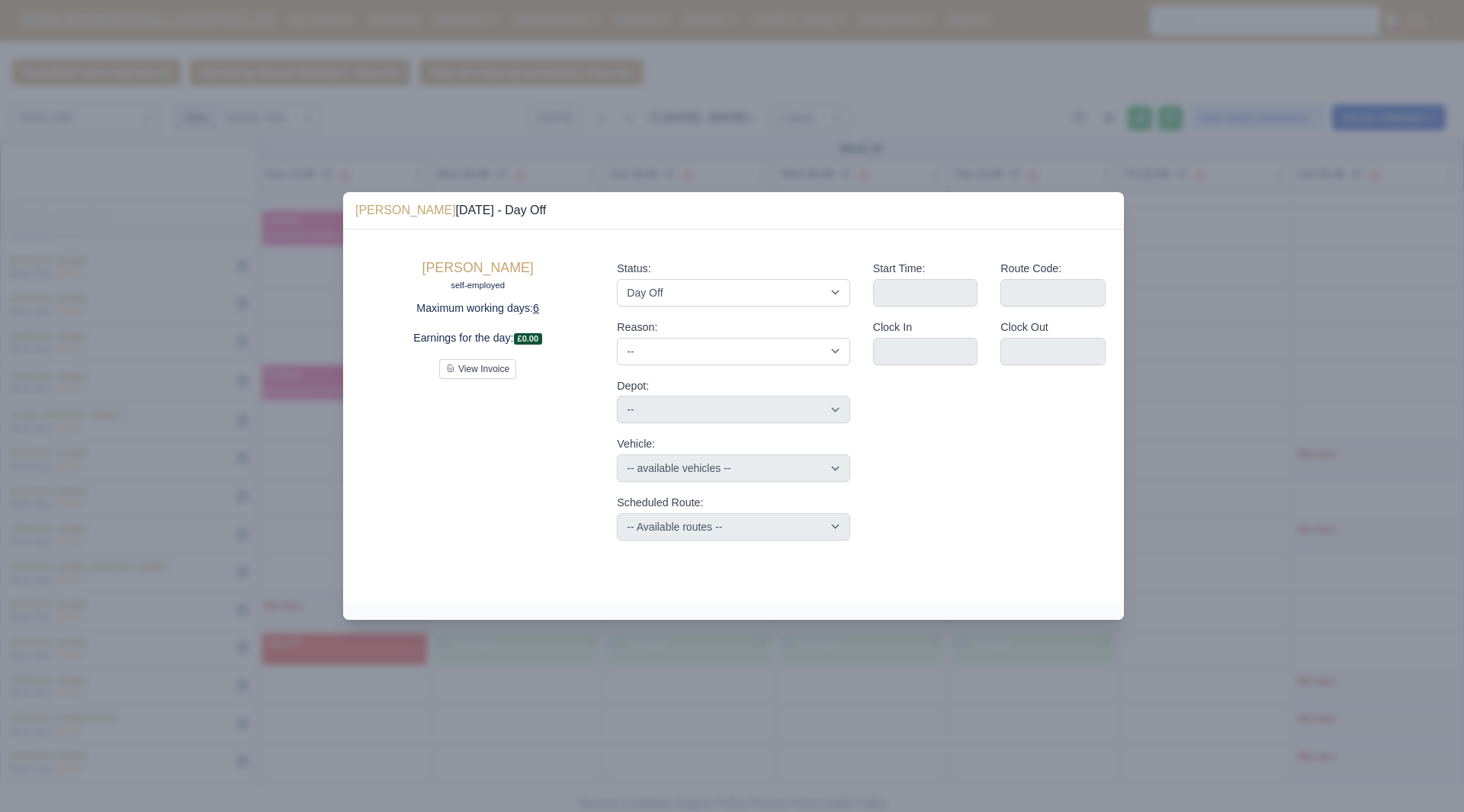
click at [1349, 633] on div at bounding box center [732, 406] width 1464 height 812
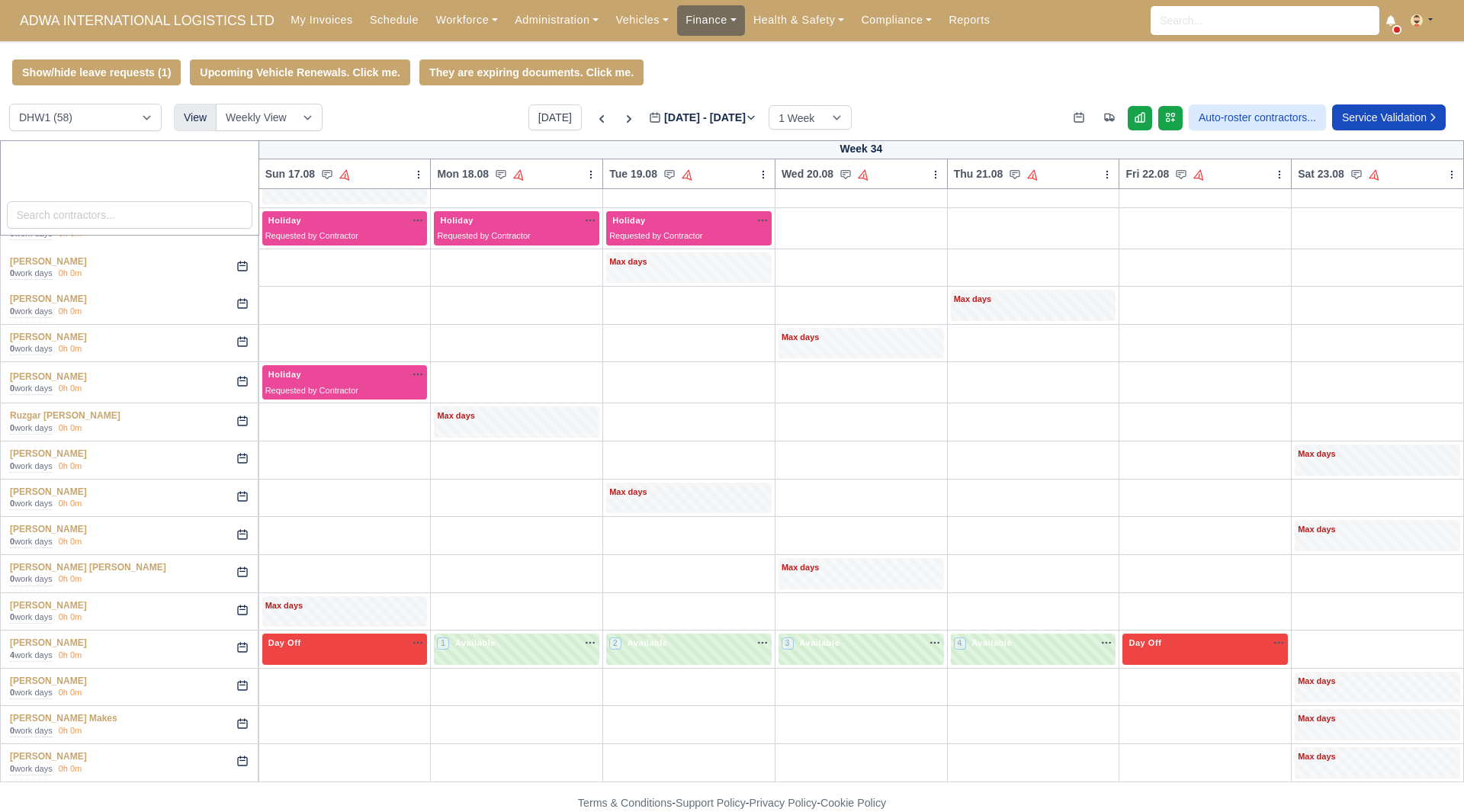
click at [696, 20] on link "Finance" at bounding box center [710, 20] width 68 height 30
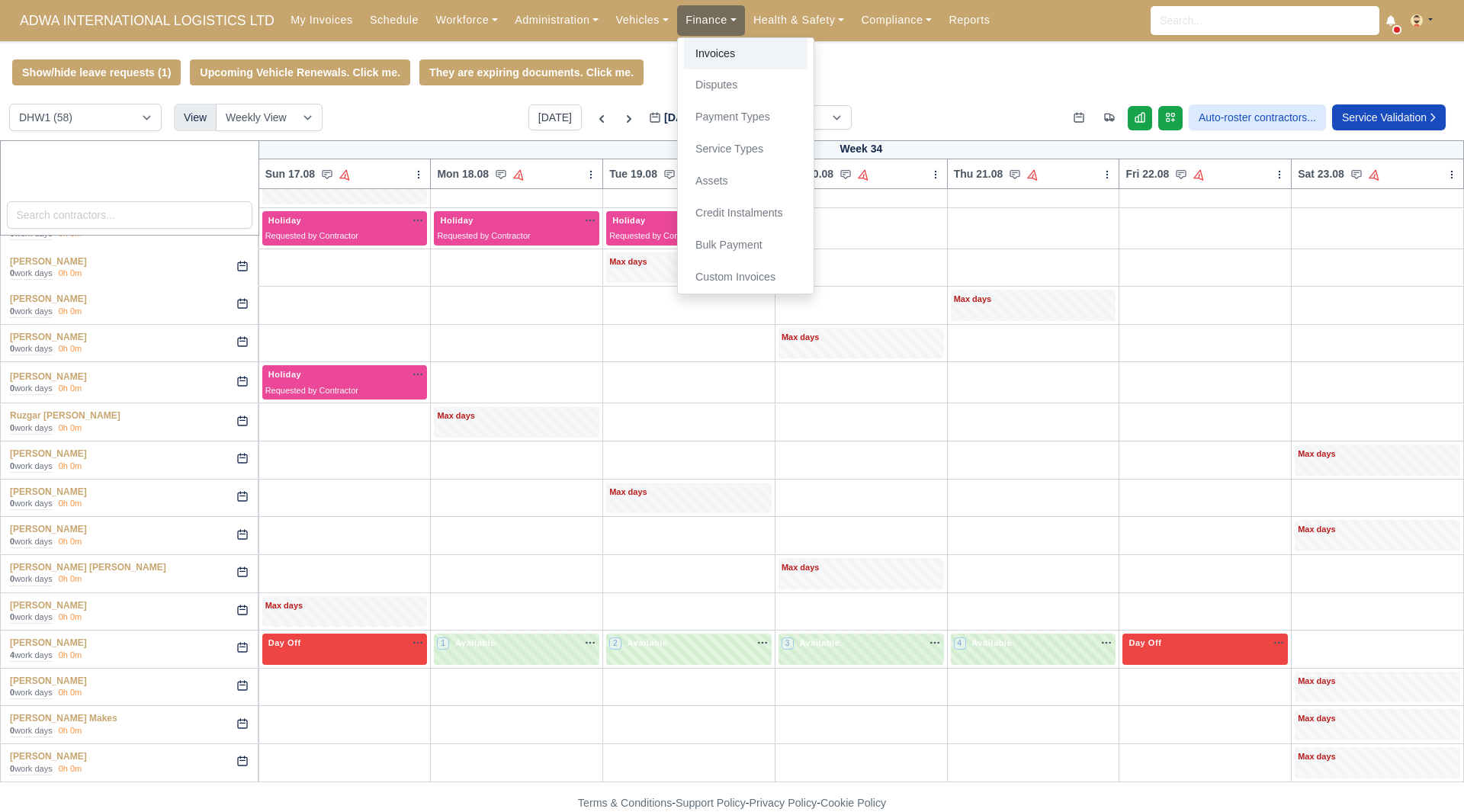
click at [711, 48] on link "Invoices" at bounding box center [746, 54] width 124 height 32
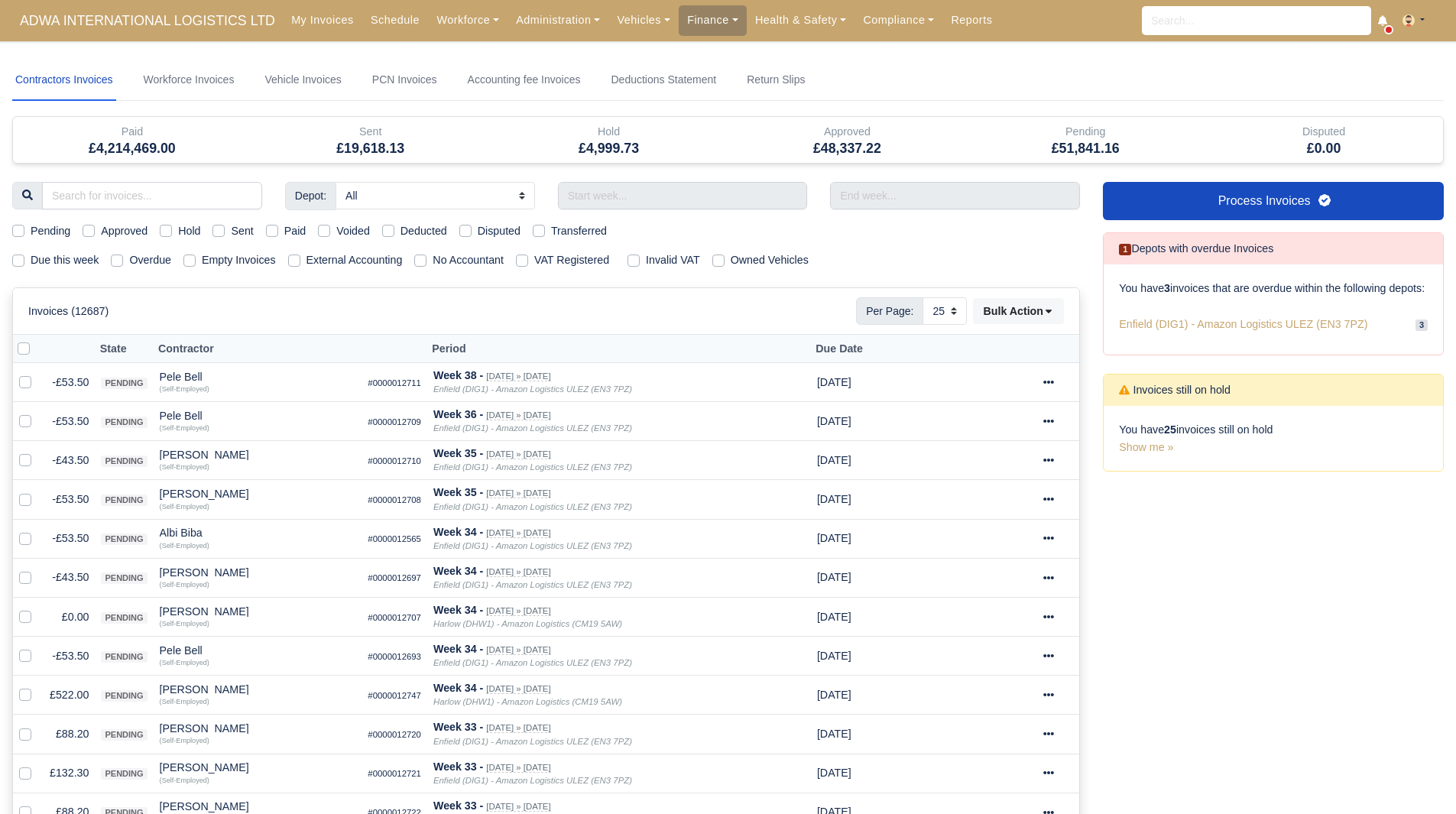
select select "25"
click at [662, 208] on input "text" at bounding box center [683, 195] width 250 height 27
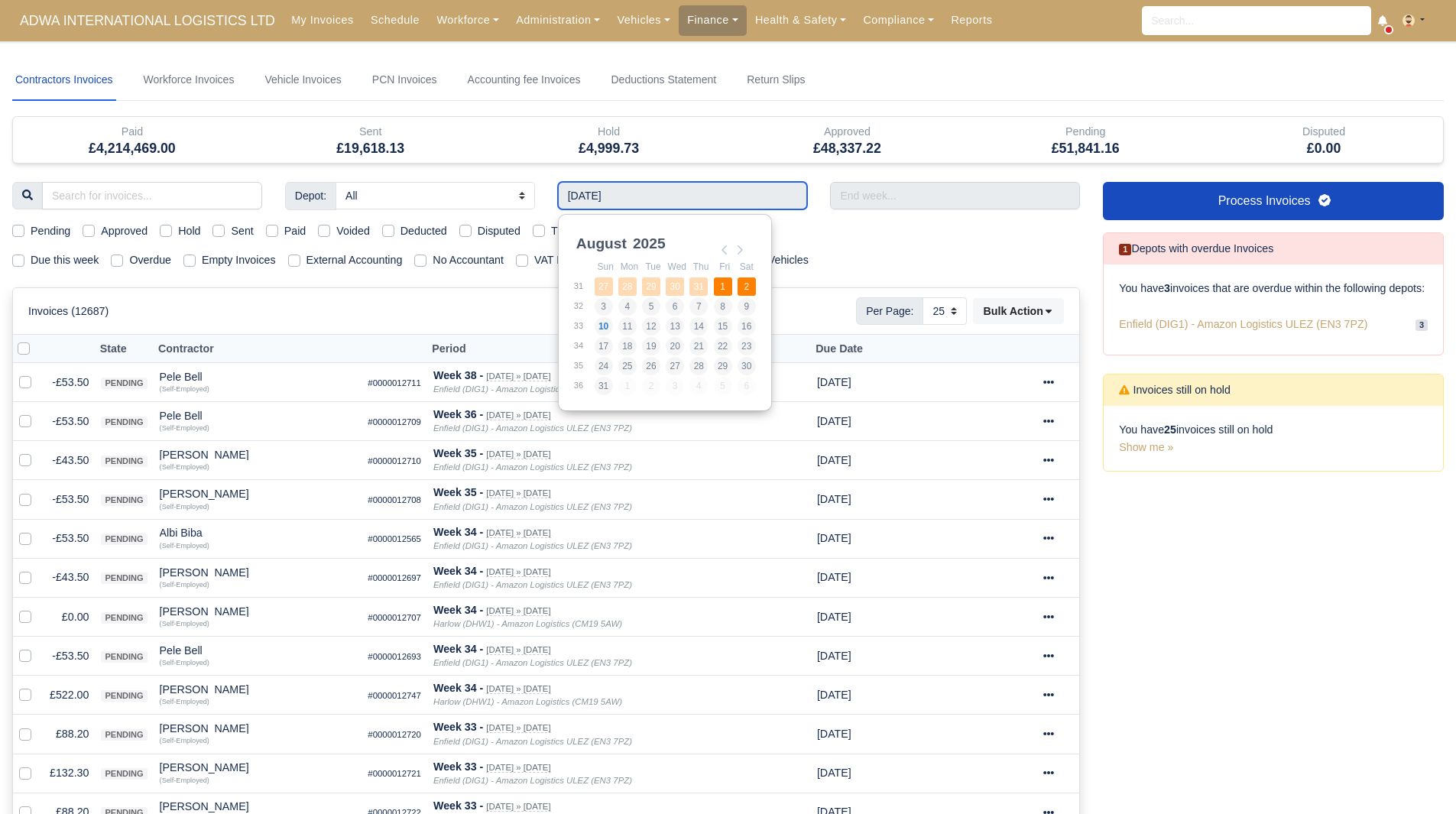
type input "[DATE] - [DATE]"
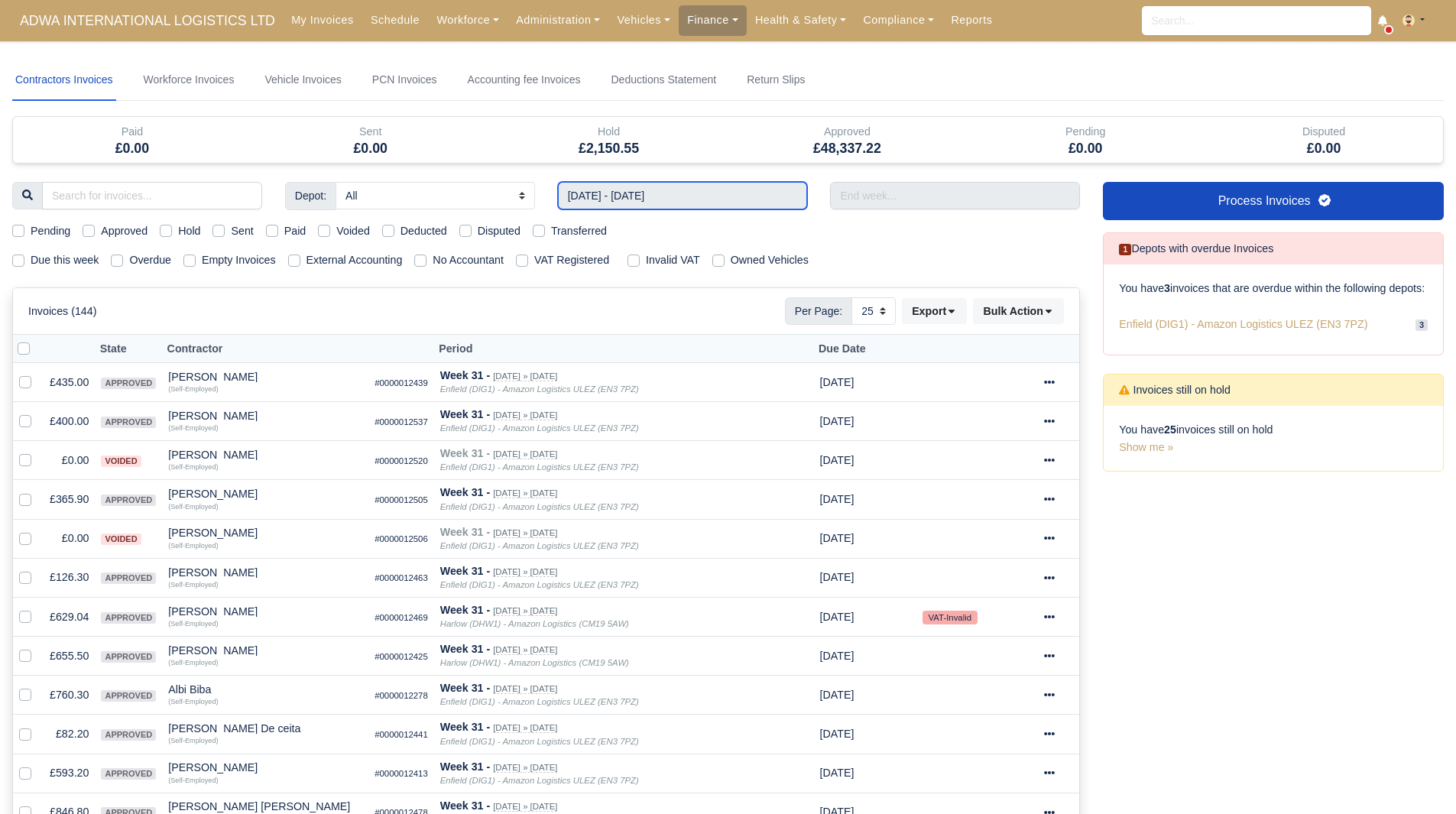
click at [735, 204] on input "27/07/2025 - 02/08/2025" at bounding box center [683, 195] width 250 height 27
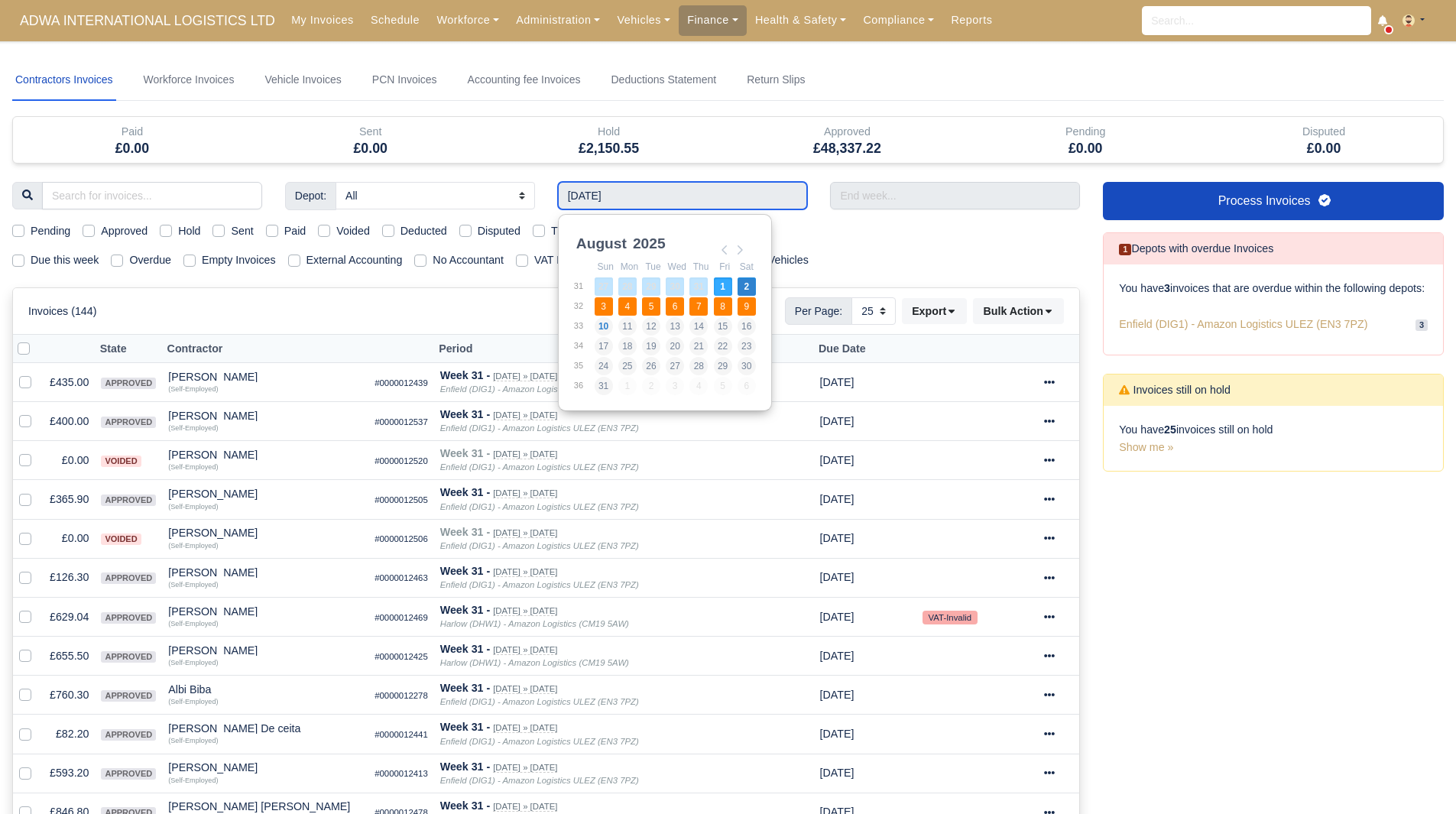
type input "03/08/2025 - 09/08/2025"
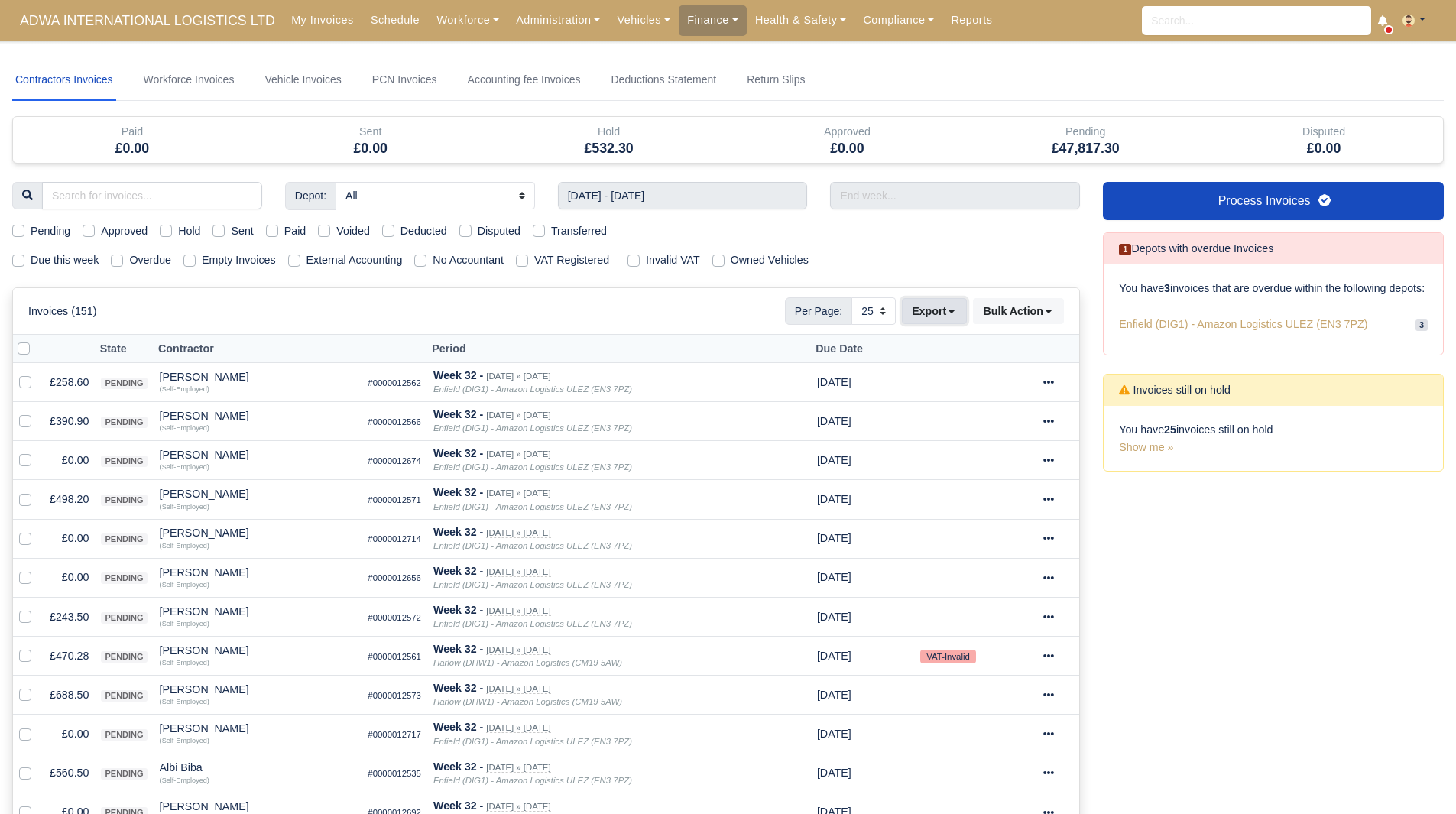
click at [918, 309] on button "Export" at bounding box center [933, 311] width 65 height 26
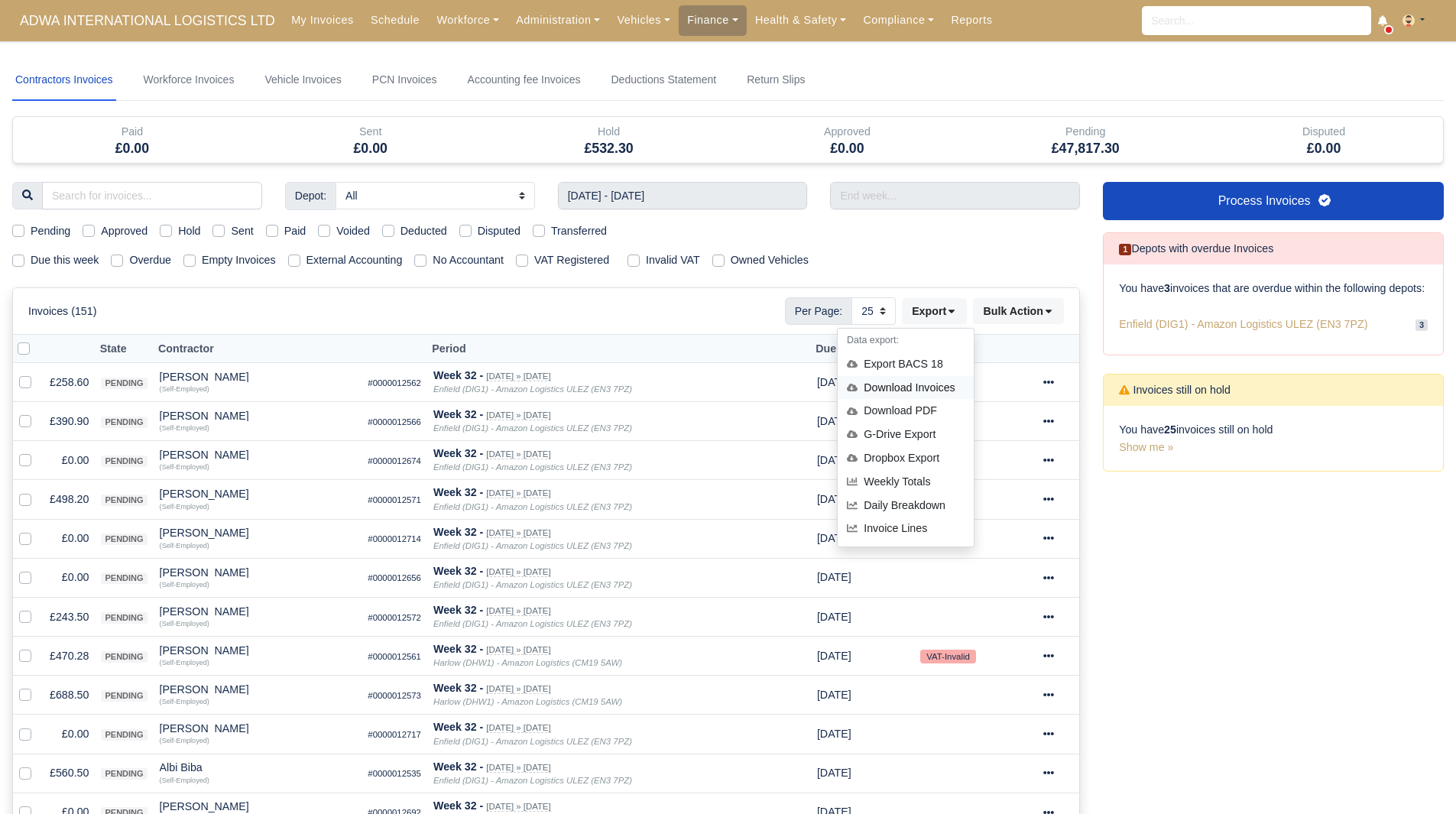
click at [915, 384] on div "Download Invoices" at bounding box center [906, 388] width 136 height 24
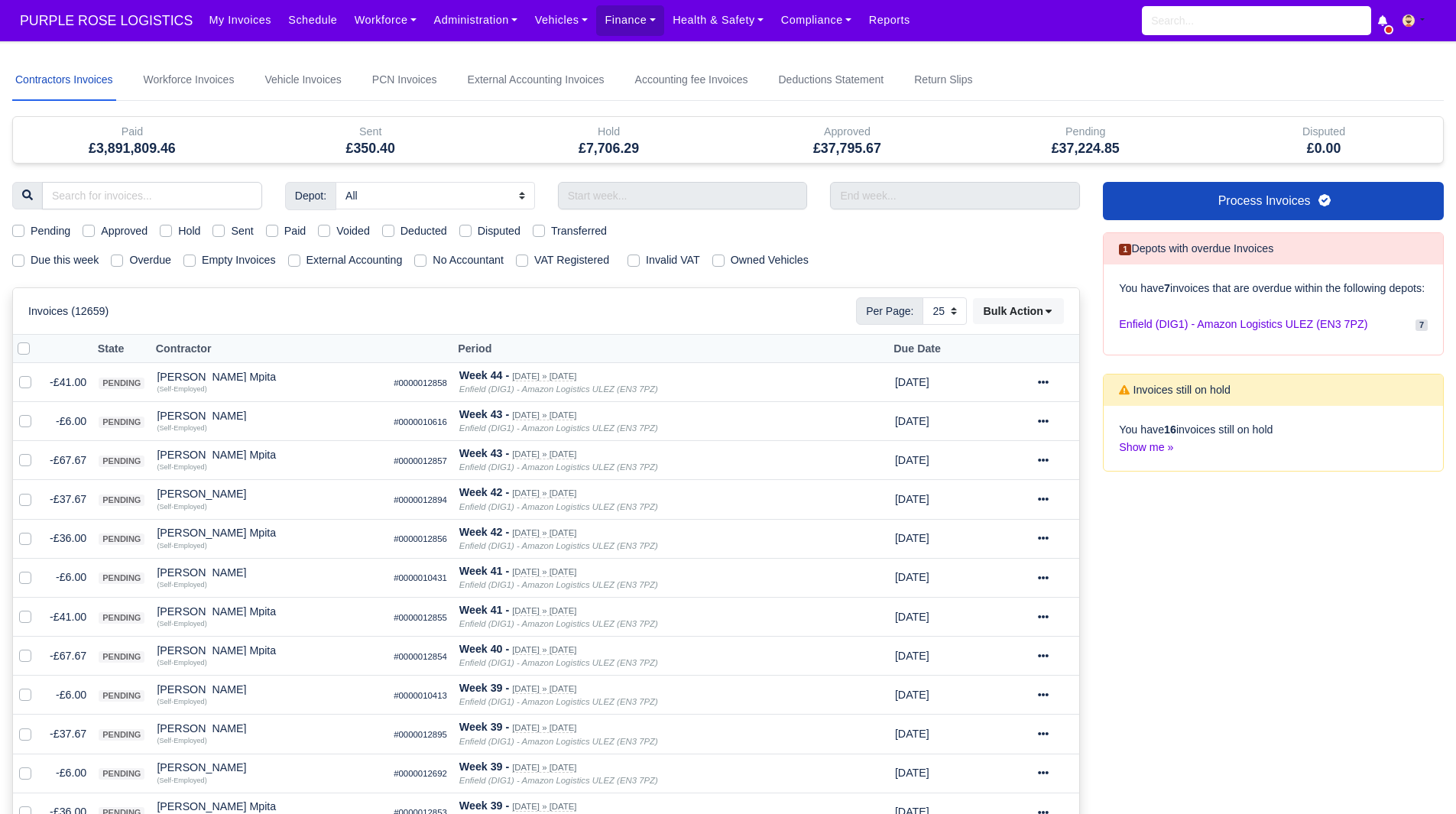
select select "25"
click at [602, 25] on link "Finance" at bounding box center [630, 20] width 68 height 30
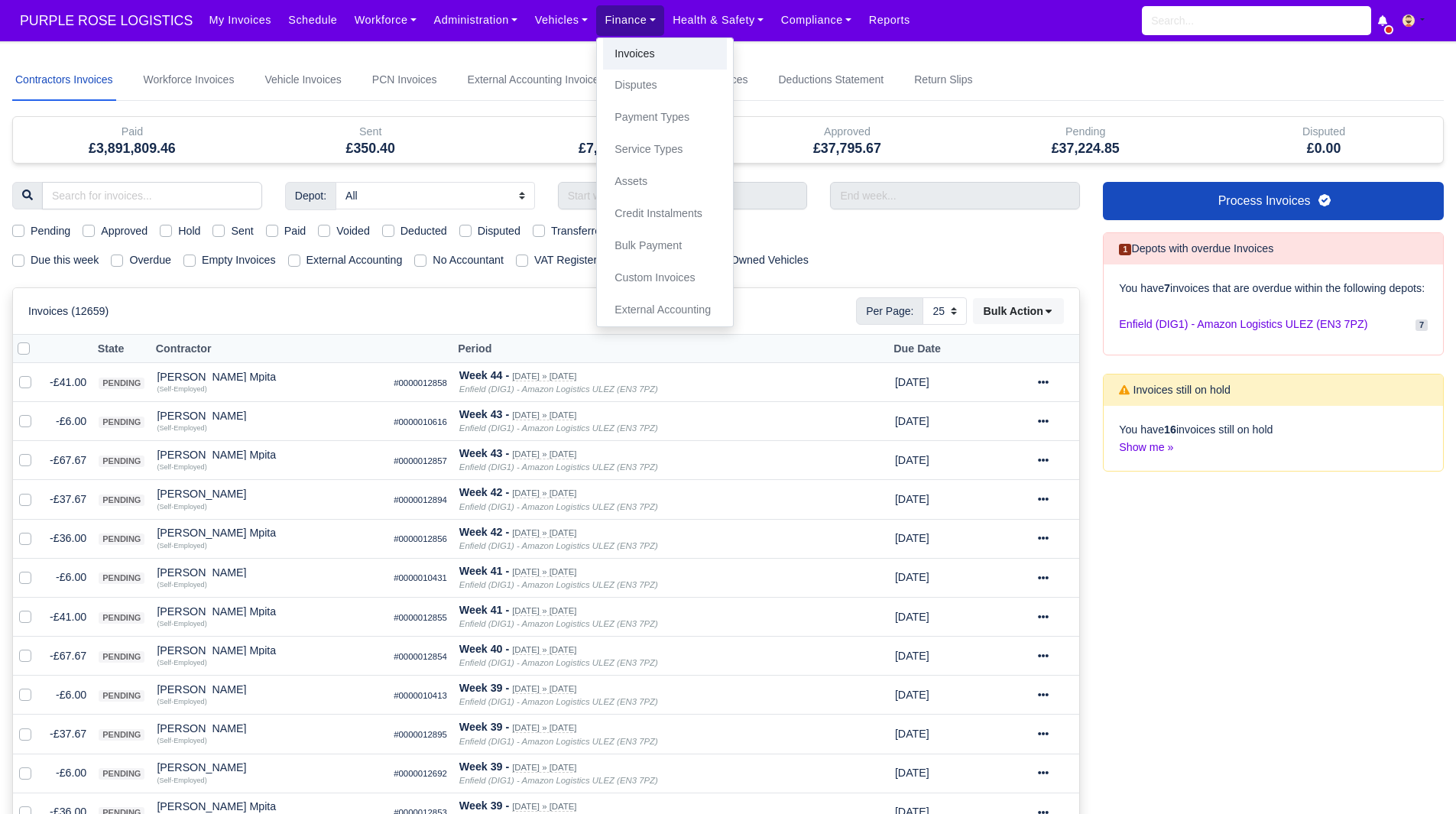
click at [612, 50] on link "Invoices" at bounding box center [665, 54] width 124 height 32
